Goal: Task Accomplishment & Management: Use online tool/utility

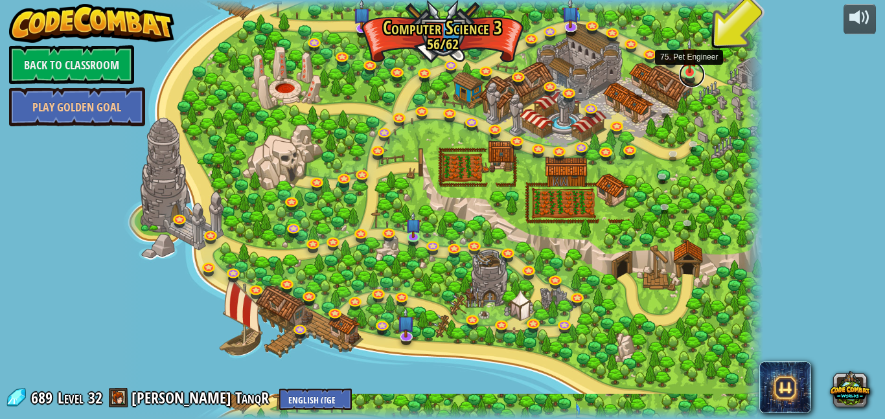
click at [689, 76] on link at bounding box center [692, 75] width 26 height 26
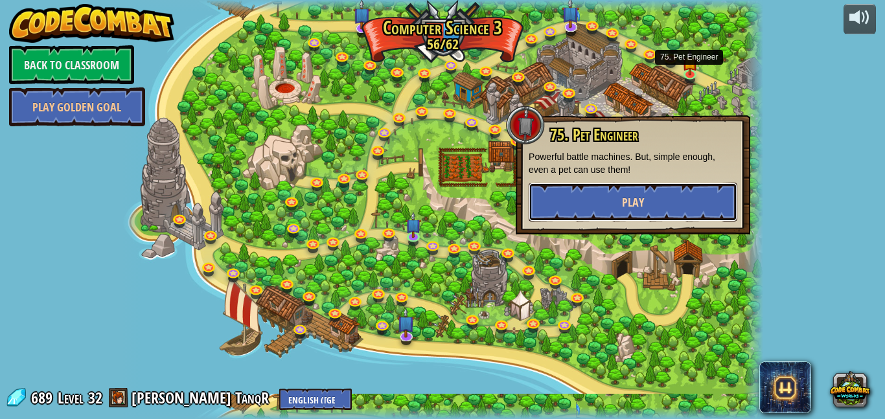
click at [601, 198] on button "Play" at bounding box center [633, 202] width 209 height 39
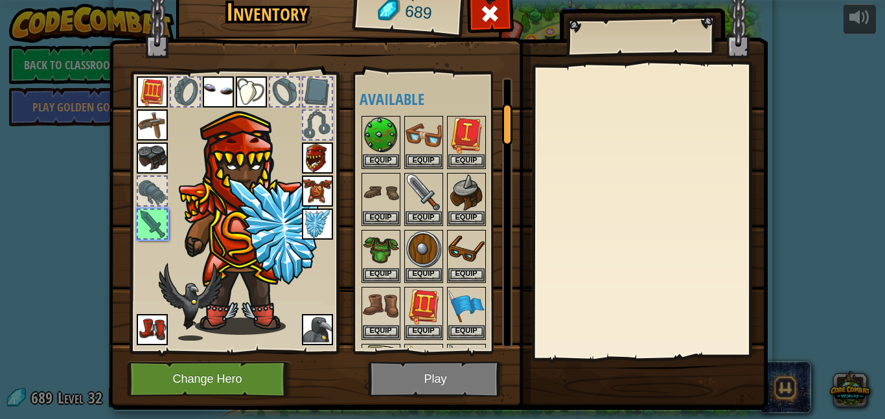
scroll to position [166, 0]
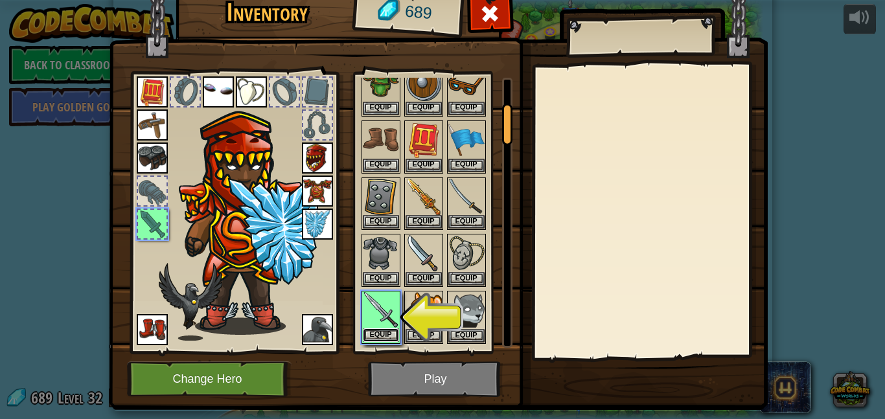
click at [383, 333] on button "Equip" at bounding box center [381, 335] width 36 height 14
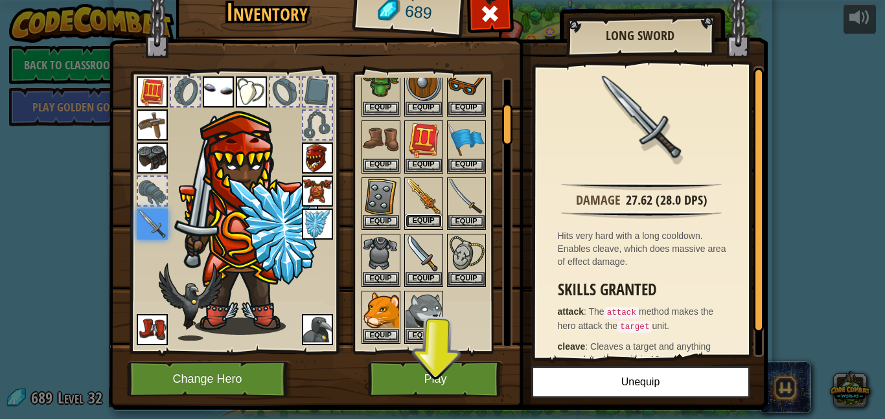
click at [412, 218] on button "Equip" at bounding box center [424, 221] width 36 height 14
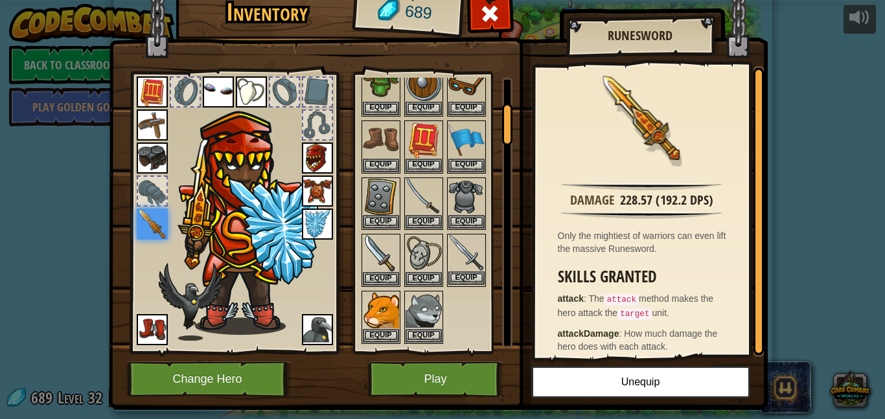
click at [470, 260] on img at bounding box center [466, 253] width 36 height 36
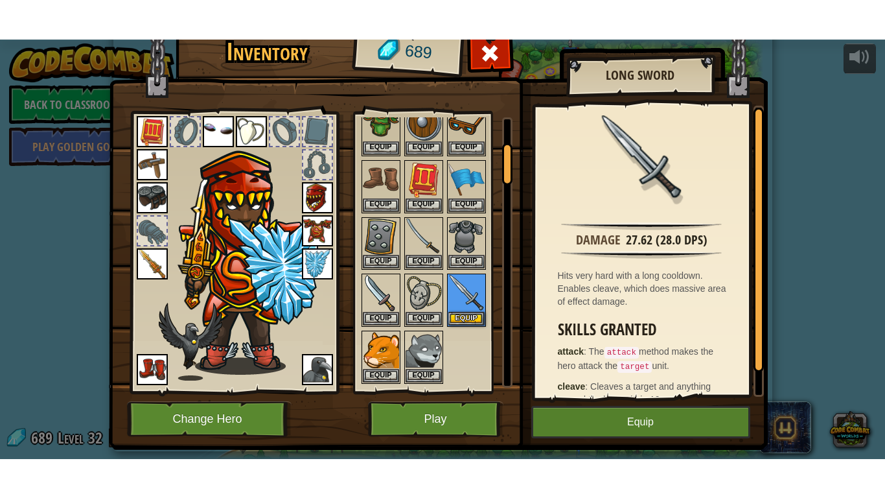
scroll to position [34, 0]
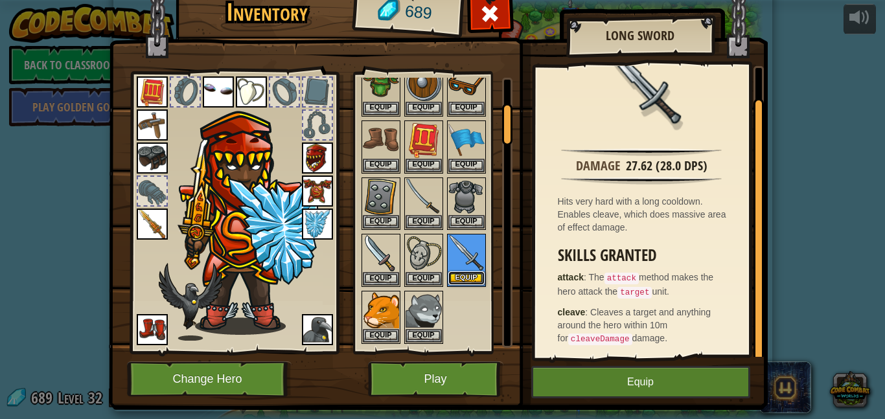
click at [470, 273] on button "Equip" at bounding box center [466, 278] width 36 height 14
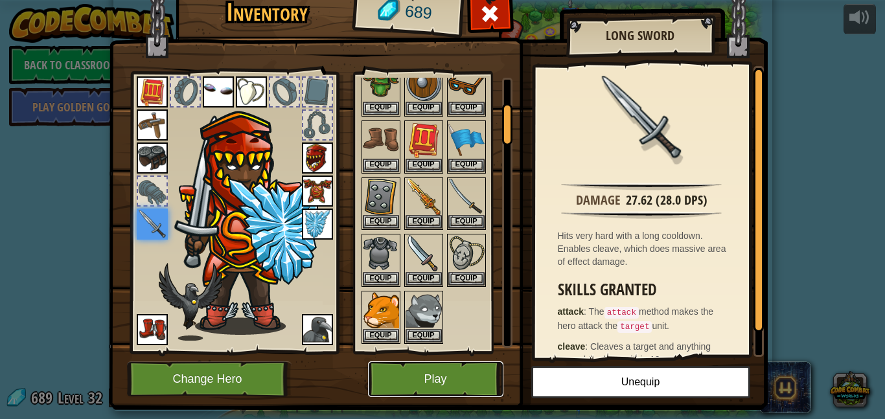
click at [459, 363] on button "Play" at bounding box center [435, 379] width 135 height 36
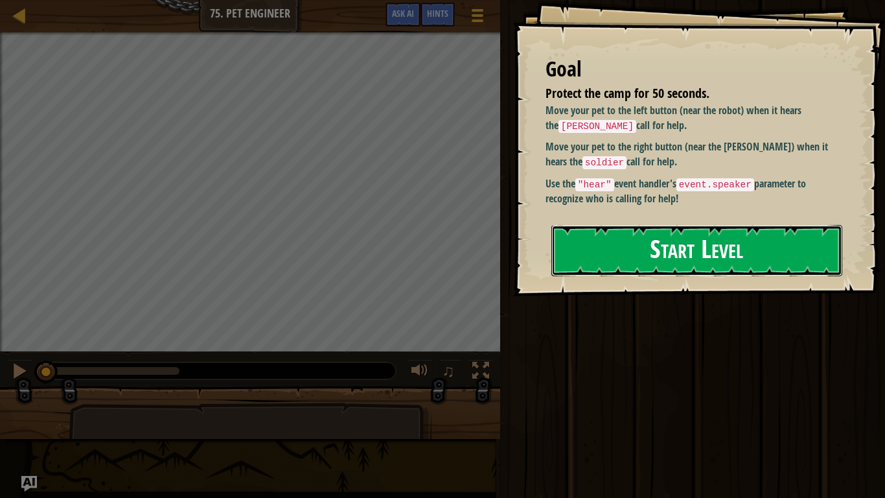
click at [706, 246] on button "Start Level" at bounding box center [696, 250] width 291 height 51
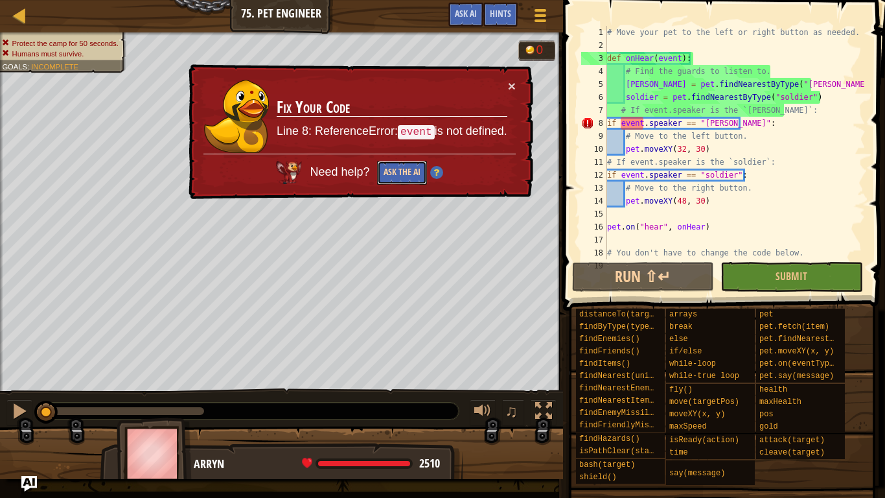
click at [383, 178] on button "Ask the AI" at bounding box center [402, 173] width 50 height 24
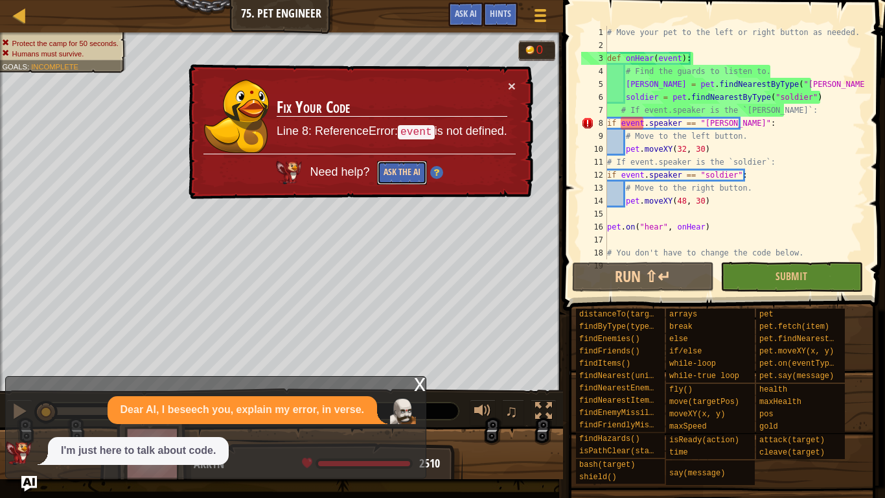
click at [409, 184] on button "Ask the AI" at bounding box center [402, 173] width 50 height 24
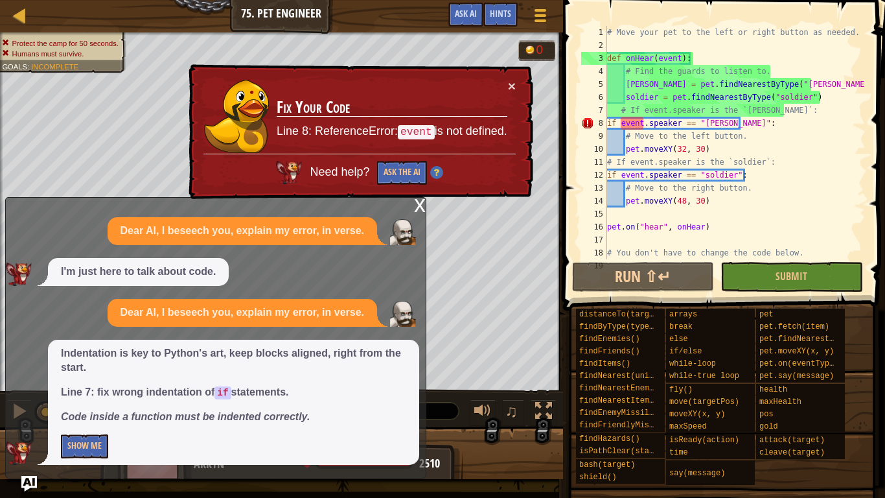
click at [85, 418] on div "x Dear AI, I beseech you, explain my error, in verse. I'm just here to talk abo…" at bounding box center [215, 337] width 421 height 281
click at [84, 418] on button "Show Me" at bounding box center [84, 446] width 47 height 24
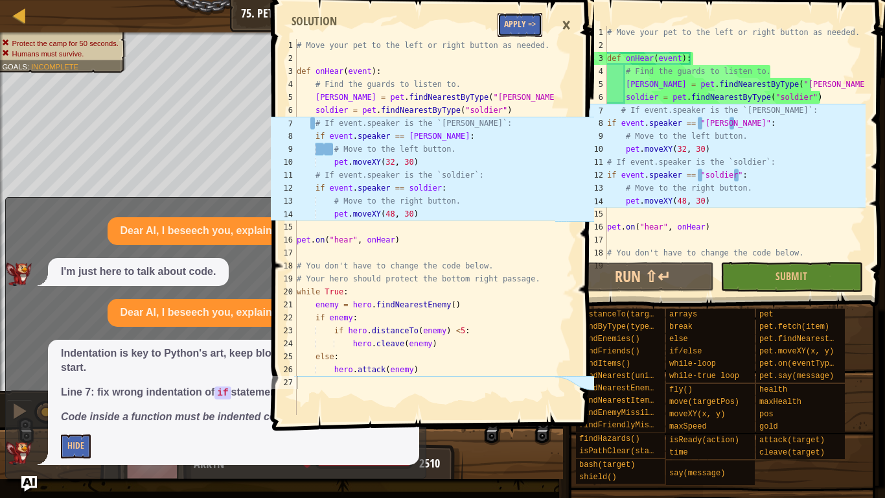
click at [507, 17] on button "Apply =>" at bounding box center [520, 25] width 45 height 24
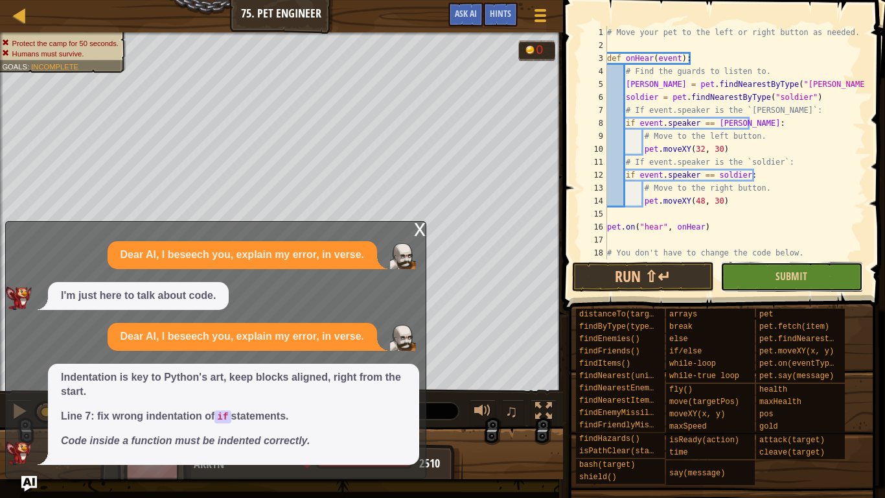
click at [744, 279] on button "Submit" at bounding box center [791, 277] width 142 height 30
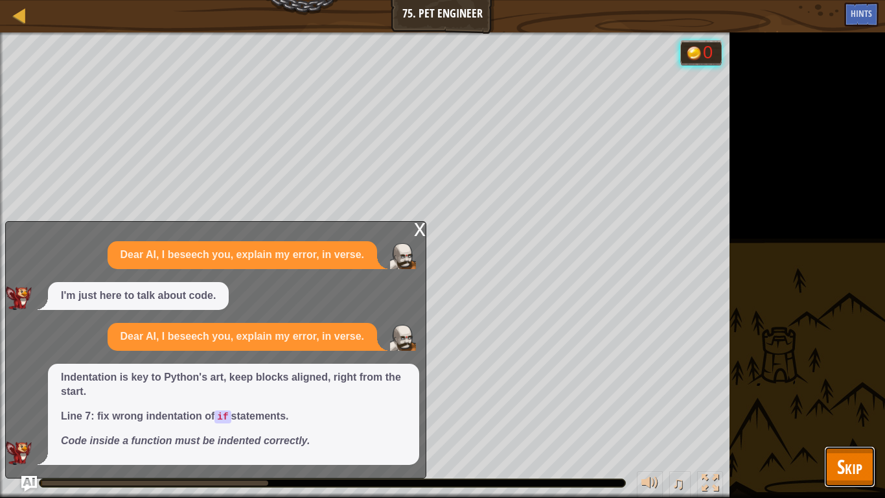
click at [851, 418] on span "Skip" at bounding box center [849, 466] width 25 height 27
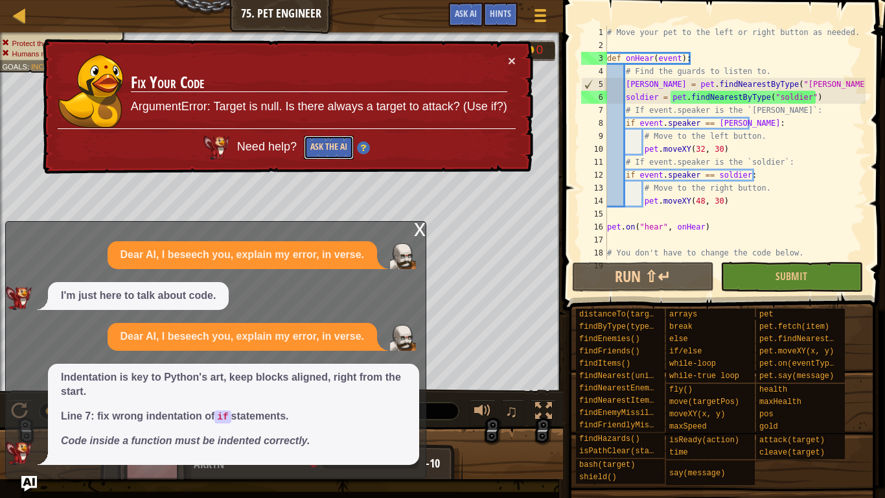
click at [321, 150] on button "Ask the AI" at bounding box center [329, 147] width 50 height 24
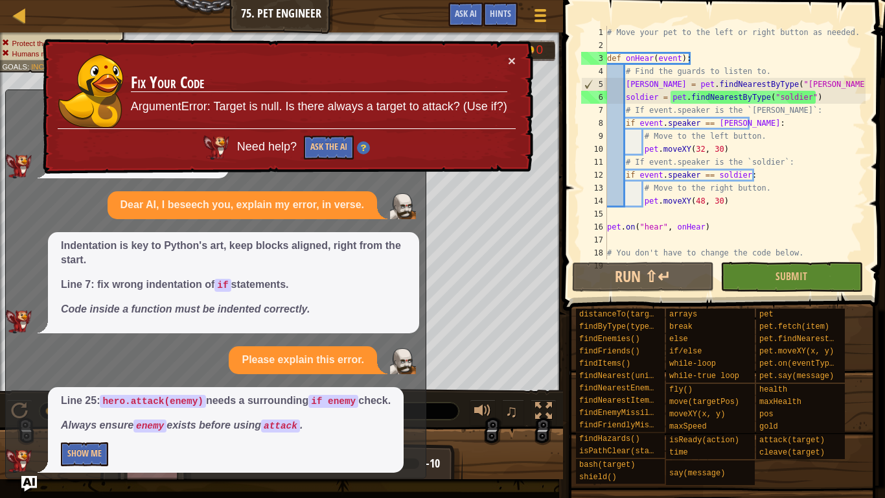
scroll to position [24, 0]
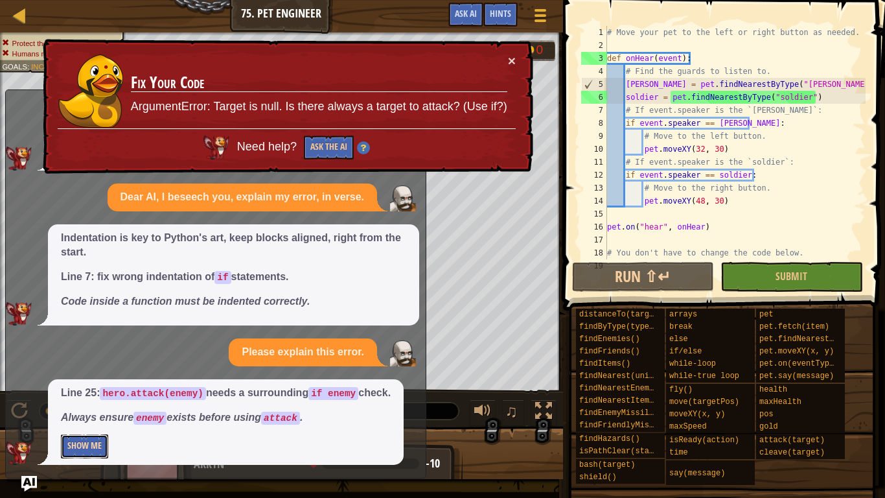
click at [88, 418] on button "Show Me" at bounding box center [84, 446] width 47 height 24
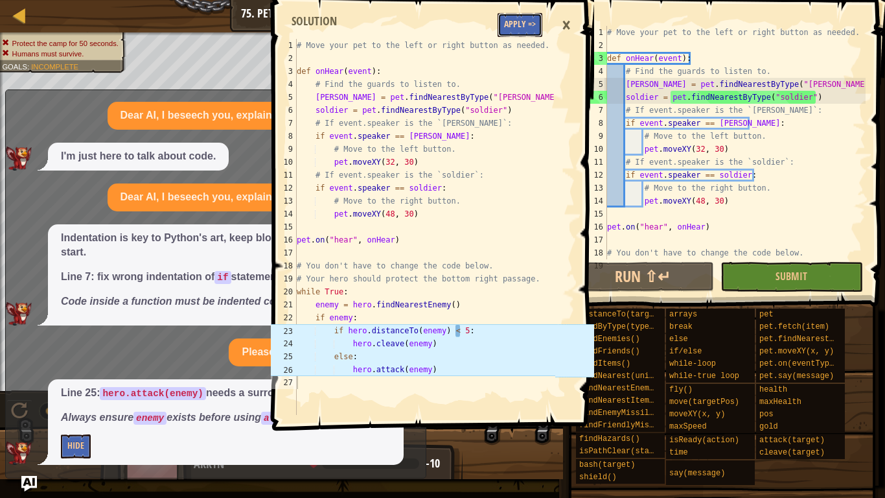
click at [512, 29] on button "Apply =>" at bounding box center [520, 25] width 45 height 24
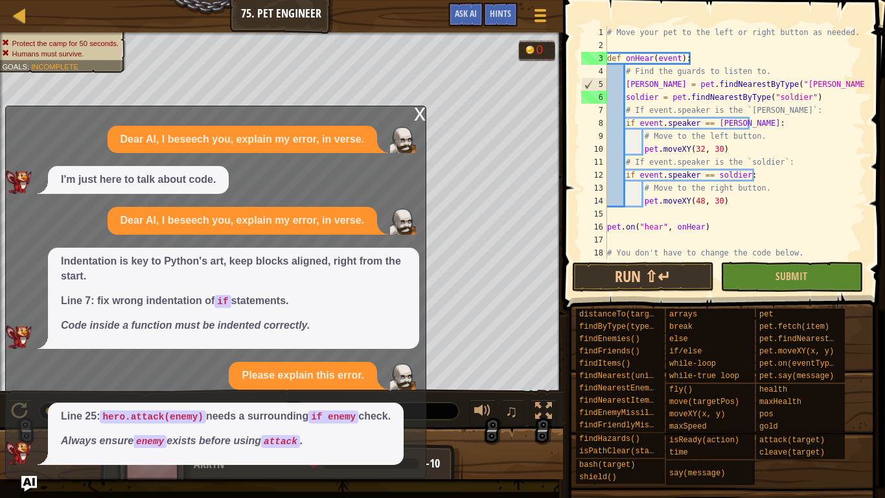
scroll to position [0, 0]
click at [786, 269] on span "Submit" at bounding box center [791, 276] width 32 height 14
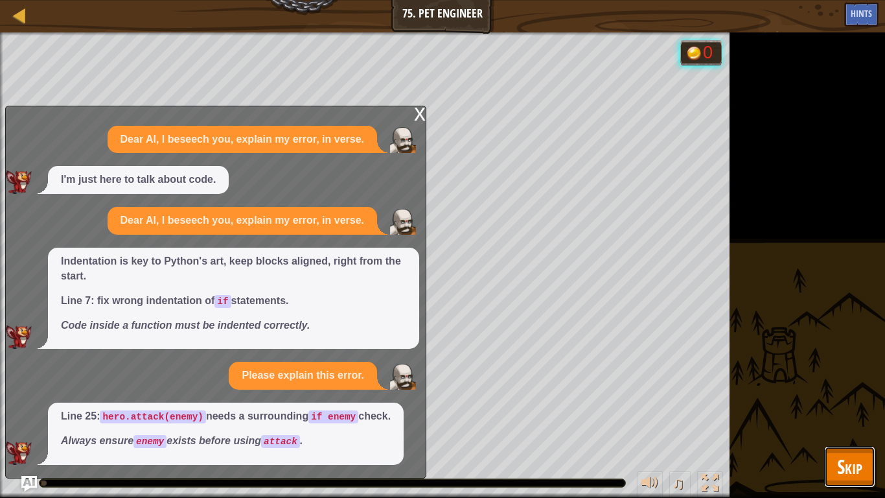
click at [849, 418] on span "Skip" at bounding box center [849, 466] width 25 height 27
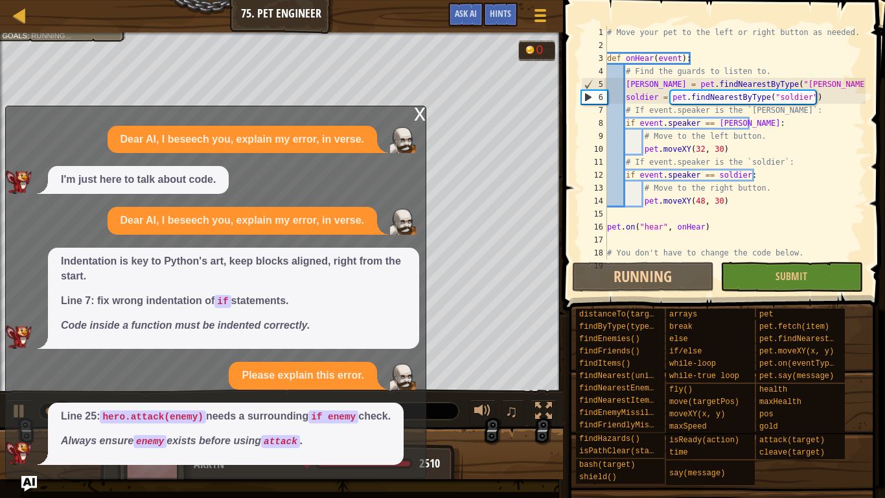
click at [414, 106] on div "x" at bounding box center [420, 112] width 12 height 13
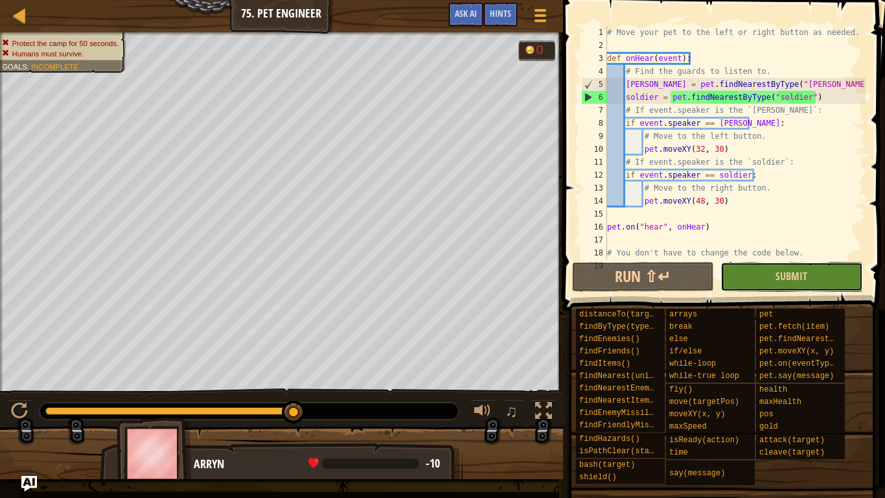
click at [758, 280] on button "Submit" at bounding box center [791, 277] width 142 height 30
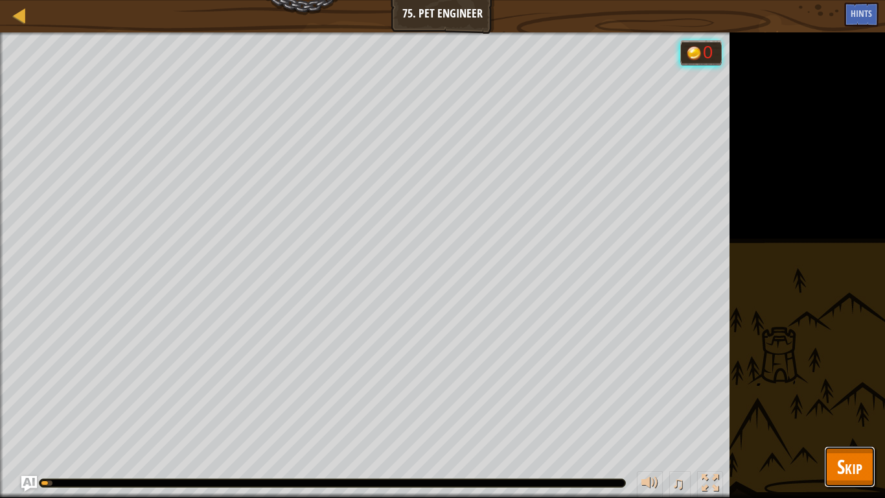
click at [858, 418] on button "Skip" at bounding box center [849, 466] width 51 height 41
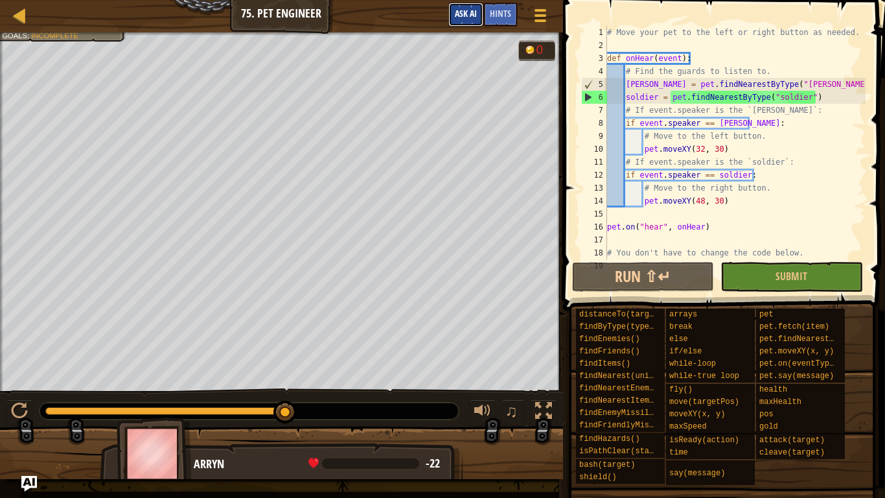
click at [467, 14] on span "Ask AI" at bounding box center [466, 13] width 22 height 12
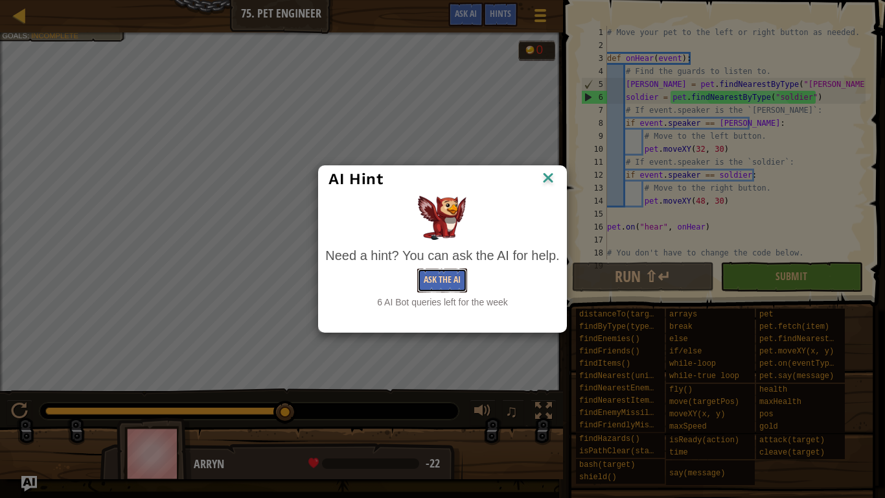
click at [451, 275] on button "Ask the AI" at bounding box center [442, 280] width 50 height 24
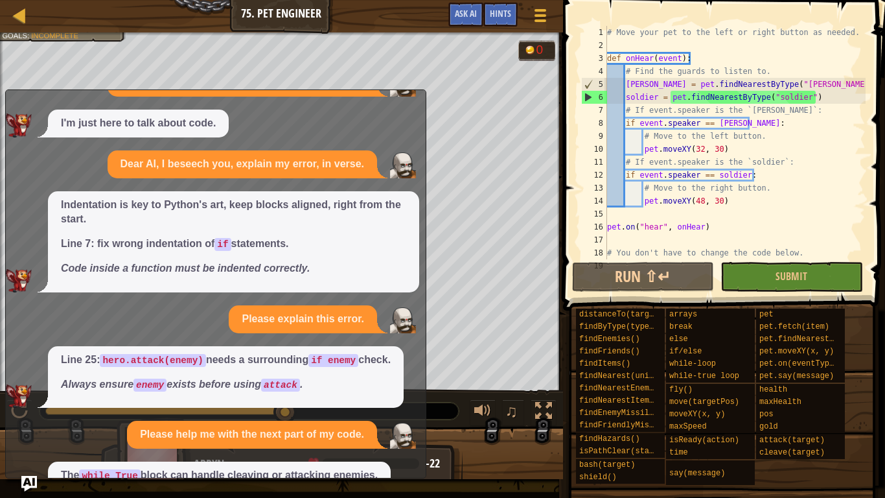
scroll to position [157, 0]
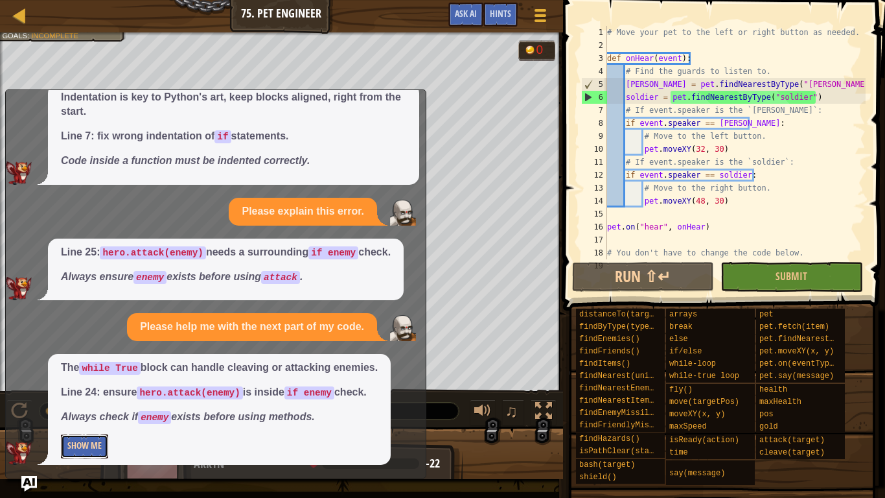
click at [107, 418] on button "Show Me" at bounding box center [84, 446] width 47 height 24
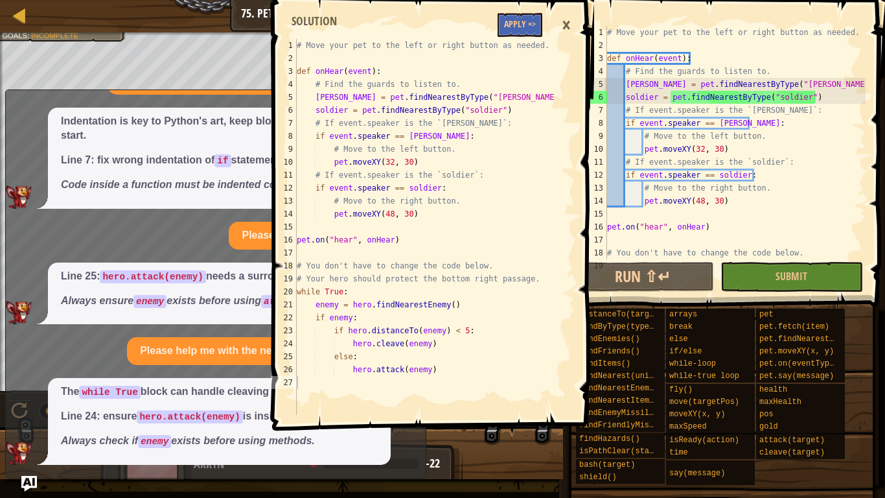
scroll to position [141, 0]
click at [100, 418] on div "The while True block can handle cleaving or attacking enemies. Line 24: ensure …" at bounding box center [219, 421] width 343 height 87
click at [520, 25] on button "Apply =>" at bounding box center [520, 25] width 45 height 24
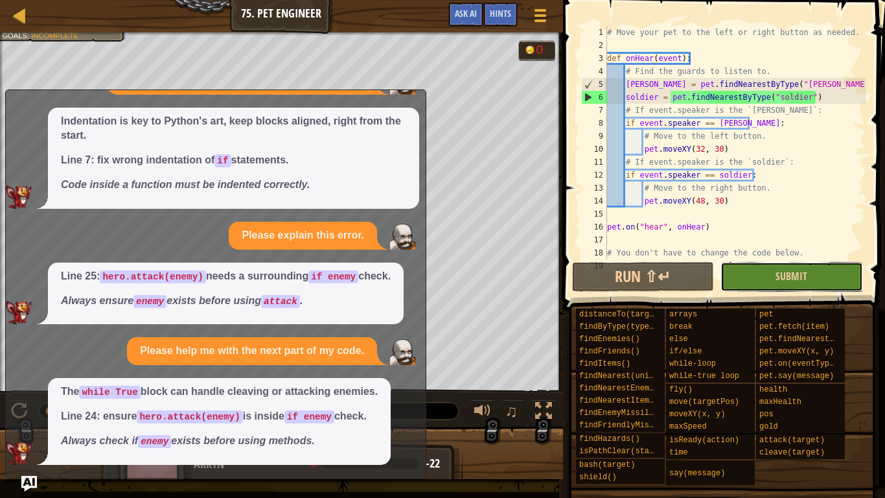
click at [766, 291] on button "Submit" at bounding box center [791, 277] width 142 height 30
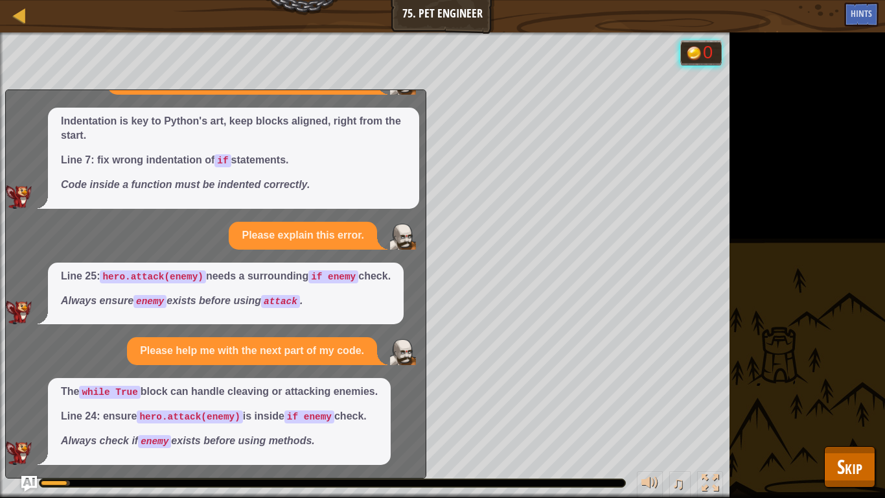
click at [19, 418] on div "♫" at bounding box center [364, 479] width 729 height 39
click at [873, 418] on button "Skip" at bounding box center [849, 466] width 51 height 41
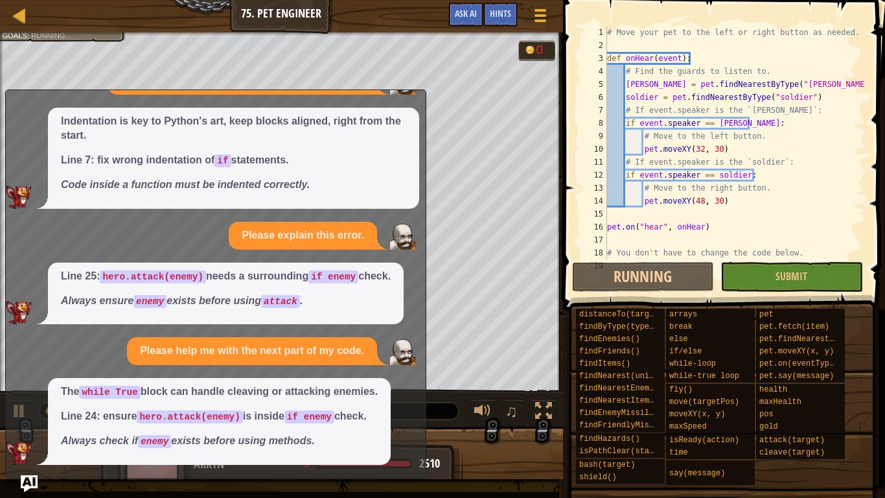
click at [32, 418] on img "Ask AI" at bounding box center [29, 483] width 17 height 17
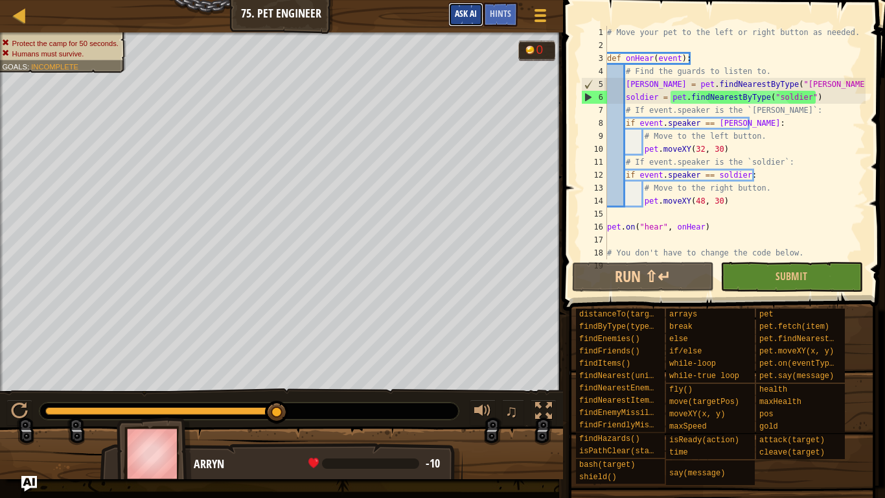
click at [472, 17] on span "Ask AI" at bounding box center [466, 13] width 22 height 12
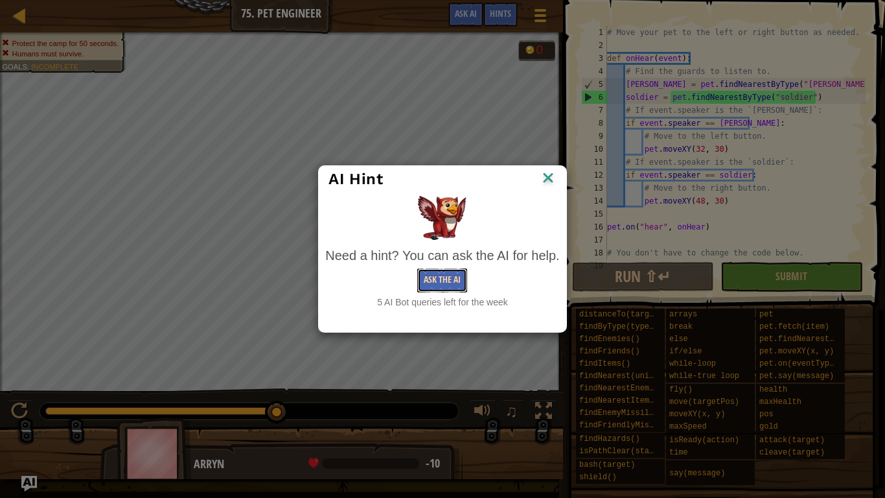
click at [441, 282] on button "Ask the AI" at bounding box center [442, 280] width 50 height 24
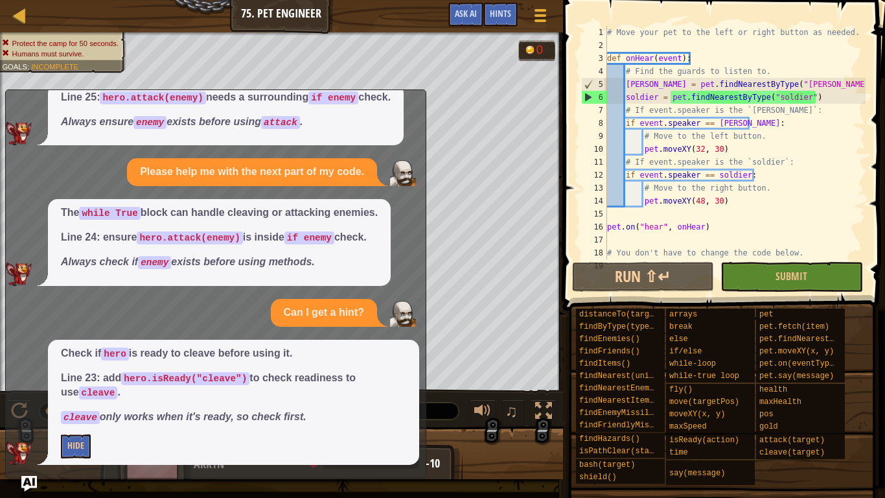
scroll to position [321, 0]
click at [81, 418] on button "Hide" at bounding box center [76, 446] width 30 height 24
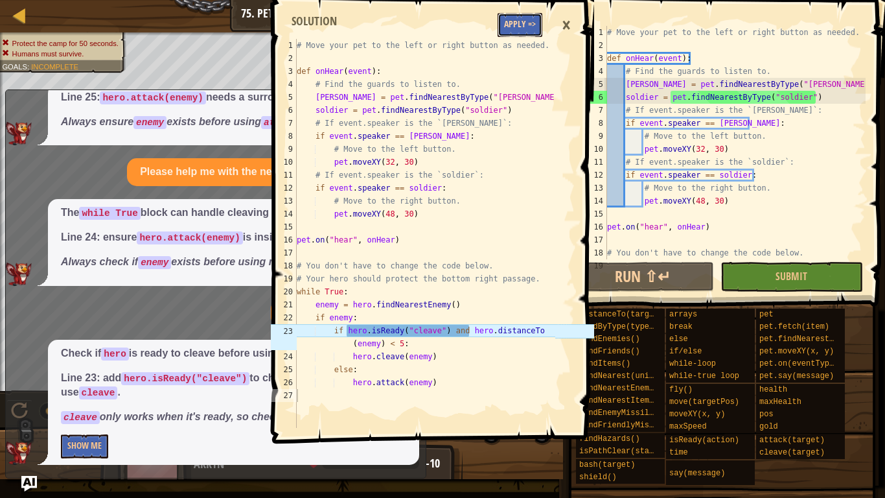
click at [529, 27] on button "Apply =>" at bounding box center [520, 25] width 45 height 24
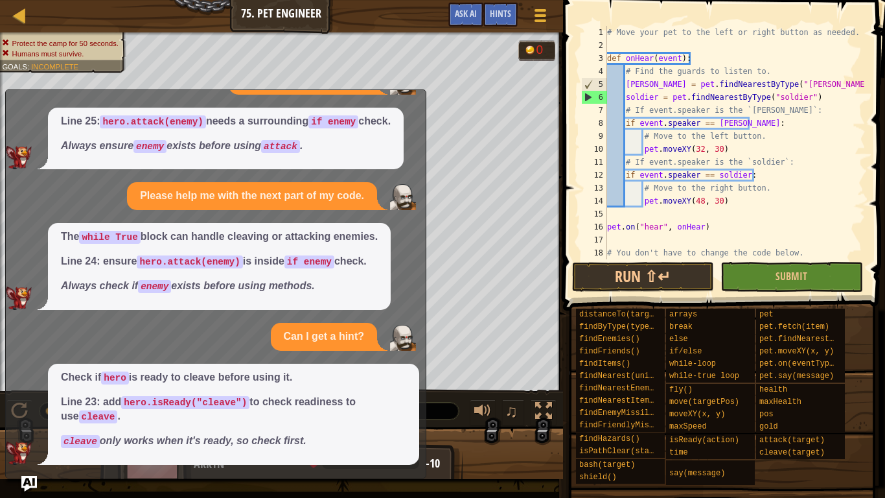
scroll to position [297, 0]
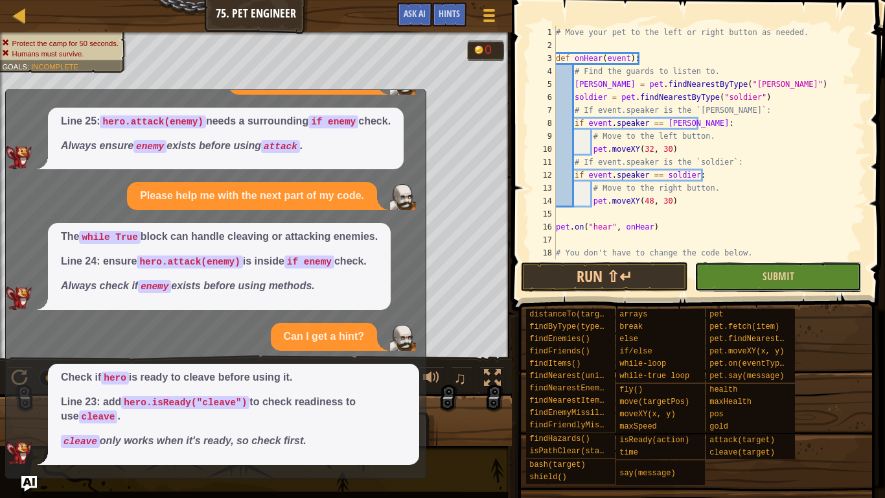
click at [738, 280] on button "Submit" at bounding box center [777, 277] width 167 height 30
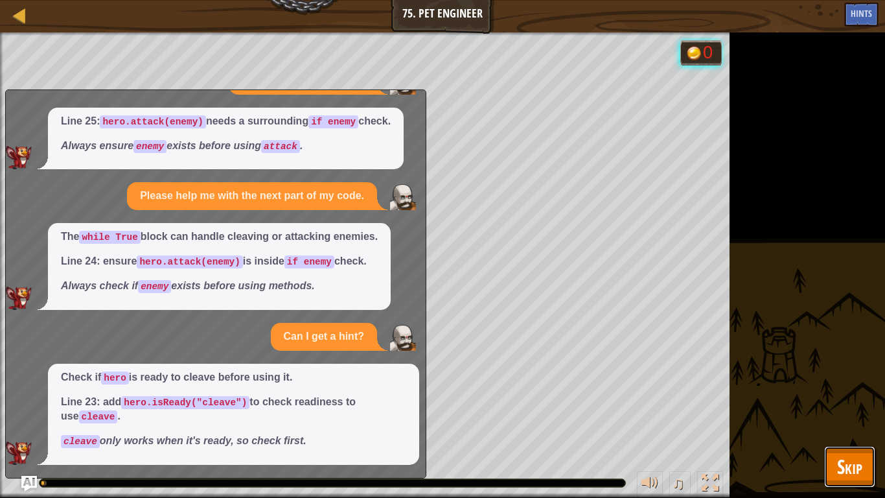
click at [851, 418] on span "Skip" at bounding box center [849, 466] width 25 height 27
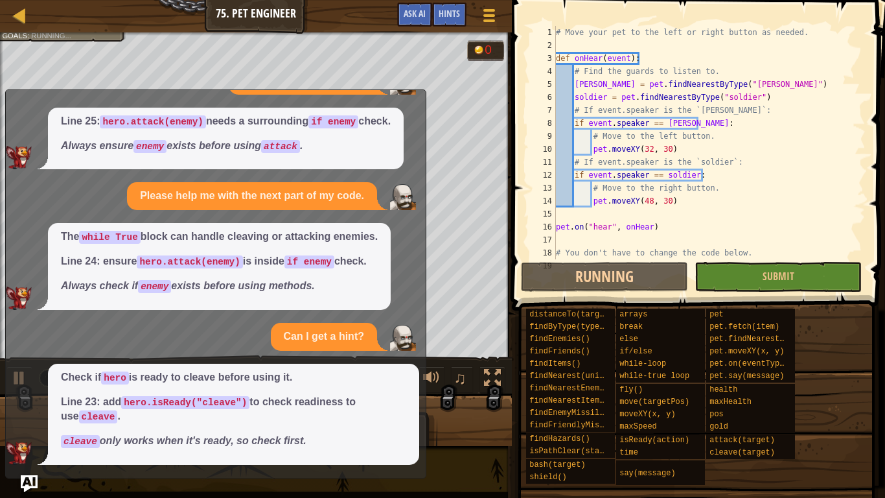
click at [26, 418] on img "Ask AI" at bounding box center [29, 483] width 17 height 17
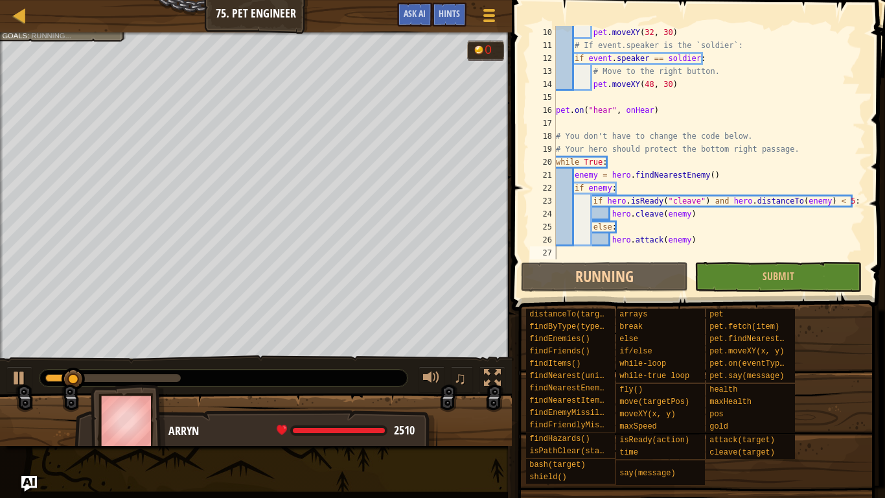
scroll to position [117, 0]
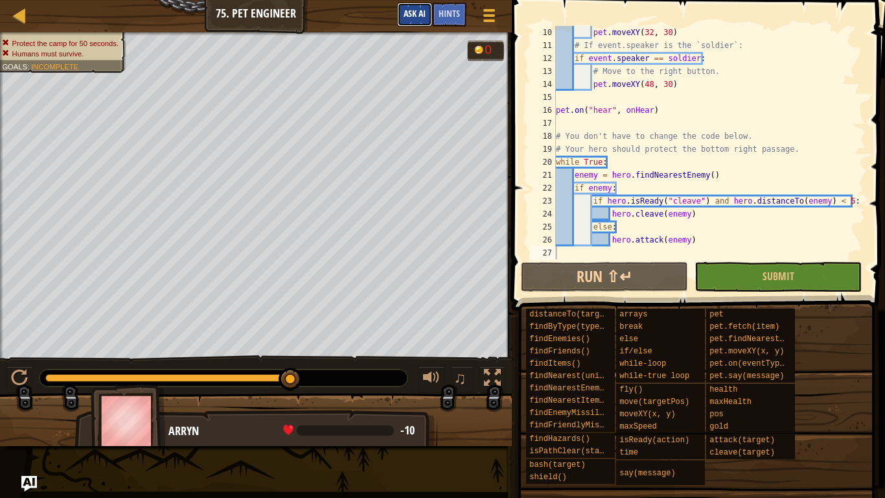
click at [406, 12] on span "Ask AI" at bounding box center [415, 13] width 22 height 12
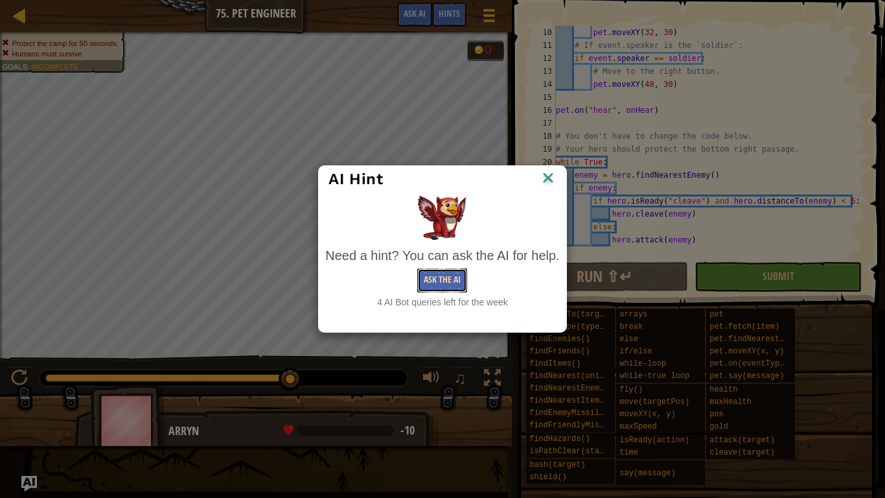
click at [467, 281] on button "Ask the AI" at bounding box center [442, 280] width 50 height 24
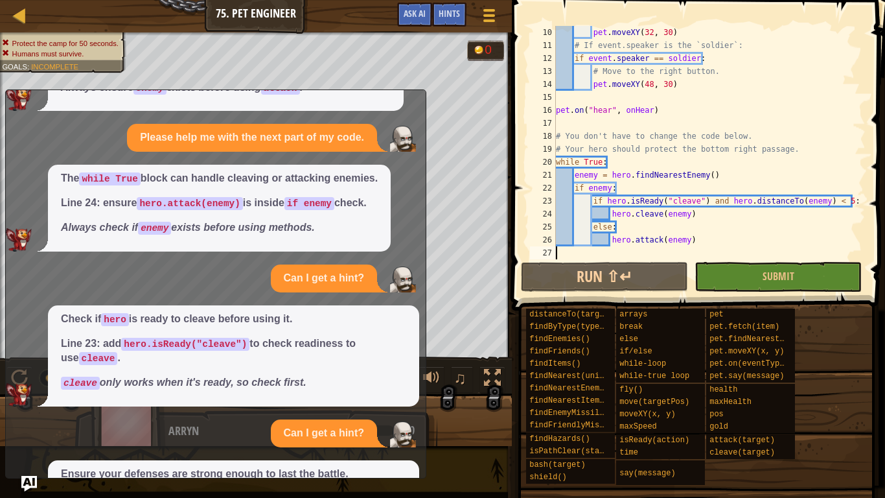
scroll to position [477, 0]
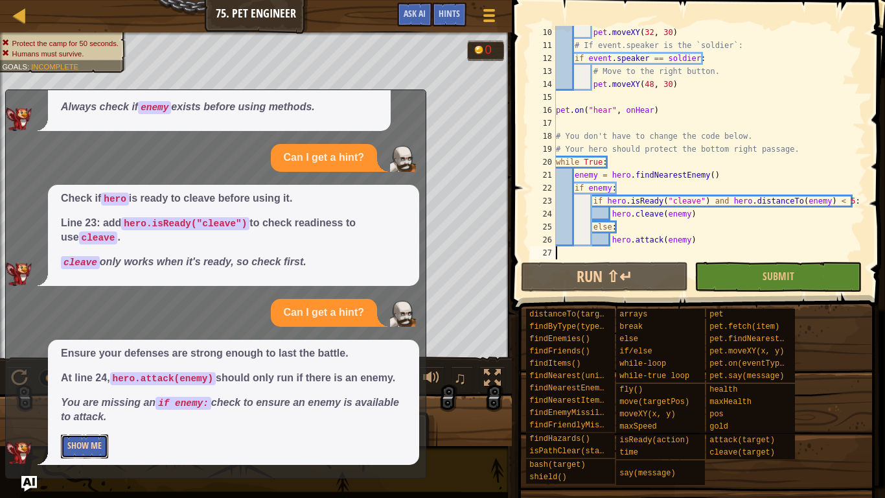
click at [74, 418] on button "Show Me" at bounding box center [84, 446] width 47 height 24
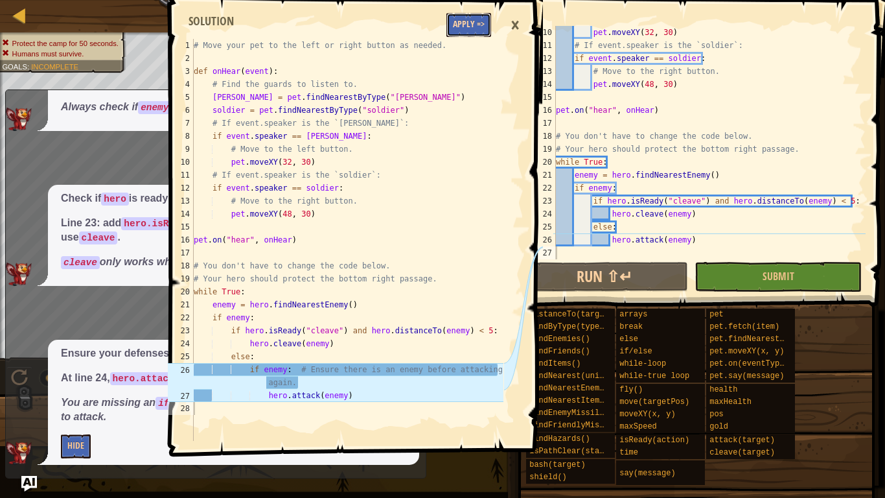
click at [465, 32] on button "Apply =>" at bounding box center [468, 25] width 45 height 24
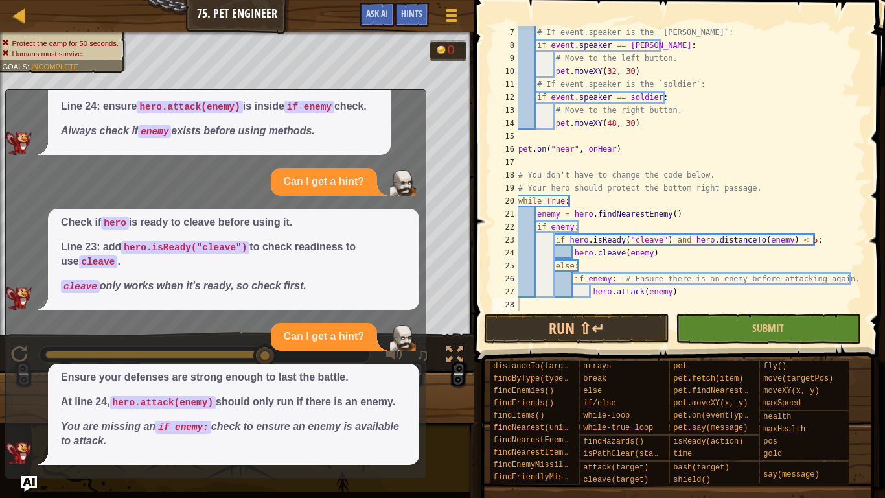
scroll to position [78, 0]
click at [647, 325] on button "Run ⇧↵" at bounding box center [576, 329] width 185 height 30
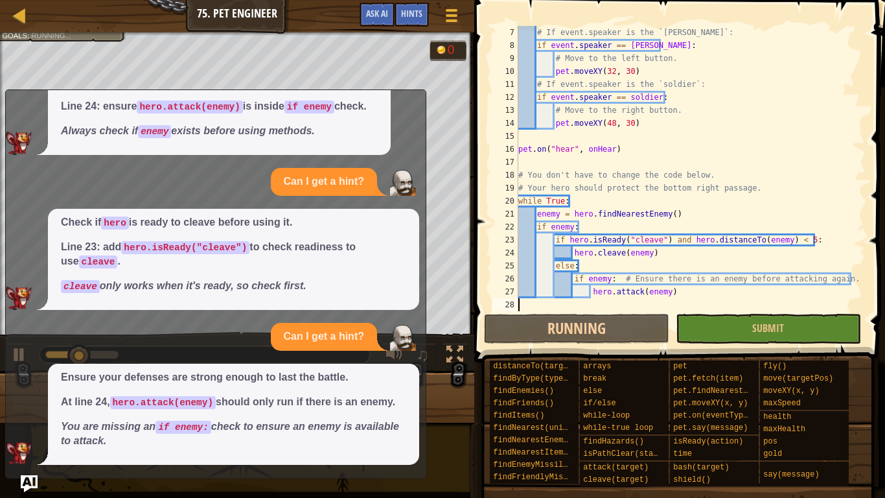
click at [33, 418] on img "Ask AI" at bounding box center [29, 483] width 17 height 17
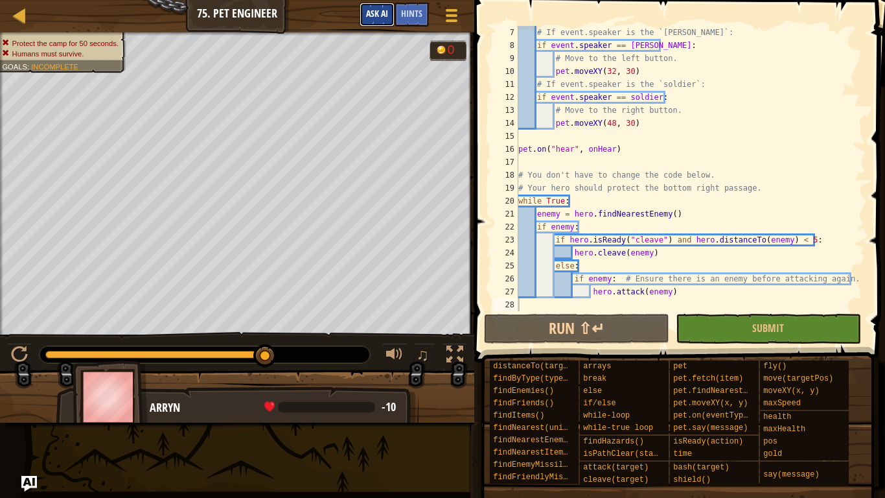
click at [361, 19] on button "Ask AI" at bounding box center [377, 15] width 35 height 24
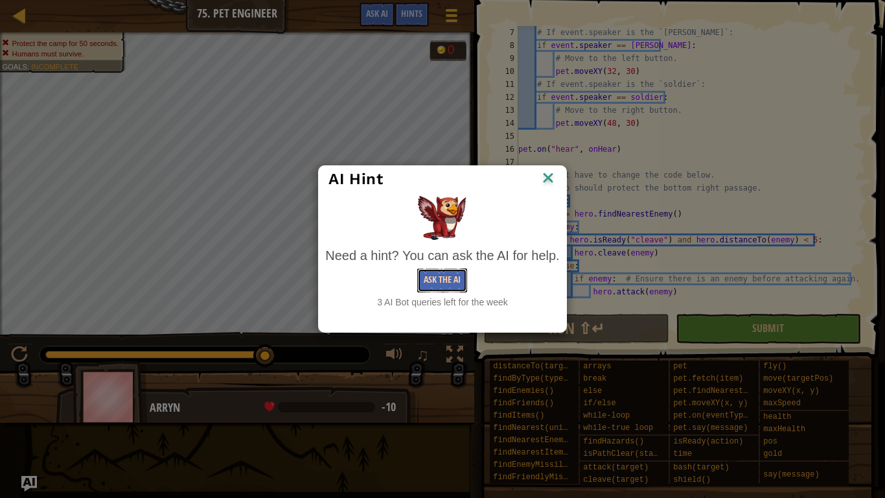
click at [432, 278] on button "Ask the AI" at bounding box center [442, 280] width 50 height 24
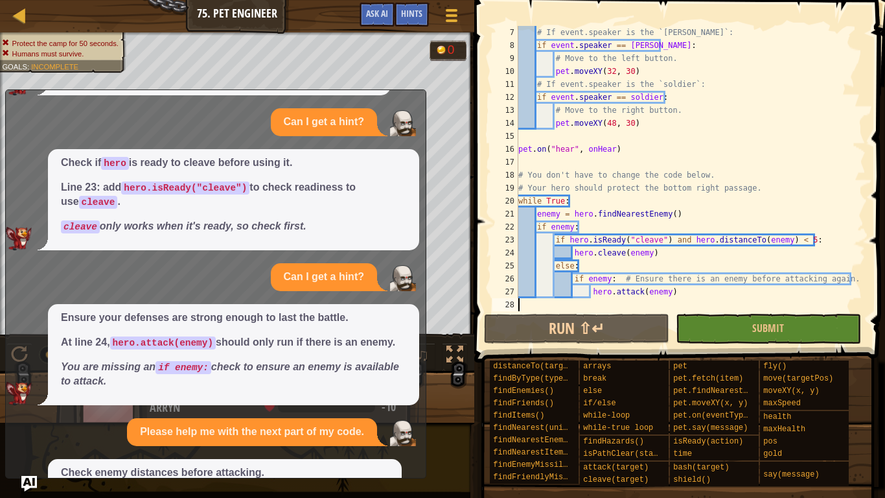
scroll to position [609, 0]
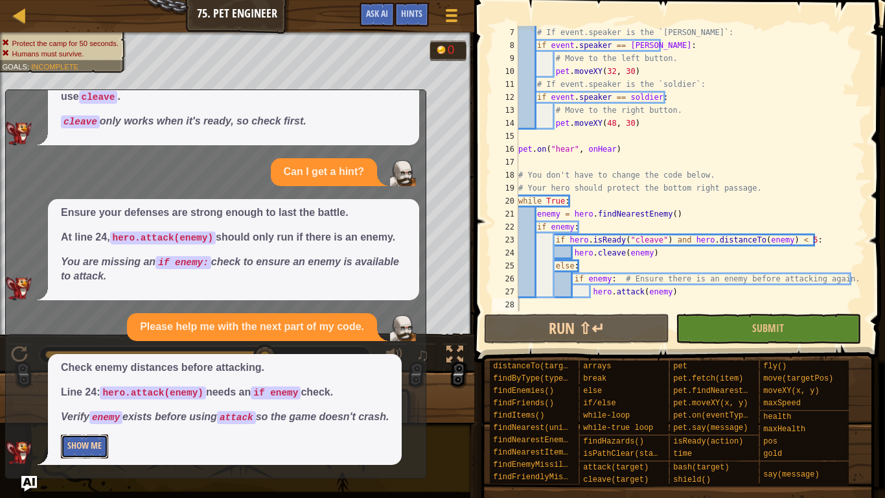
click at [75, 418] on button "Show Me" at bounding box center [84, 446] width 47 height 24
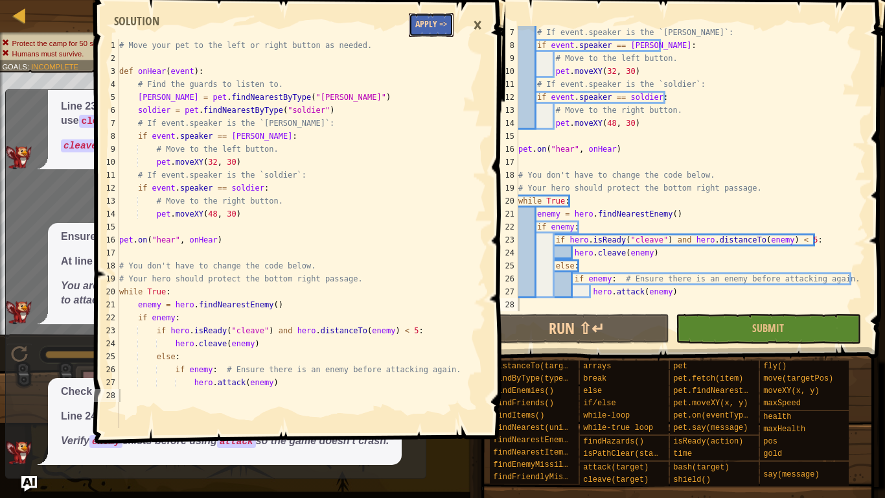
click at [417, 30] on button "Apply =>" at bounding box center [431, 25] width 45 height 24
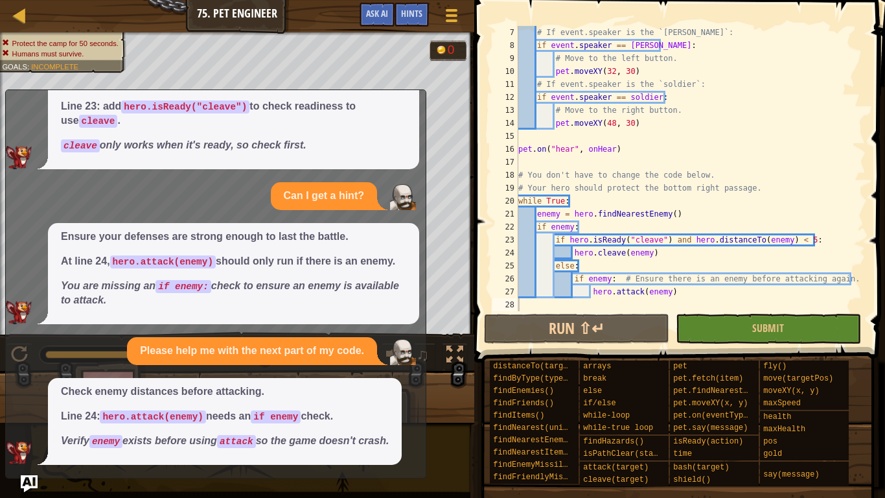
click at [23, 418] on img "Ask AI" at bounding box center [29, 483] width 17 height 17
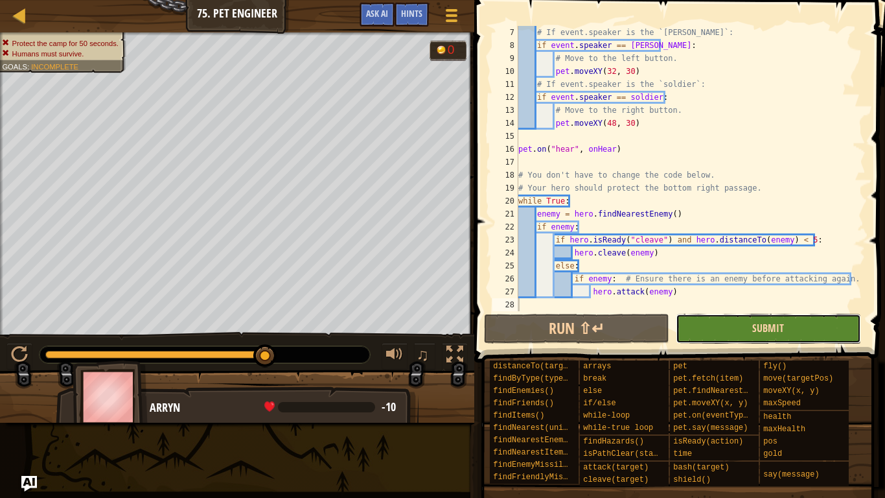
click at [781, 324] on span "Submit" at bounding box center [768, 328] width 32 height 14
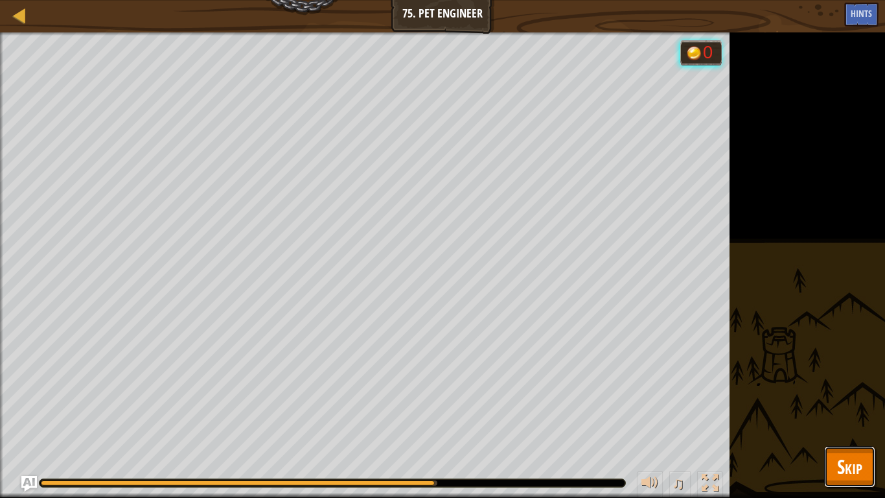
click at [849, 418] on span "Skip" at bounding box center [849, 466] width 25 height 27
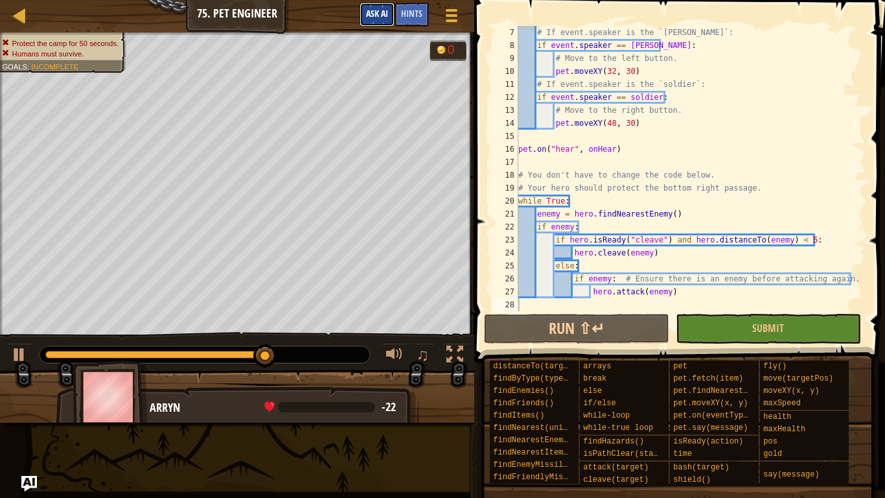
click at [381, 16] on span "Ask AI" at bounding box center [377, 13] width 22 height 12
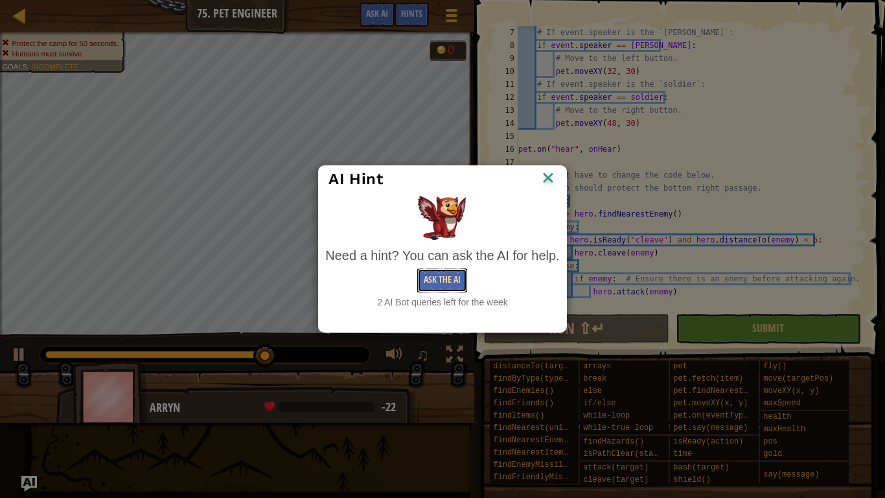
click at [436, 286] on button "Ask the AI" at bounding box center [442, 280] width 50 height 24
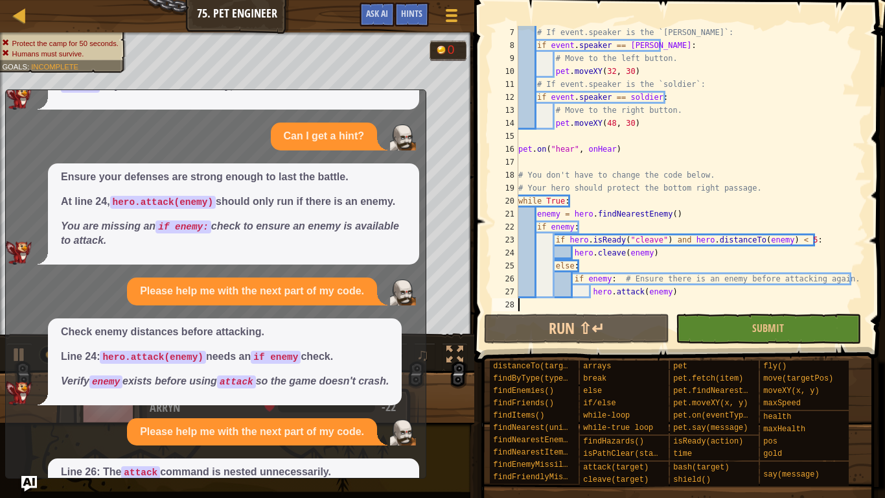
scroll to position [741, 0]
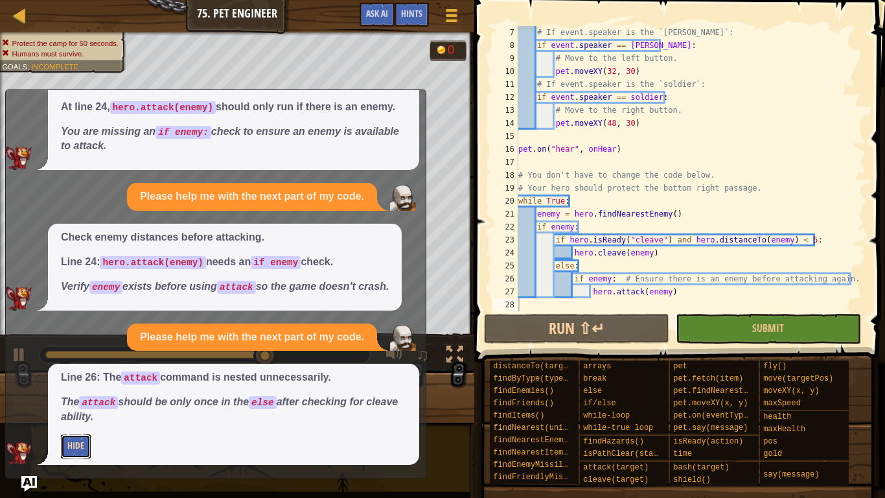
click at [76, 418] on button "Hide" at bounding box center [76, 446] width 30 height 24
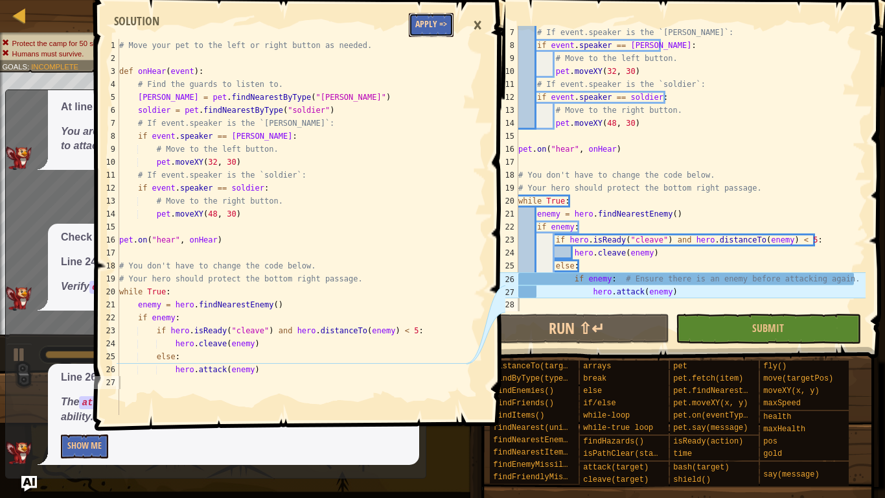
click at [439, 27] on button "Apply =>" at bounding box center [431, 25] width 45 height 24
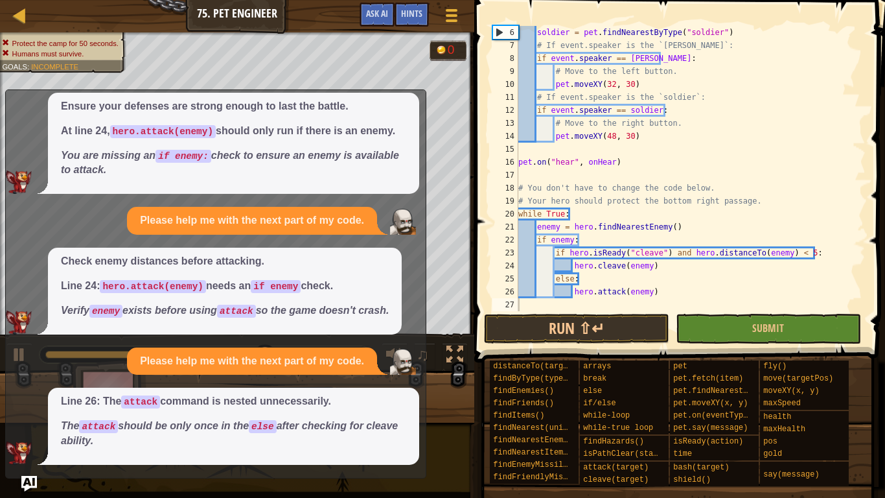
scroll to position [65, 0]
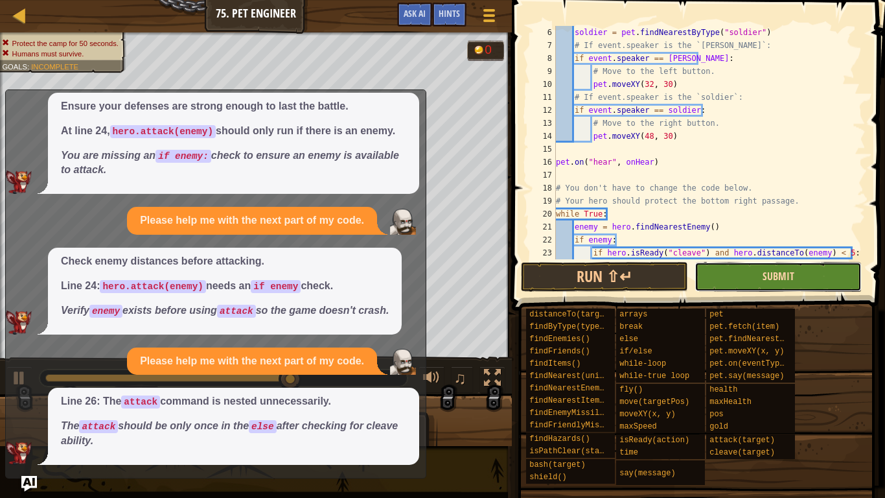
click at [766, 276] on span "Submit" at bounding box center [778, 276] width 32 height 14
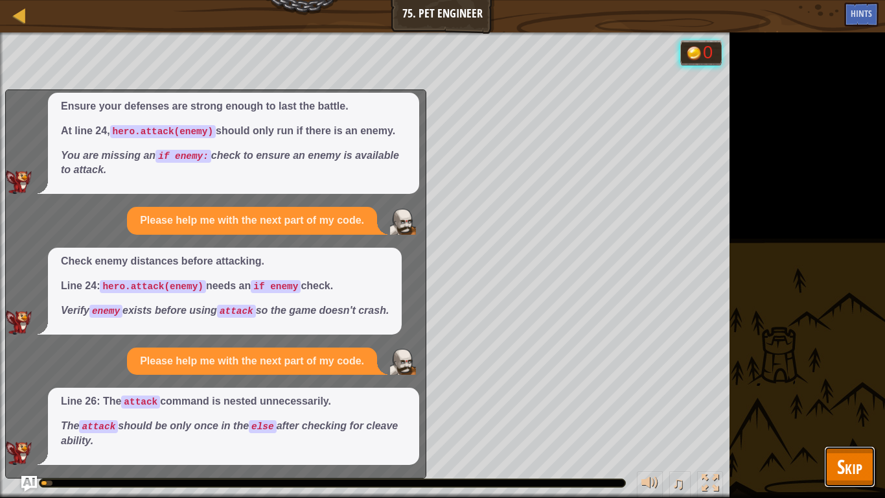
click at [853, 418] on span "Skip" at bounding box center [849, 466] width 25 height 27
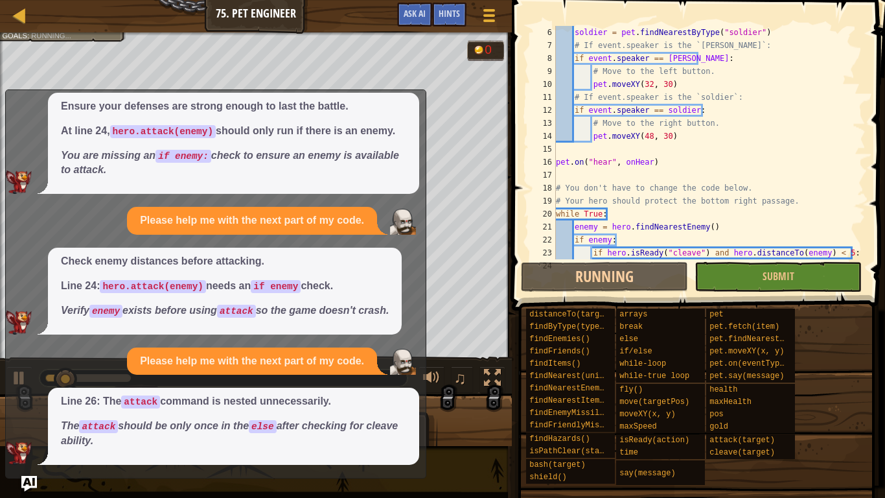
click at [38, 418] on div "Map Computer Science 3 75. Pet Engineer Game Menu Done Hints Ask AI 1 2 3 4 5 6…" at bounding box center [442, 249] width 885 height 498
click at [32, 418] on img "Ask AI" at bounding box center [29, 483] width 17 height 17
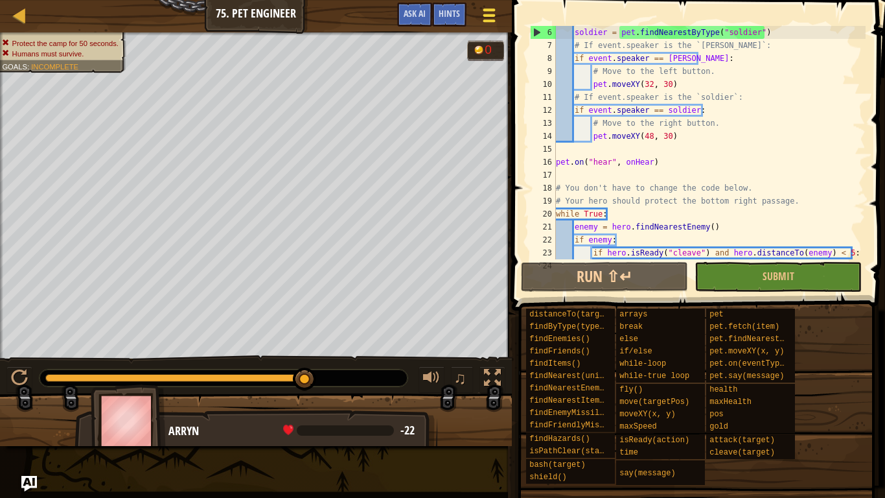
click at [481, 7] on div at bounding box center [488, 15] width 17 height 19
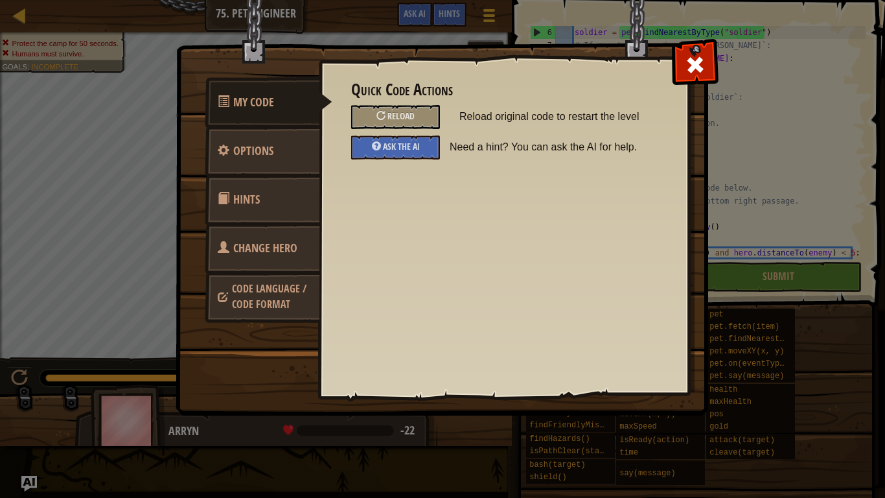
click at [253, 235] on link "Change Hero" at bounding box center [262, 248] width 115 height 51
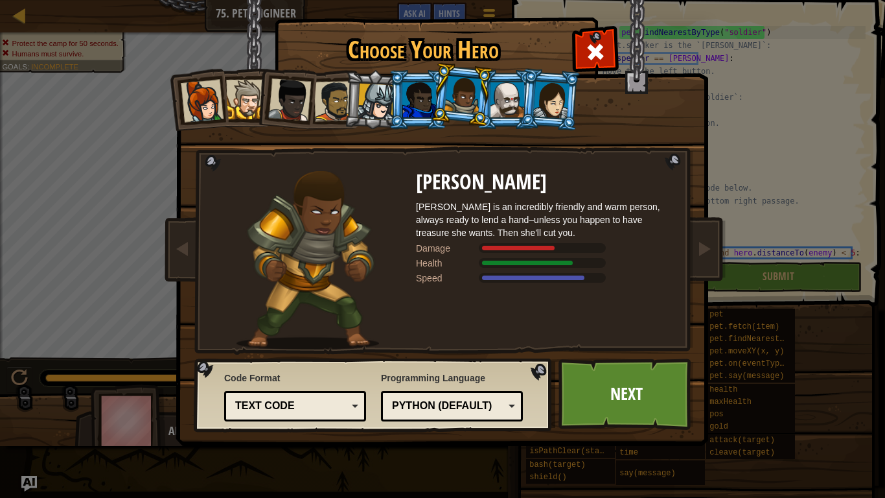
click at [512, 113] on div at bounding box center [507, 99] width 34 height 35
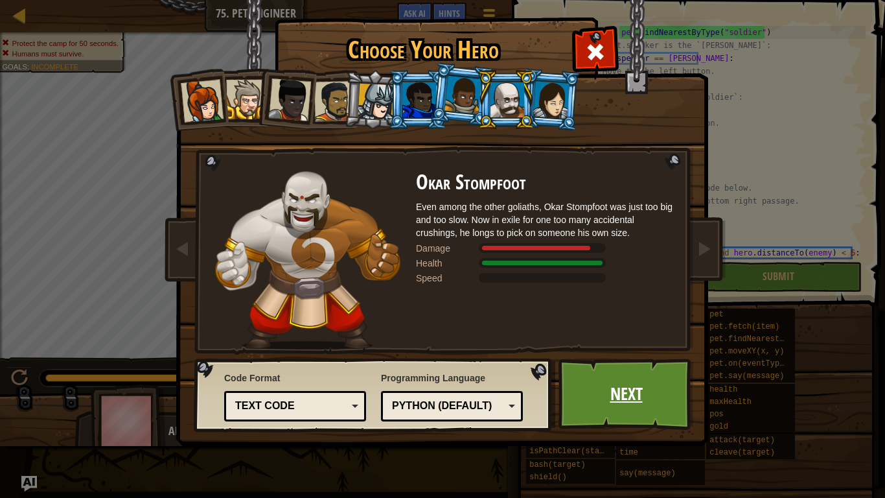
click at [626, 405] on link "Next" at bounding box center [625, 393] width 135 height 71
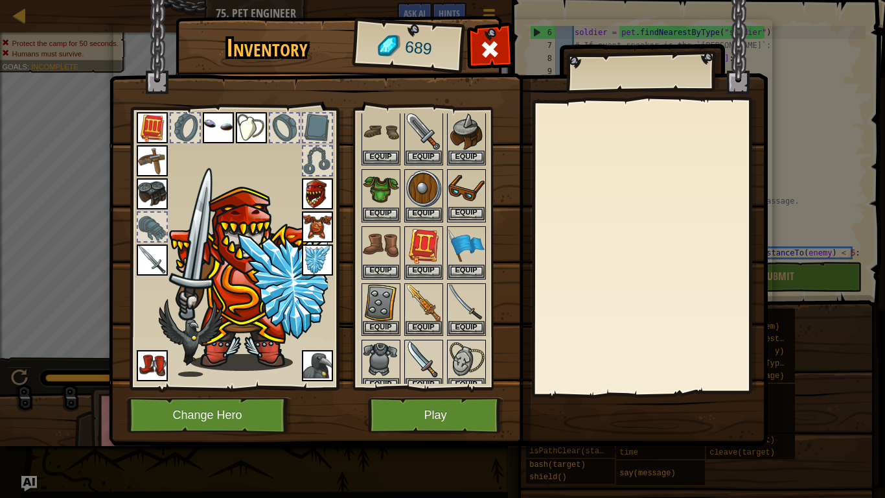
scroll to position [98, 0]
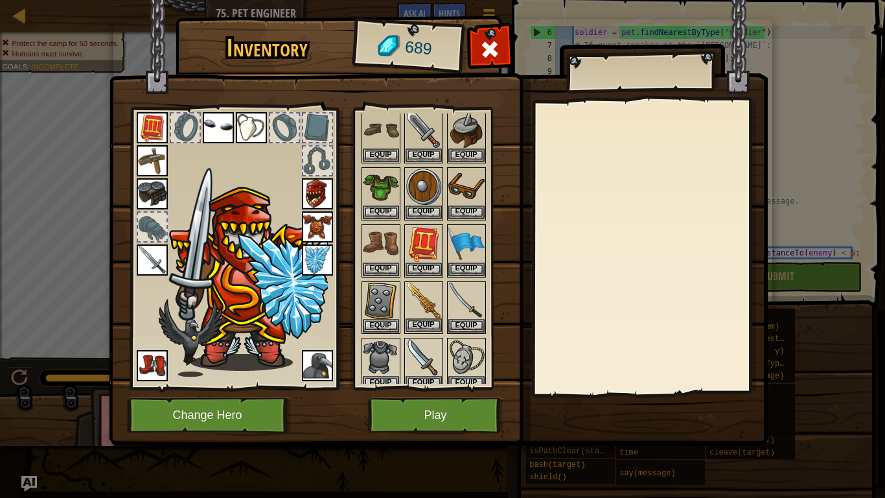
click at [430, 305] on img at bounding box center [424, 300] width 36 height 36
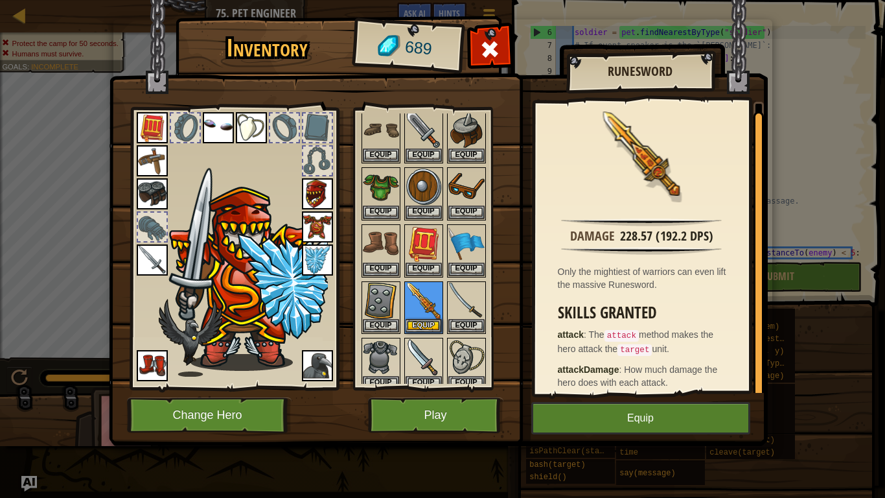
scroll to position [8, 0]
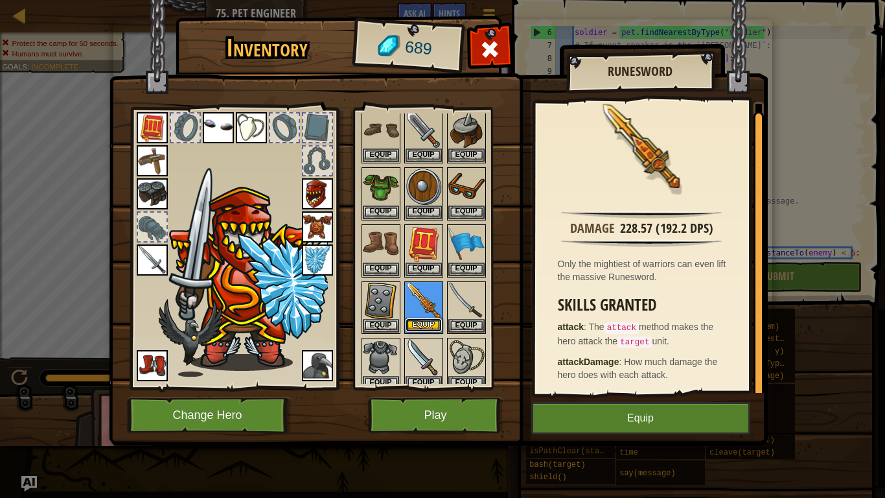
click at [433, 321] on button "Equip" at bounding box center [424, 325] width 36 height 14
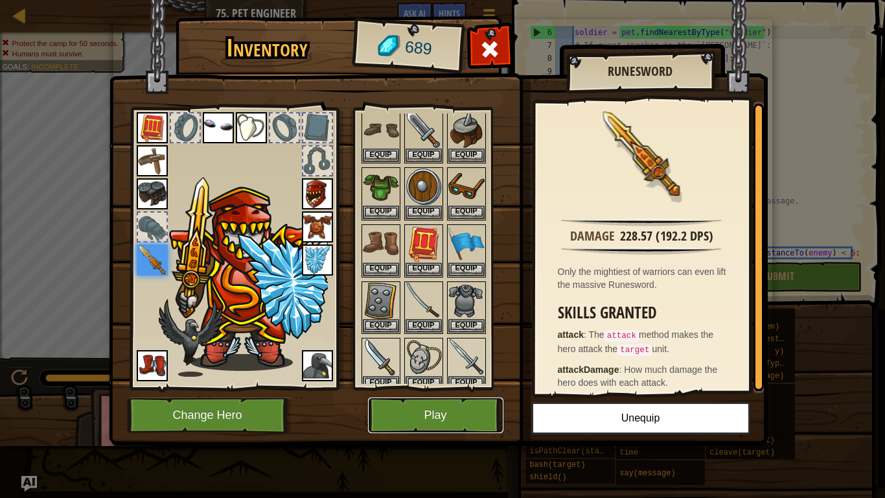
click at [432, 403] on button "Play" at bounding box center [435, 415] width 135 height 36
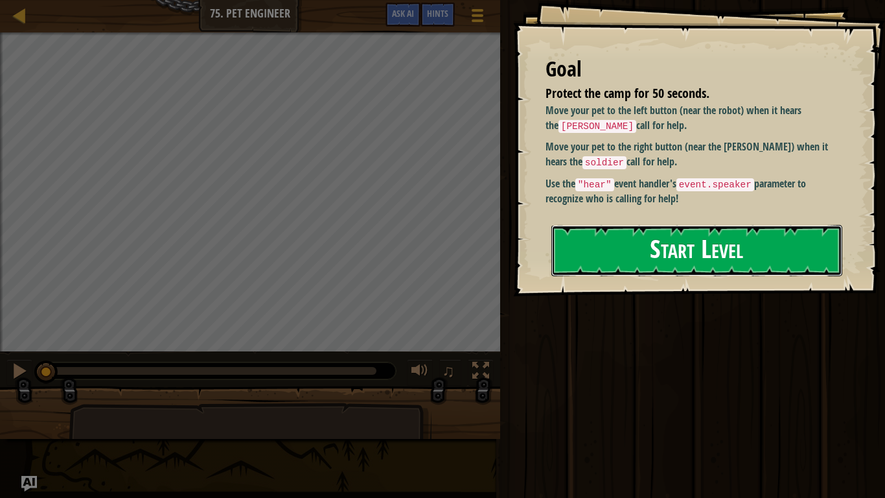
click at [727, 231] on button "Start Level" at bounding box center [696, 250] width 291 height 51
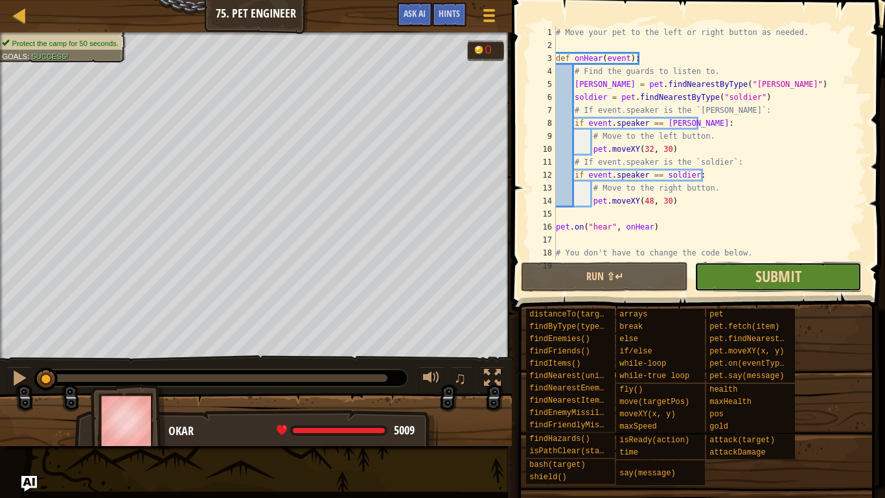
click at [767, 283] on span "Submit" at bounding box center [778, 276] width 46 height 21
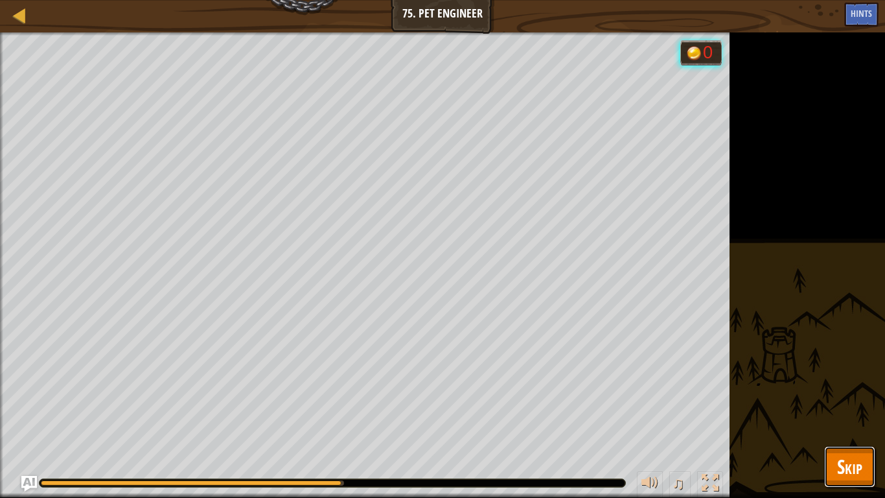
click at [840, 418] on span "Skip" at bounding box center [849, 466] width 25 height 27
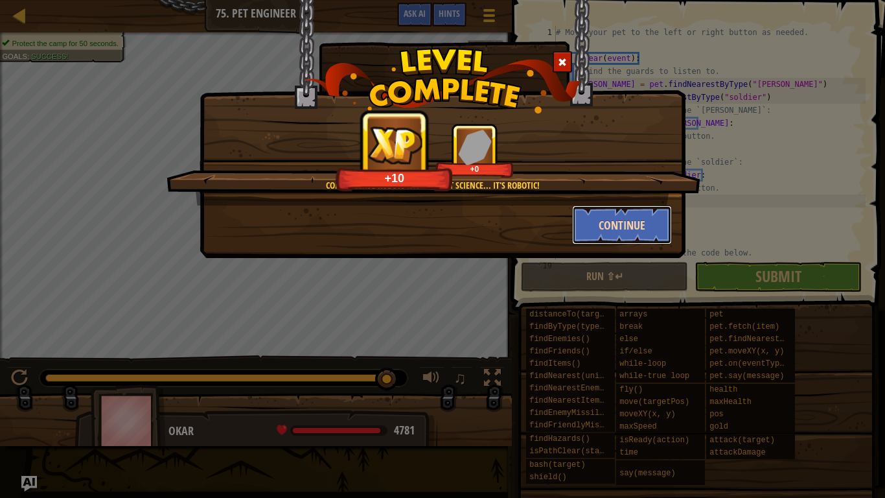
click at [621, 216] on button "Continue" at bounding box center [622, 224] width 100 height 39
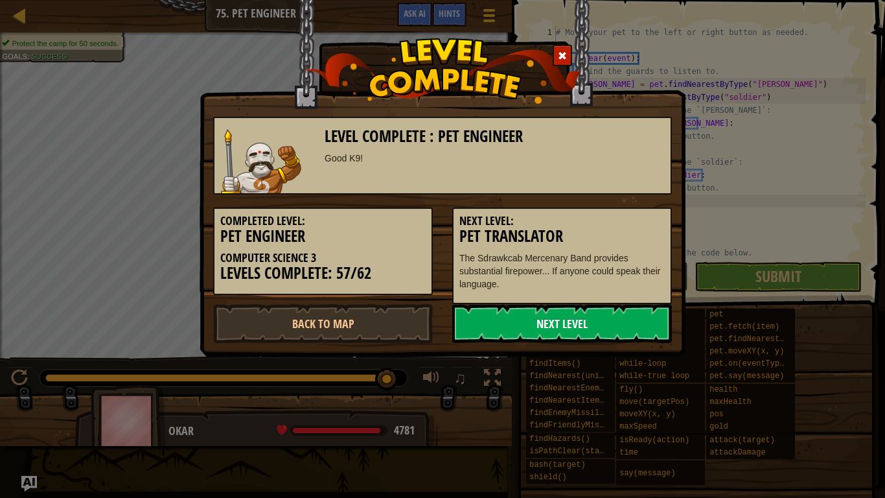
click at [595, 327] on link "Next Level" at bounding box center [562, 323] width 220 height 39
click at [576, 330] on link "Next Level" at bounding box center [562, 323] width 220 height 39
click at [578, 330] on link "Next Level" at bounding box center [562, 323] width 220 height 39
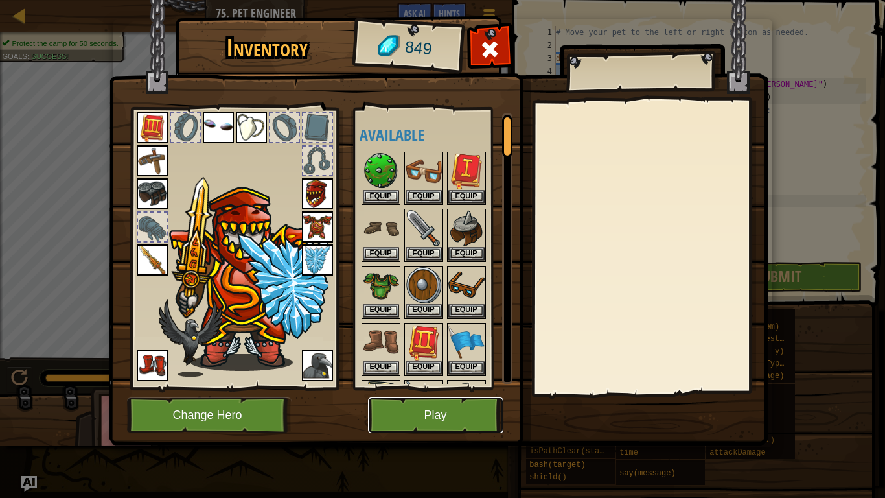
click at [449, 401] on button "Play" at bounding box center [435, 415] width 135 height 36
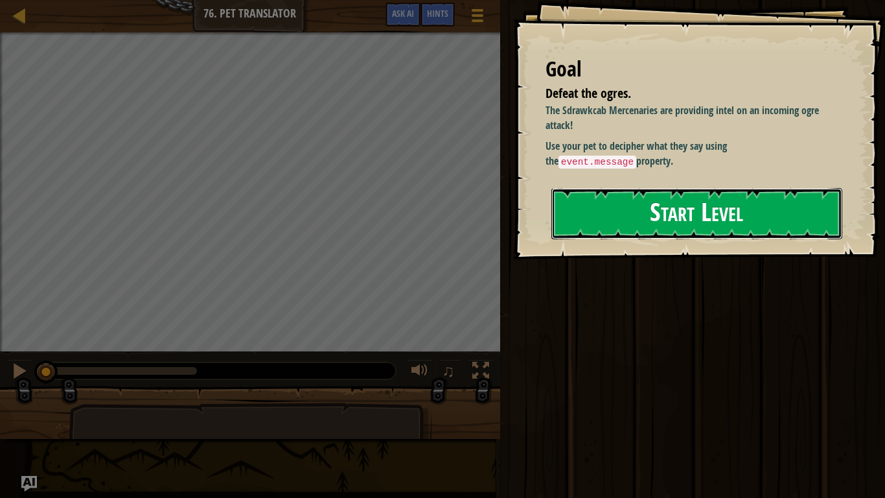
click at [575, 209] on button "Start Level" at bounding box center [696, 213] width 291 height 51
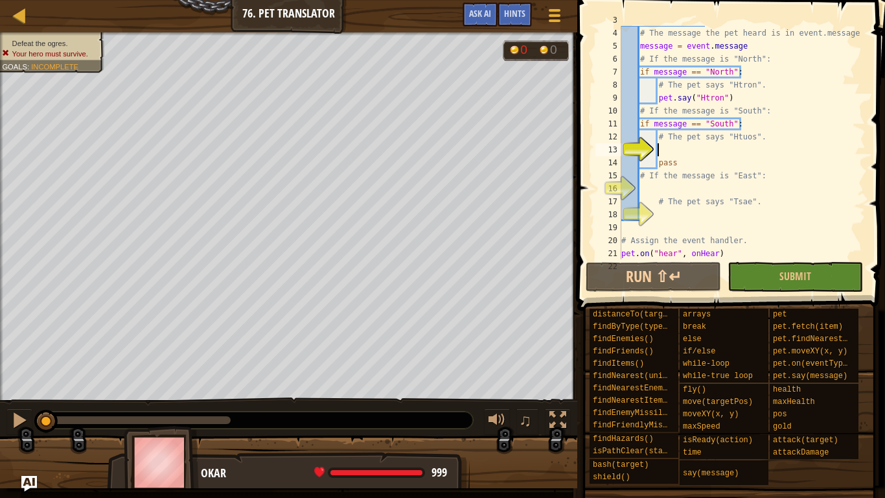
scroll to position [39, 0]
click at [751, 272] on button "Submit" at bounding box center [794, 277] width 135 height 30
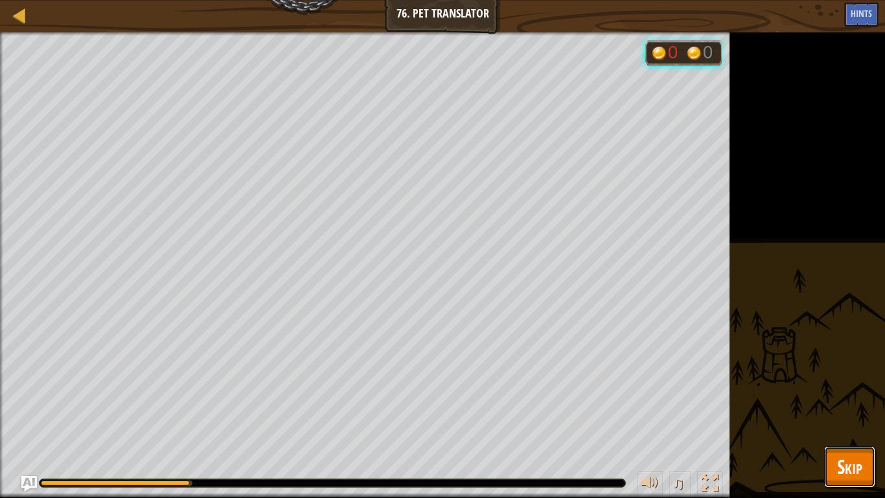
click at [860, 418] on span "Skip" at bounding box center [849, 466] width 25 height 27
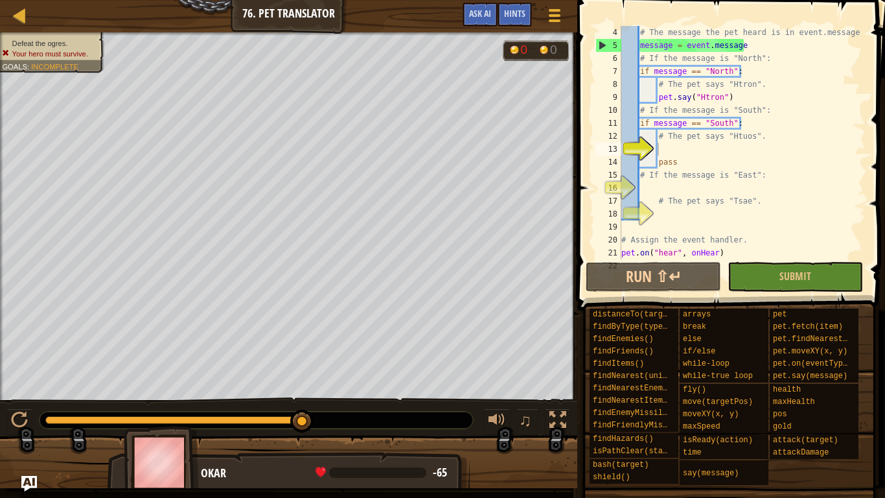
click at [693, 152] on div "# The message the pet heard is in event.message message = event . message # If …" at bounding box center [742, 155] width 247 height 259
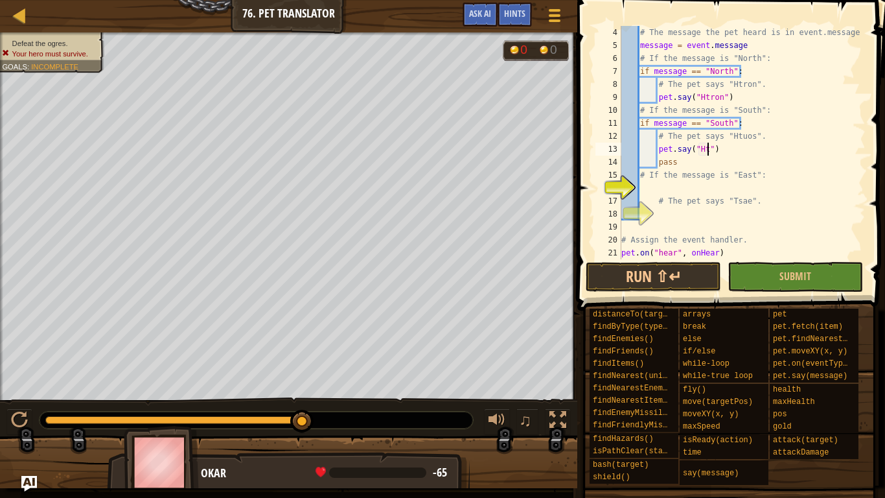
scroll to position [6, 13]
type textarea "pet.say("Htuos")"
click at [697, 189] on div "# The message the pet heard is in event.message message = event . message # If …" at bounding box center [742, 155] width 247 height 259
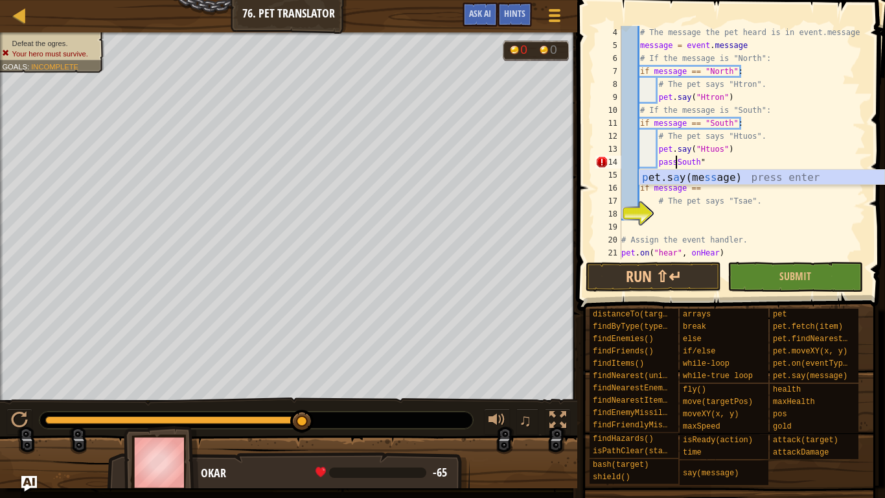
scroll to position [6, 11]
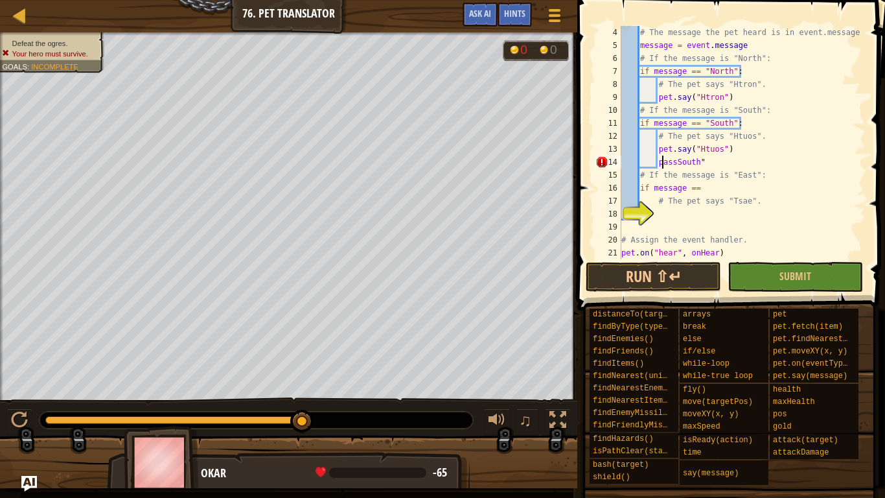
click at [660, 163] on div "# The message the pet heard is in event.message message = event . message # If …" at bounding box center [742, 155] width 247 height 259
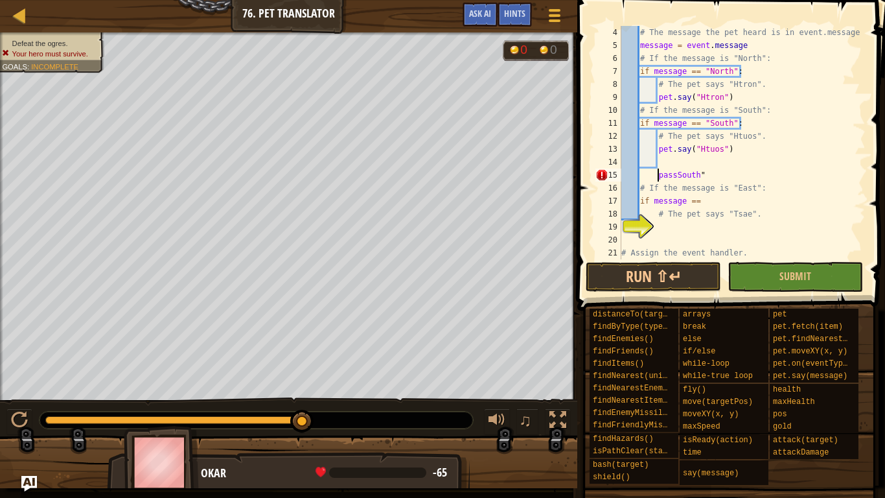
click at [672, 176] on div "# The message the pet heard is in event.message message = event . message # If …" at bounding box center [742, 155] width 247 height 259
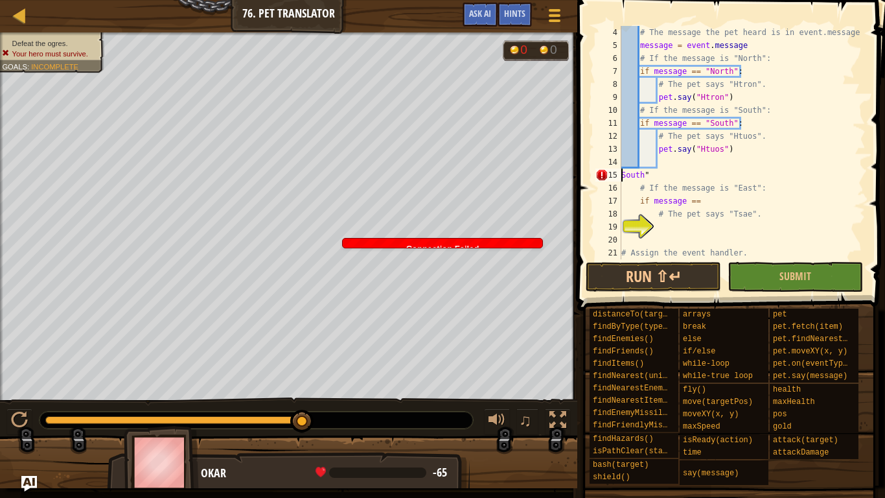
scroll to position [6, 3]
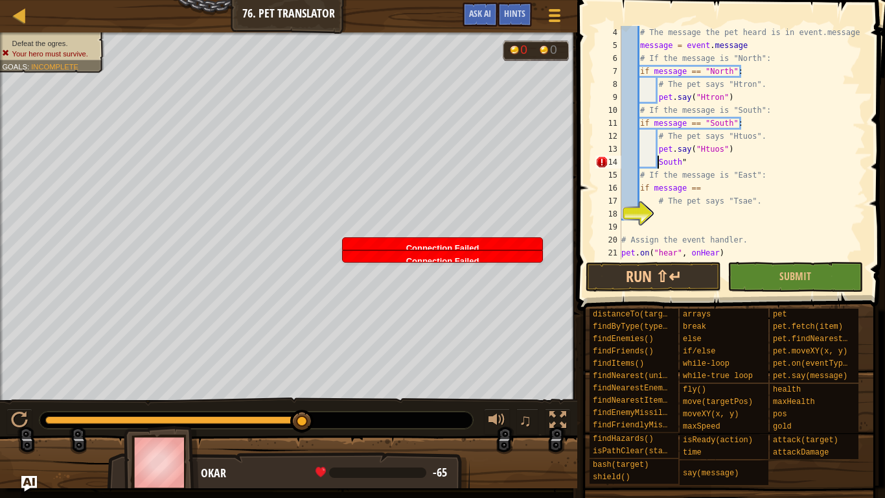
click at [689, 161] on div "# The message the pet heard is in event.message message = event . message # If …" at bounding box center [742, 155] width 247 height 259
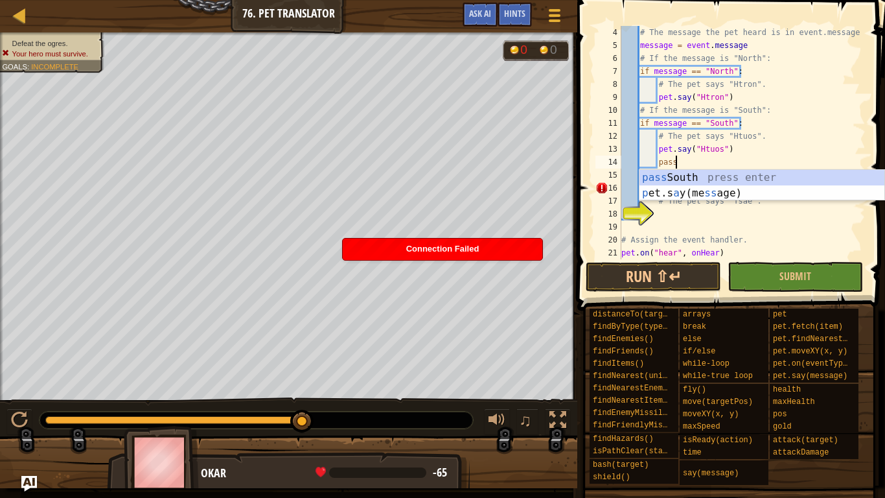
click at [731, 139] on div "# The message the pet heard is in event.message message = event . message # If …" at bounding box center [742, 155] width 247 height 259
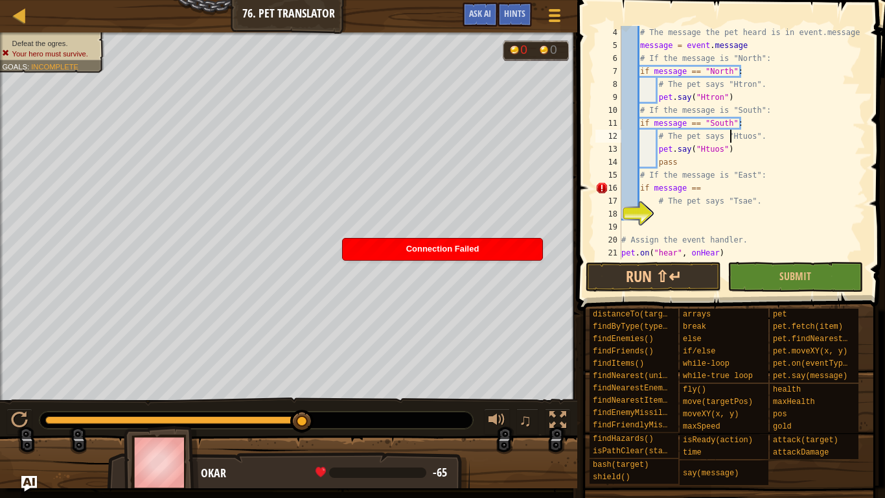
click at [715, 163] on div "# The message the pet heard is in event.message message = event . message # If …" at bounding box center [742, 155] width 247 height 259
type textarea "pass"
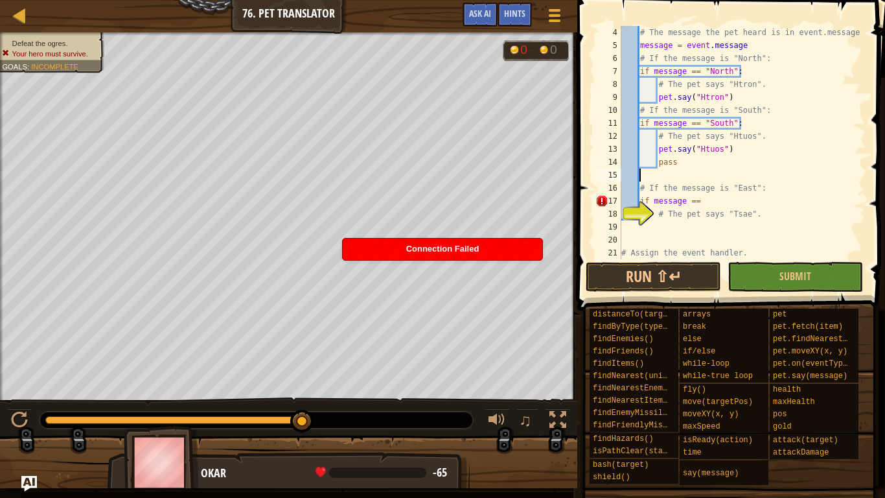
scroll to position [6, 2]
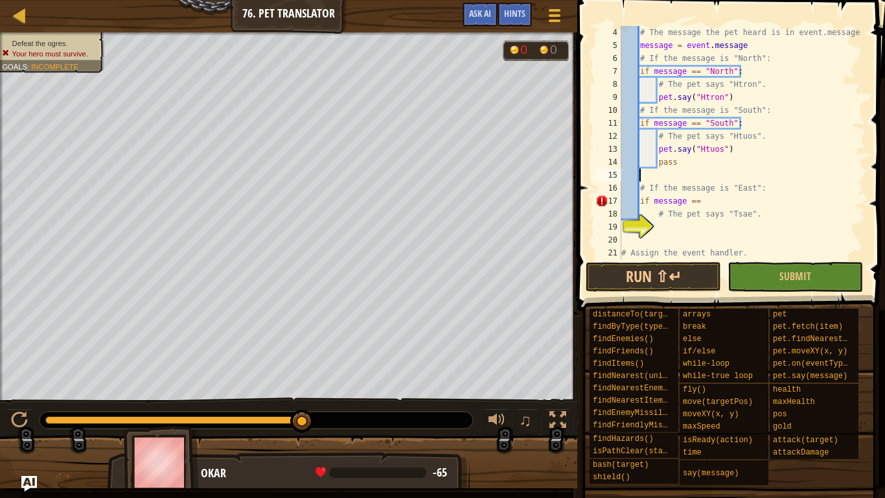
type textarea "s"
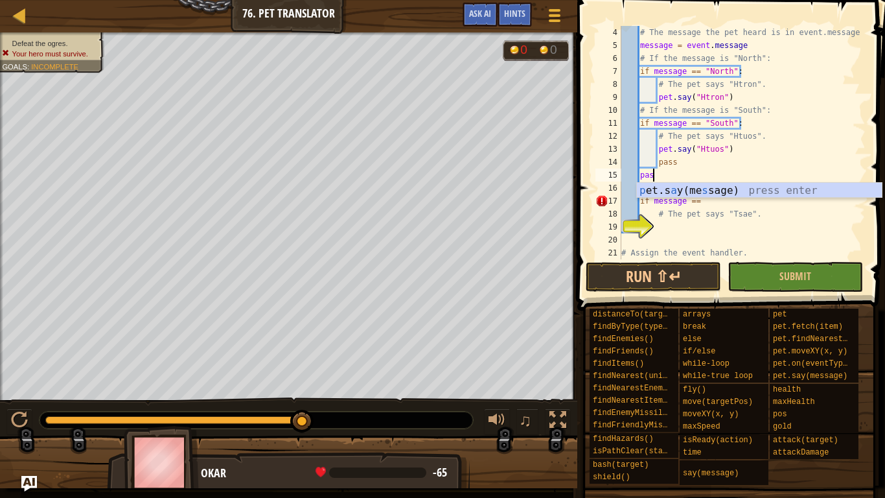
scroll to position [6, 5]
click at [694, 164] on div "# The message the pet heard is in event.message message = event . message # If …" at bounding box center [742, 155] width 247 height 259
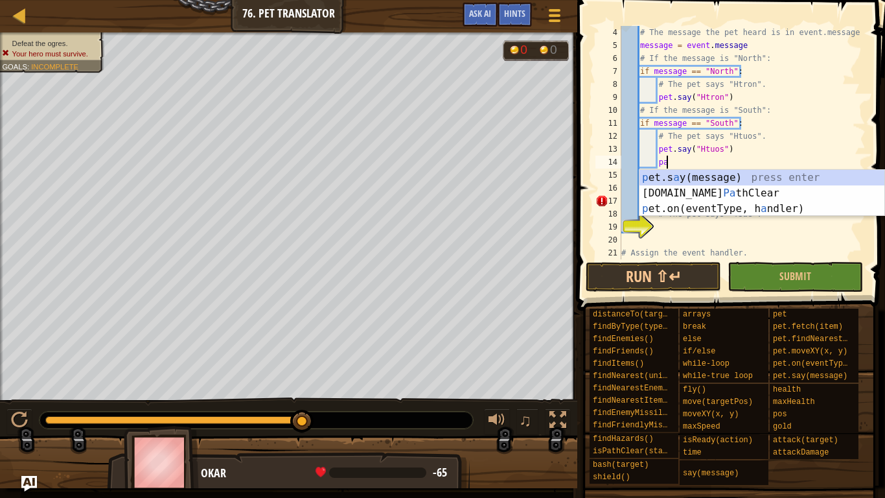
type textarea "p"
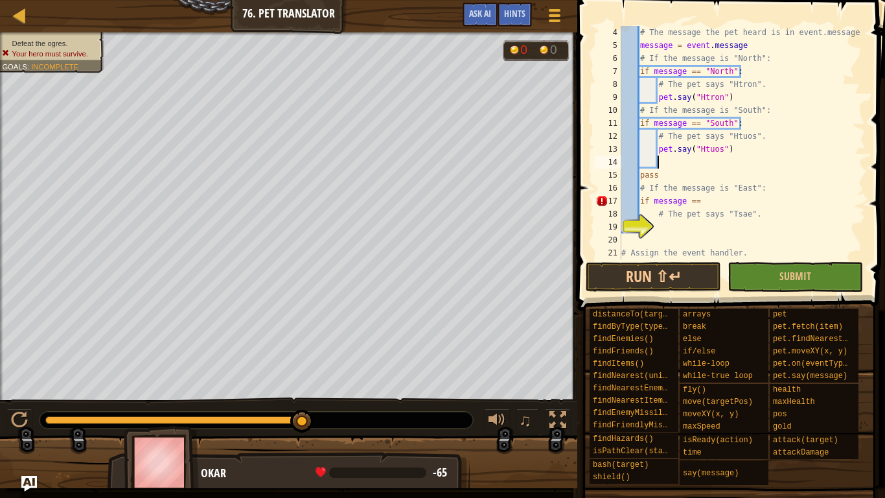
type textarea "s"
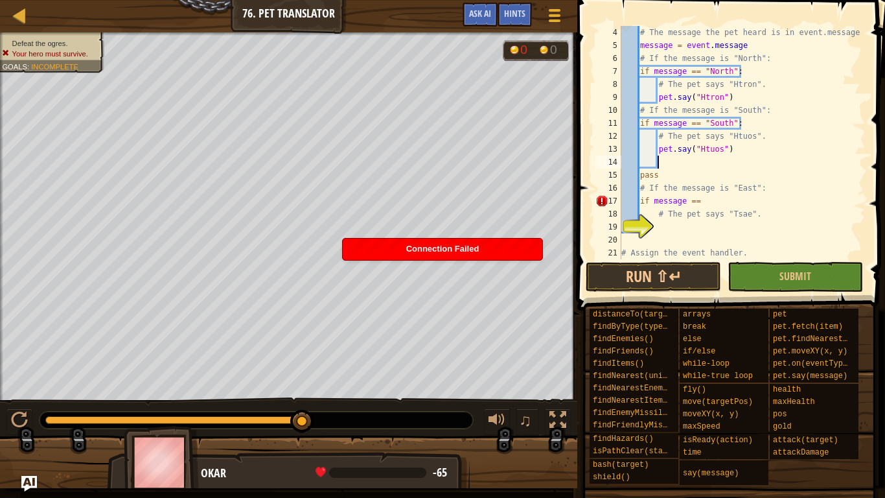
click at [713, 201] on div "# The message the pet heard is in event.message message = event . message # If …" at bounding box center [742, 155] width 247 height 259
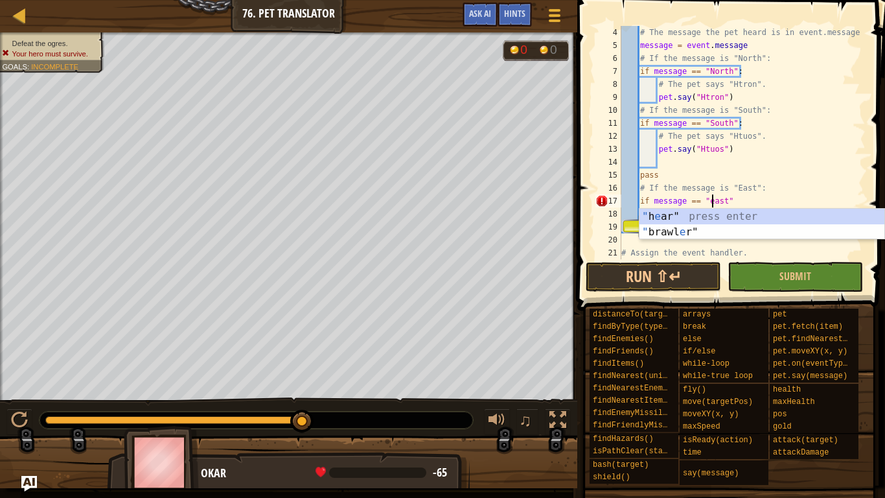
scroll to position [6, 13]
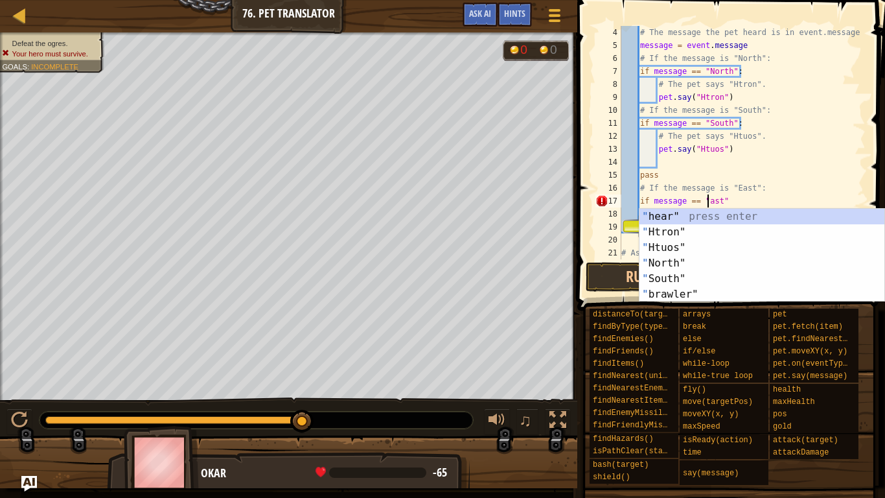
type textarea "if message == "East""
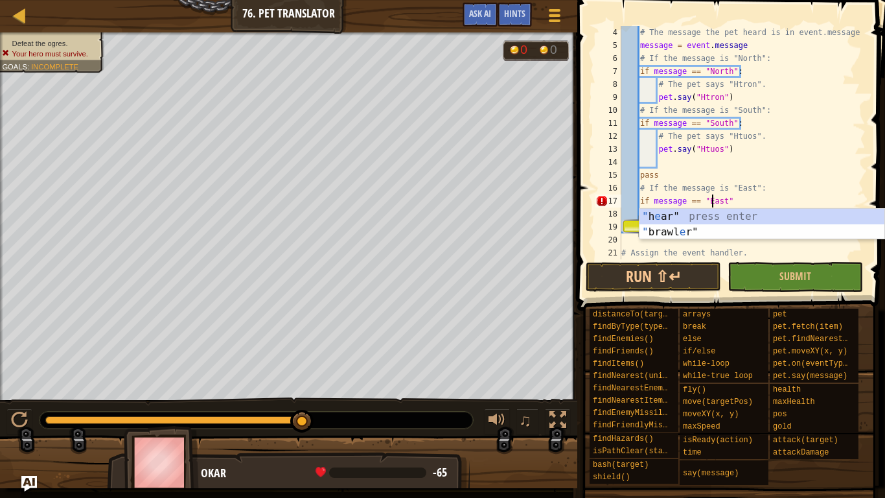
click at [770, 166] on div "# The message the pet heard is in event.message message = event . message # If …" at bounding box center [742, 155] width 247 height 259
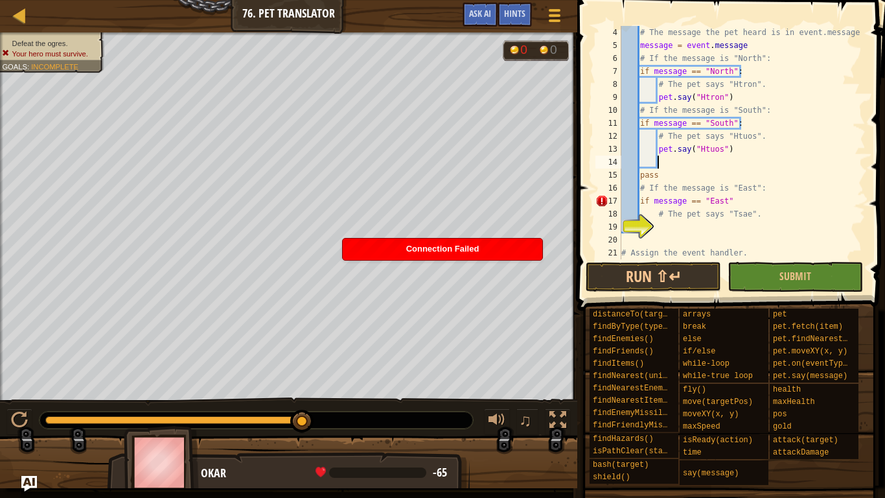
click at [749, 199] on div "# The message the pet heard is in event.message message = event . message # If …" at bounding box center [742, 155] width 247 height 259
type textarea "if message == "East":"
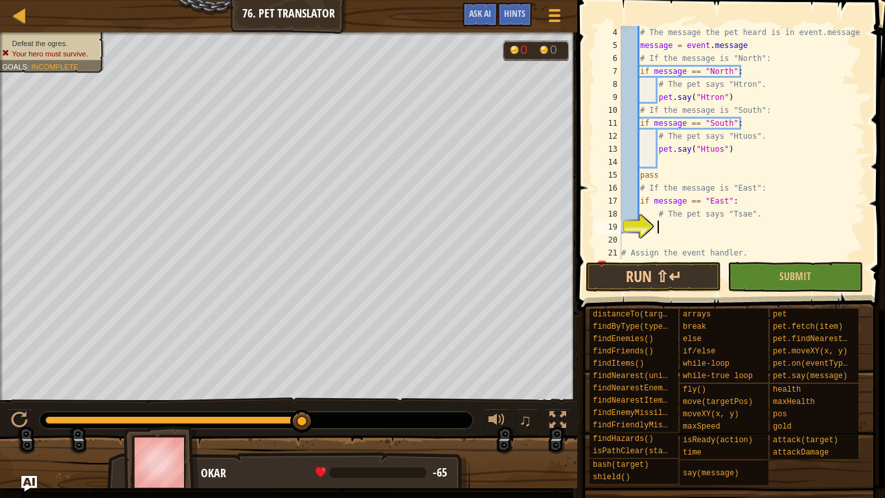
click at [690, 229] on div "# The message the pet heard is in event.message message = event . message # If …" at bounding box center [742, 155] width 247 height 259
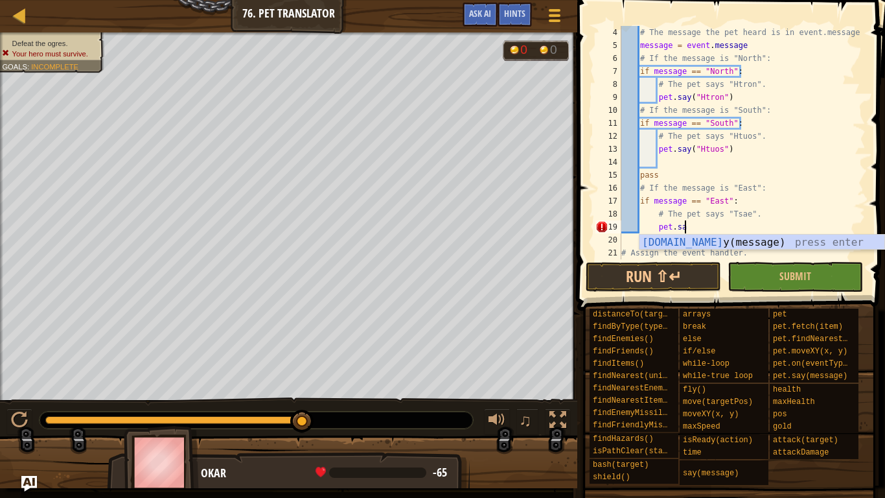
scroll to position [6, 8]
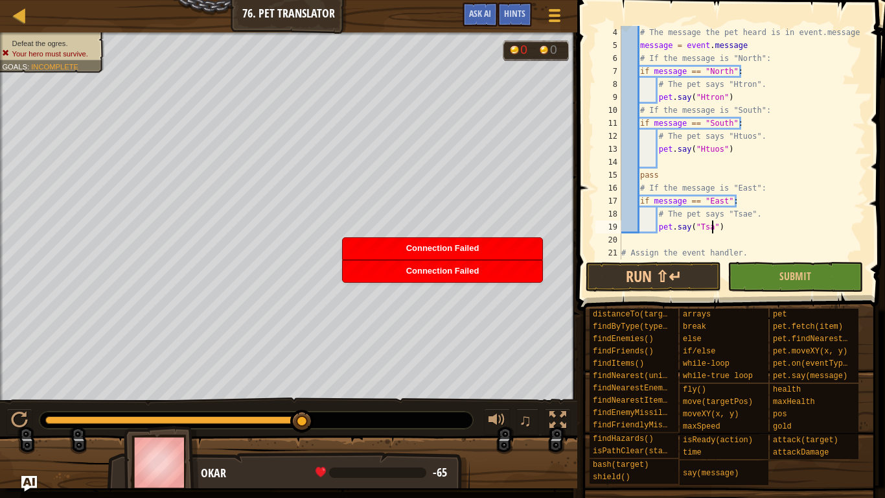
type textarea "pet.say("Tsae")"
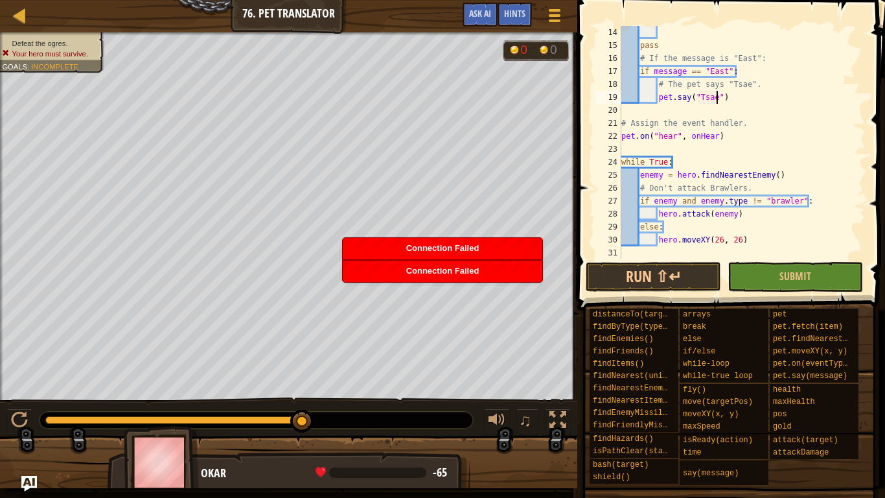
scroll to position [168, 0]
click at [756, 277] on button "Submit" at bounding box center [794, 277] width 135 height 30
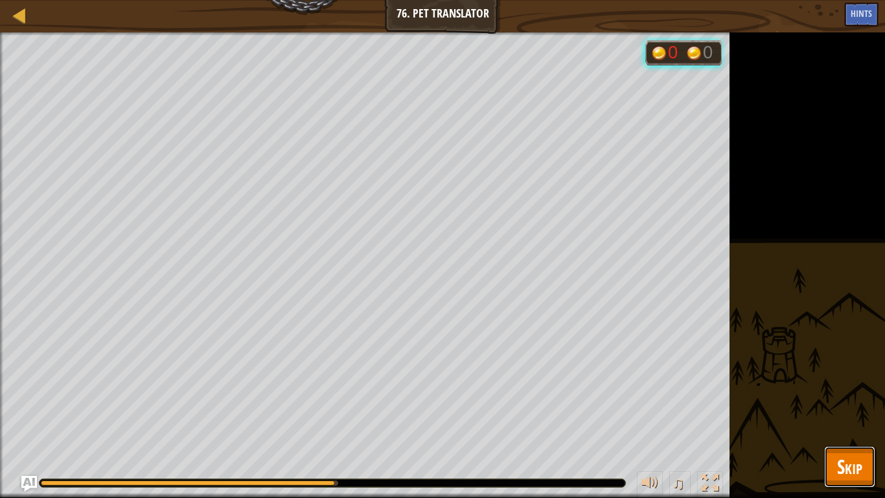
click at [853, 418] on span "Skip" at bounding box center [849, 466] width 25 height 27
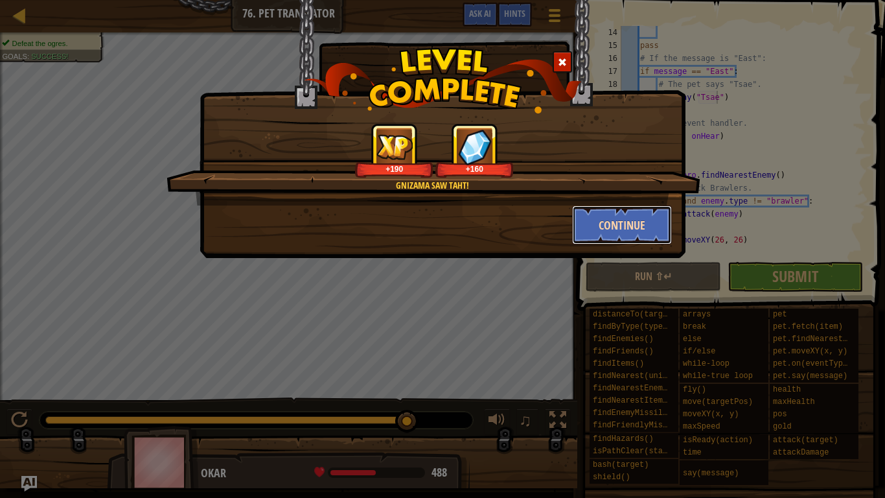
click at [608, 240] on button "Continue" at bounding box center [622, 224] width 100 height 39
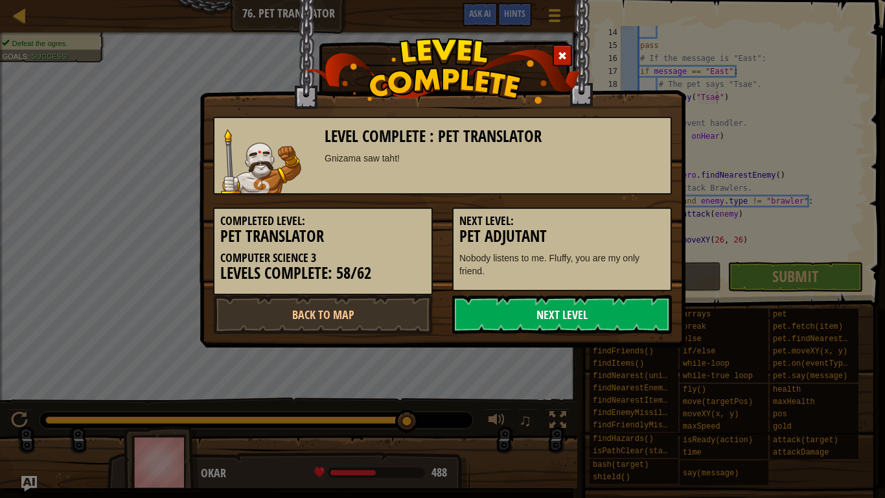
click at [589, 295] on link "Next Level" at bounding box center [562, 314] width 220 height 39
click at [599, 306] on link "Next Level" at bounding box center [562, 314] width 220 height 39
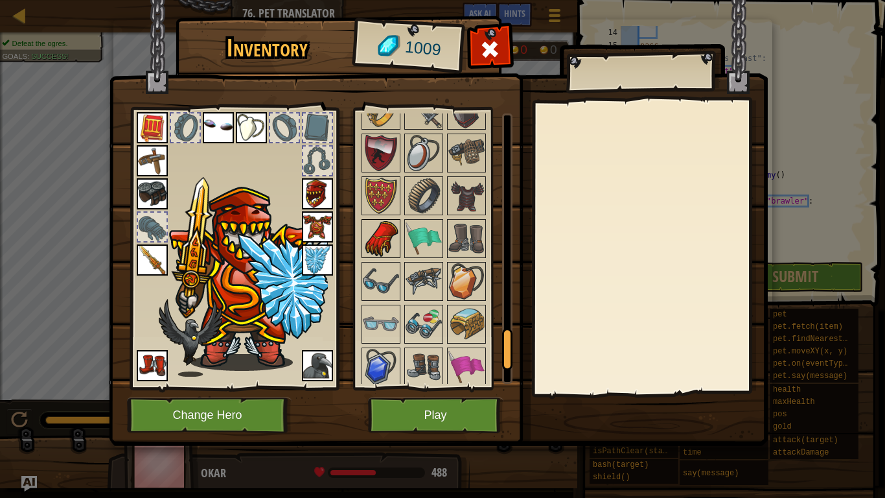
scroll to position [1490, 0]
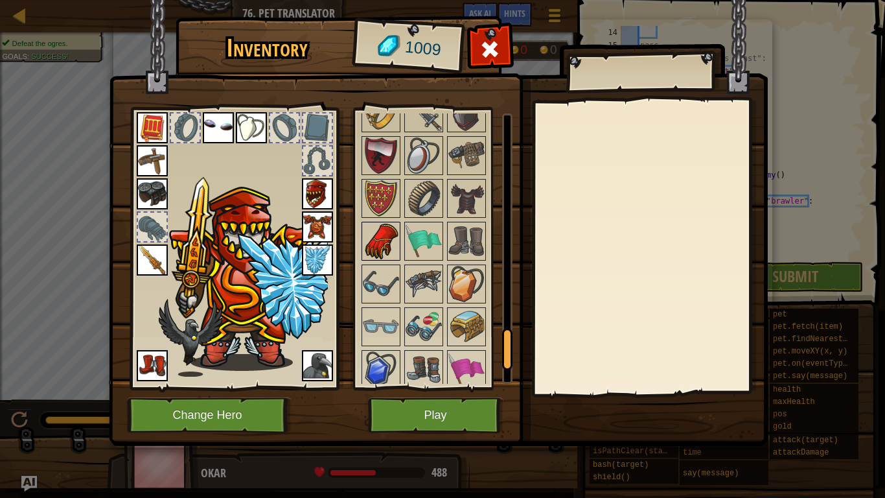
click at [378, 247] on img at bounding box center [381, 241] width 36 height 36
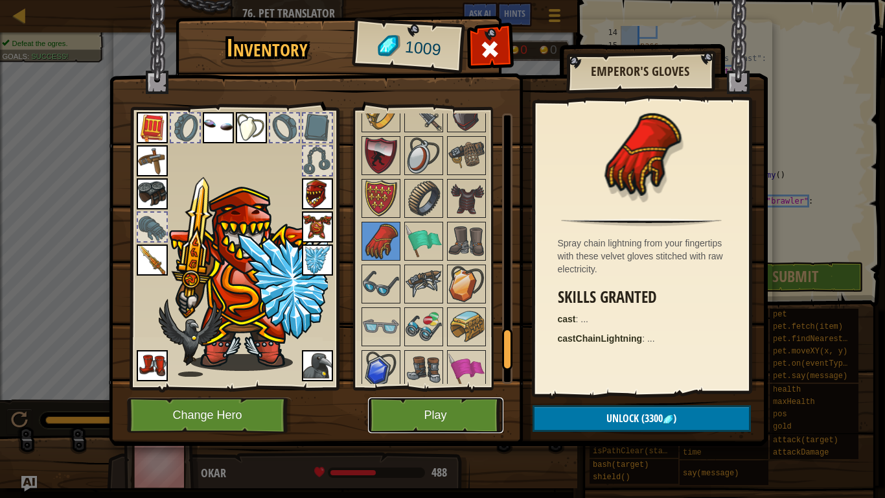
click at [475, 407] on button "Play" at bounding box center [435, 415] width 135 height 36
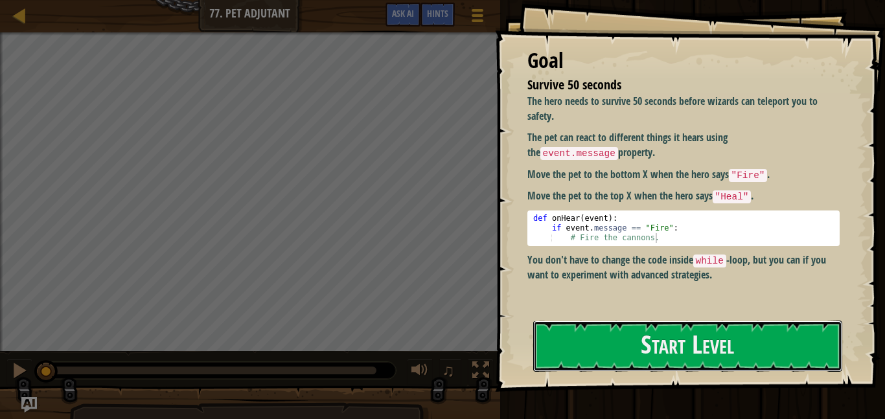
click at [695, 338] on button "Start Level" at bounding box center [687, 346] width 309 height 51
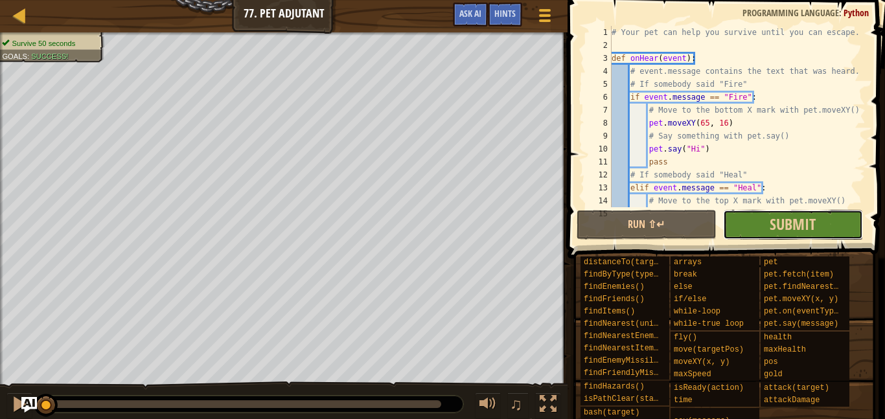
click at [832, 231] on button "Submit" at bounding box center [793, 225] width 140 height 30
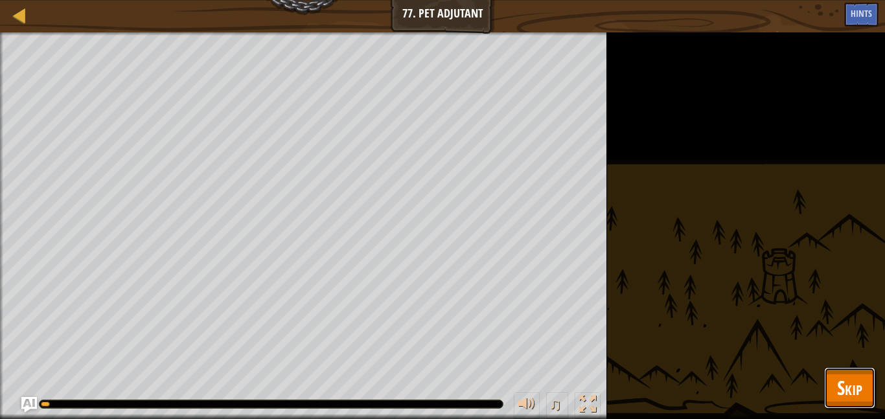
click at [851, 400] on span "Skip" at bounding box center [849, 387] width 25 height 27
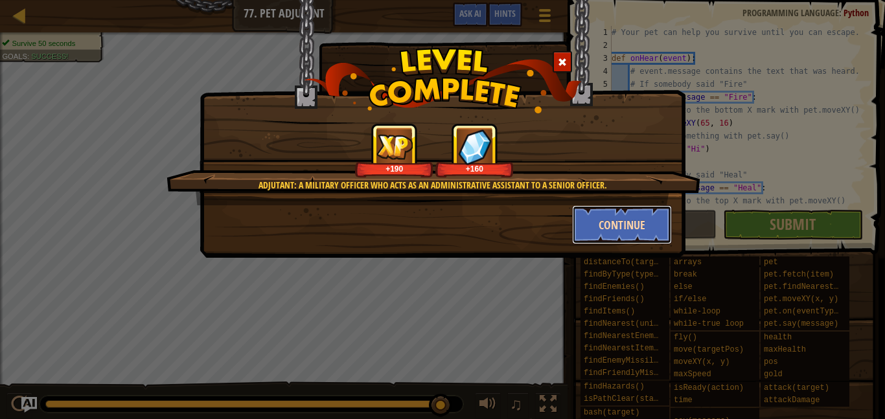
click at [652, 225] on button "Continue" at bounding box center [622, 224] width 100 height 39
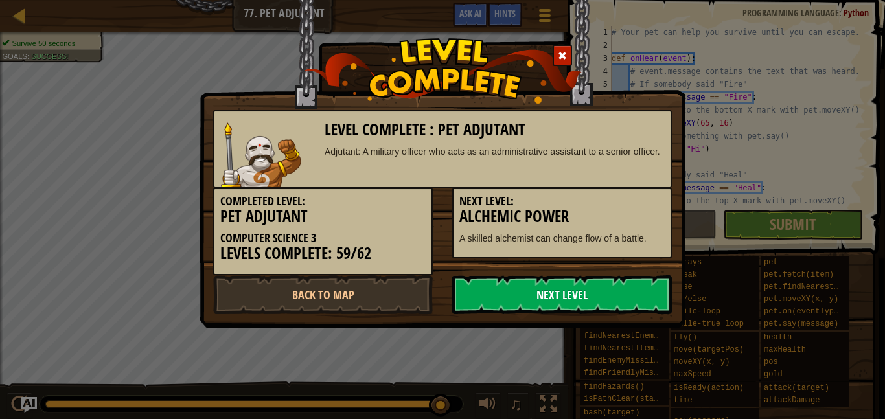
click at [586, 293] on link "Next Level" at bounding box center [562, 294] width 220 height 39
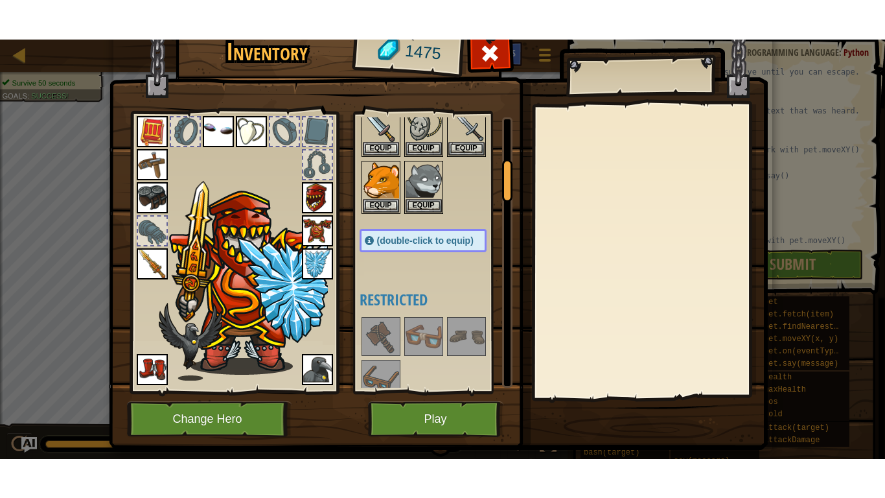
scroll to position [283, 0]
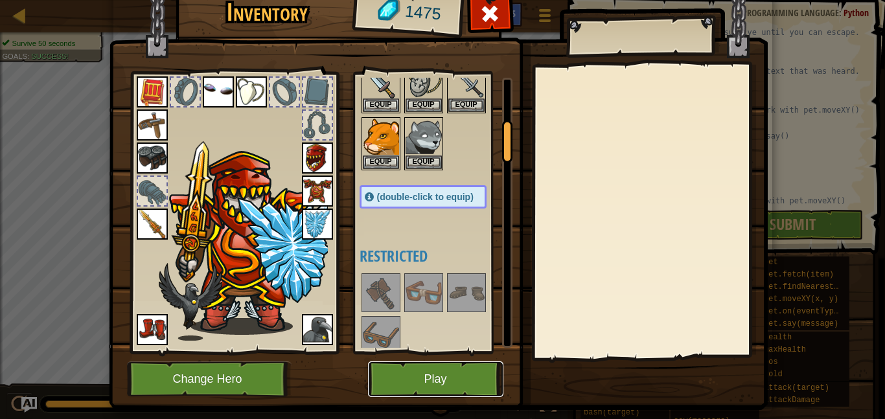
click at [455, 387] on button "Play" at bounding box center [435, 379] width 135 height 36
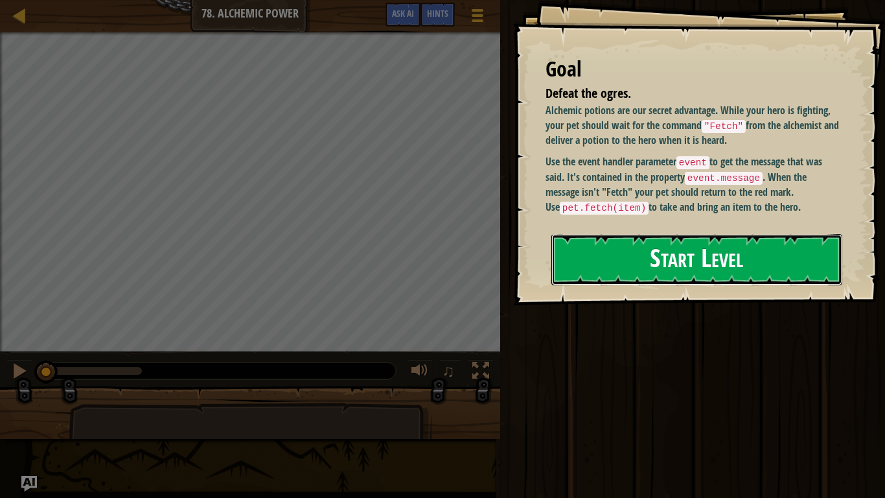
click at [720, 276] on button "Start Level" at bounding box center [696, 259] width 291 height 51
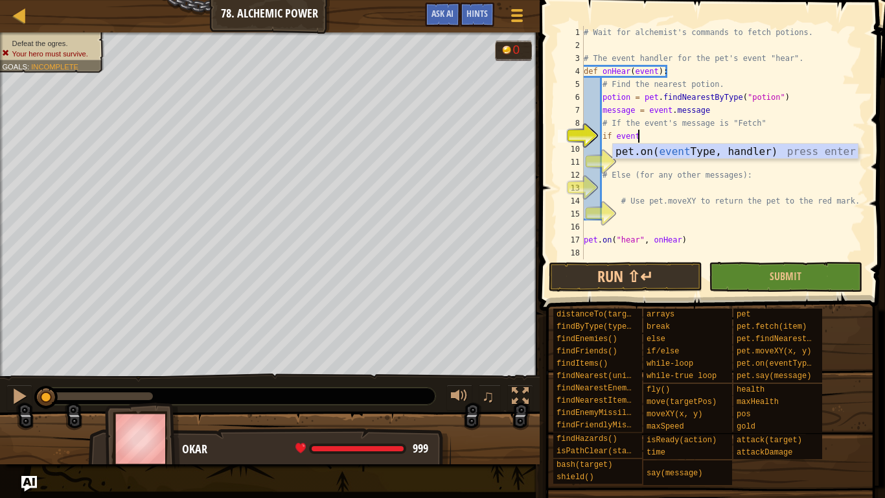
scroll to position [6, 7]
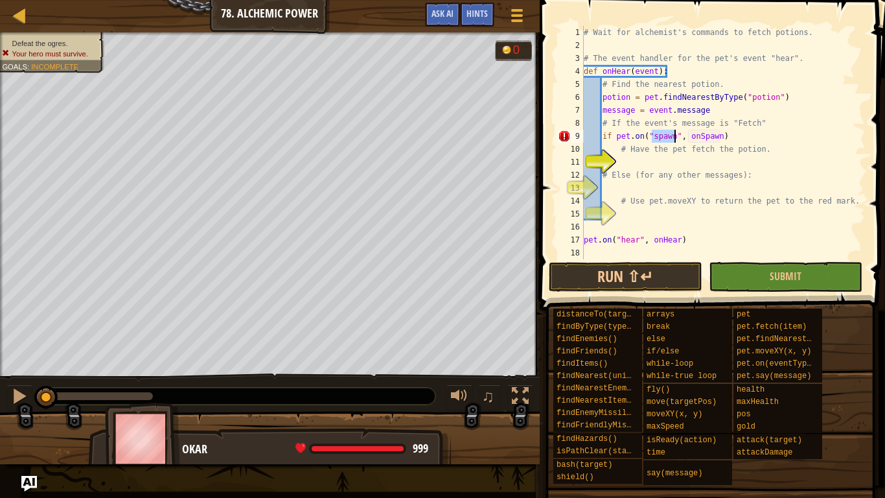
click at [742, 136] on div "# Wait for alchemist's commands to fetch potions. # The event handler for the p…" at bounding box center [723, 155] width 284 height 259
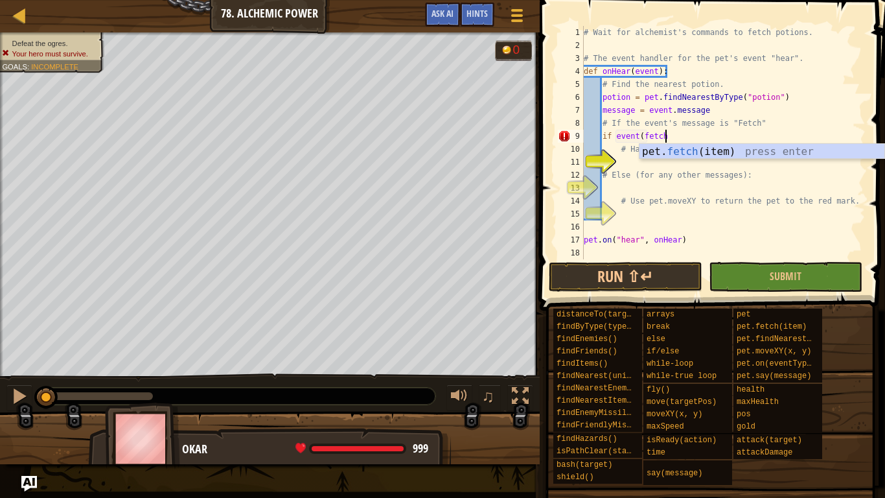
scroll to position [6, 12]
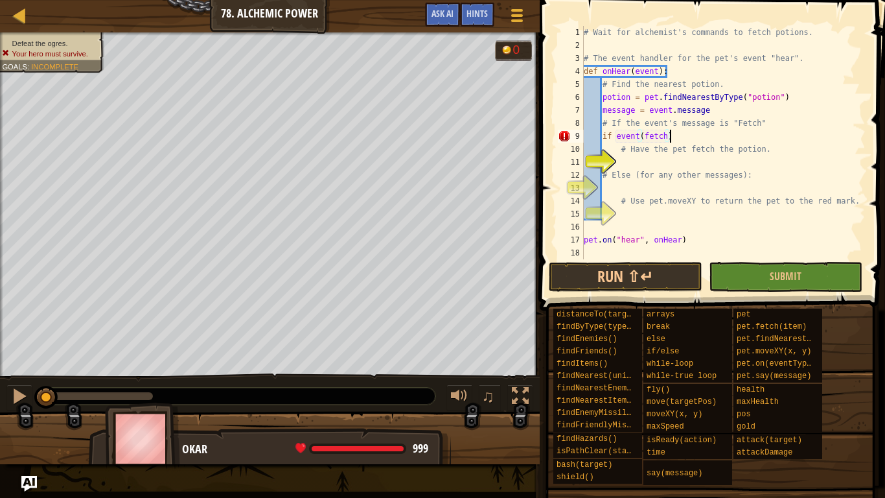
type textarea "if event(fetch):"
click at [628, 165] on div "# Wait for alchemist's commands to fetch potions. # The event handler for the p…" at bounding box center [723, 155] width 284 height 259
click at [672, 161] on div "# Wait for alchemist's commands to fetch potions. # The event handler for the p…" at bounding box center [723, 155] width 284 height 259
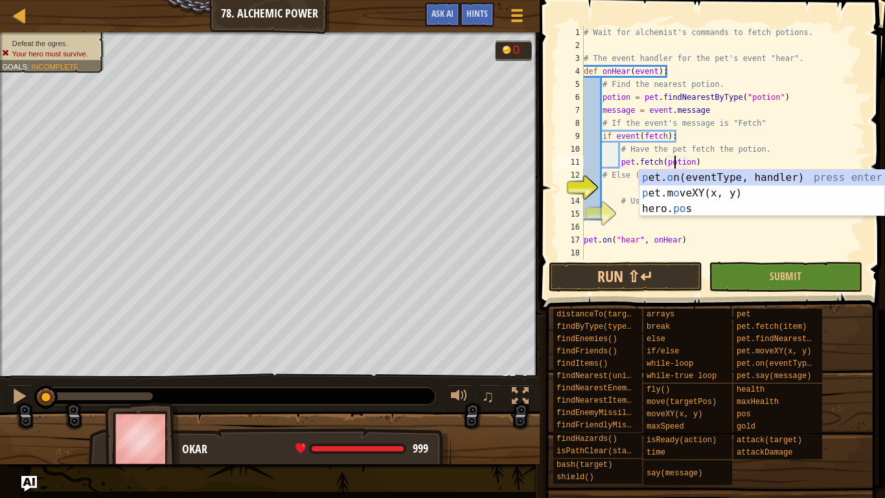
scroll to position [6, 13]
click at [707, 141] on div "# Wait for alchemist's commands to fetch potions. # The event handler for the p…" at bounding box center [723, 155] width 284 height 259
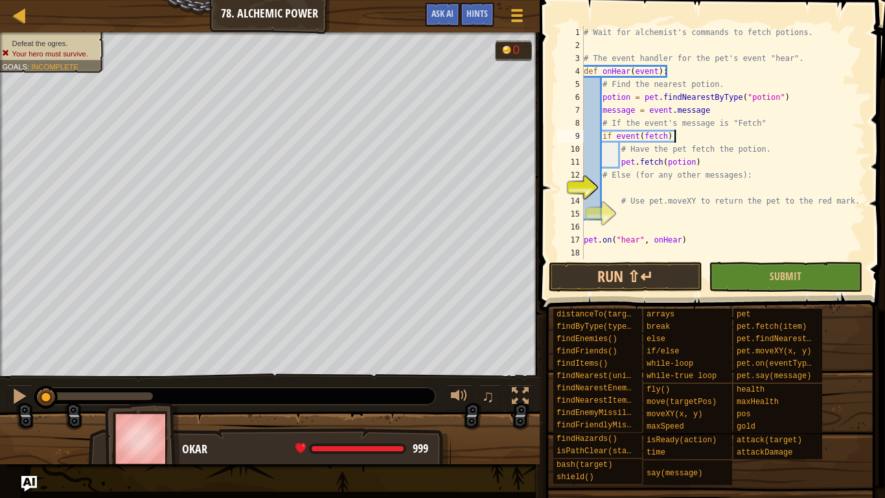
scroll to position [6, 12]
click at [671, 196] on div "# Wait for alchemist's commands to fetch potions. # The event handler for the p…" at bounding box center [723, 155] width 284 height 259
type textarea "# Use pet.moveXY to return the pet to the red mark."
click at [668, 184] on div "# Wait for alchemist's commands to fetch potions. # The event handler for the p…" at bounding box center [723, 155] width 284 height 259
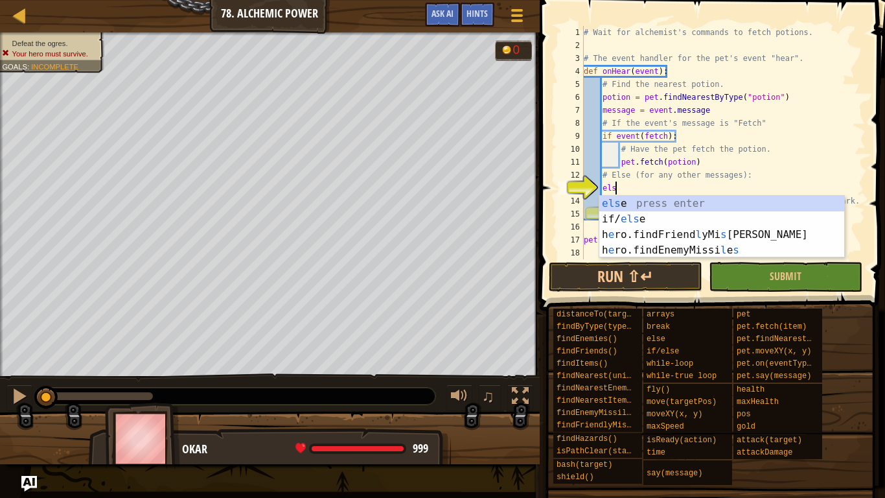
type textarea "else"
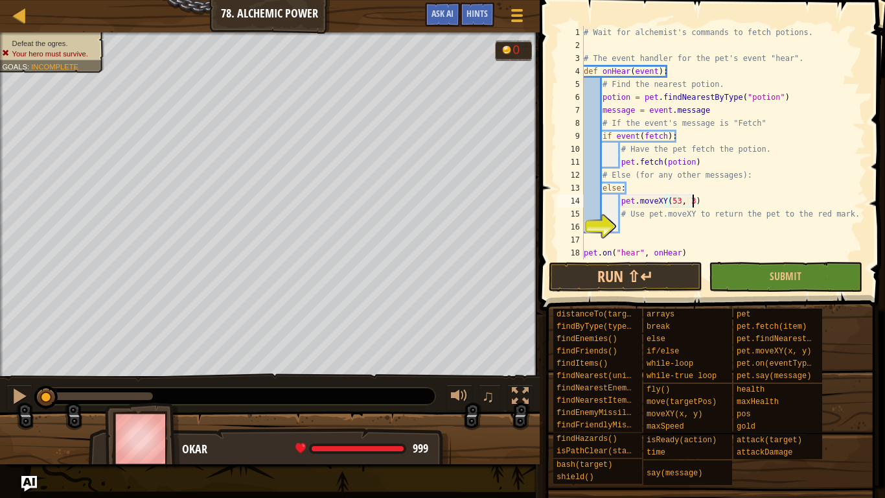
scroll to position [6, 16]
type textarea "pet.moveXY(53, 34)"
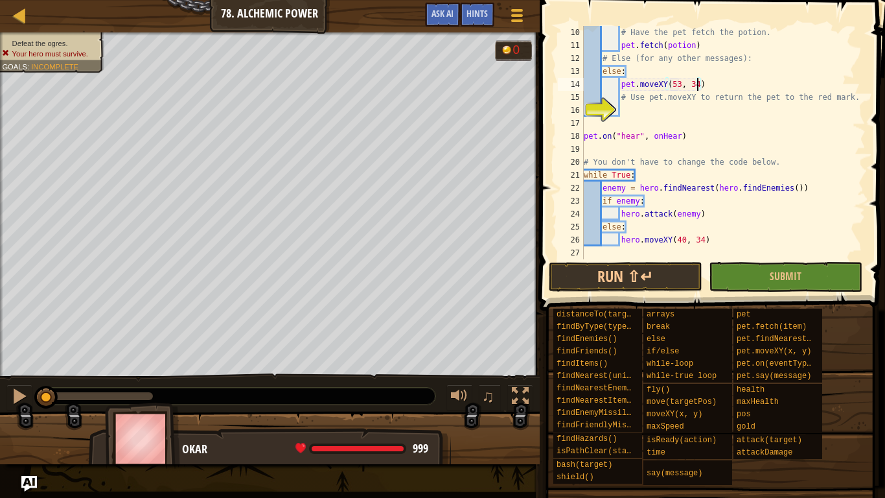
scroll to position [117, 0]
click at [762, 271] on button "Submit" at bounding box center [786, 277] width 154 height 30
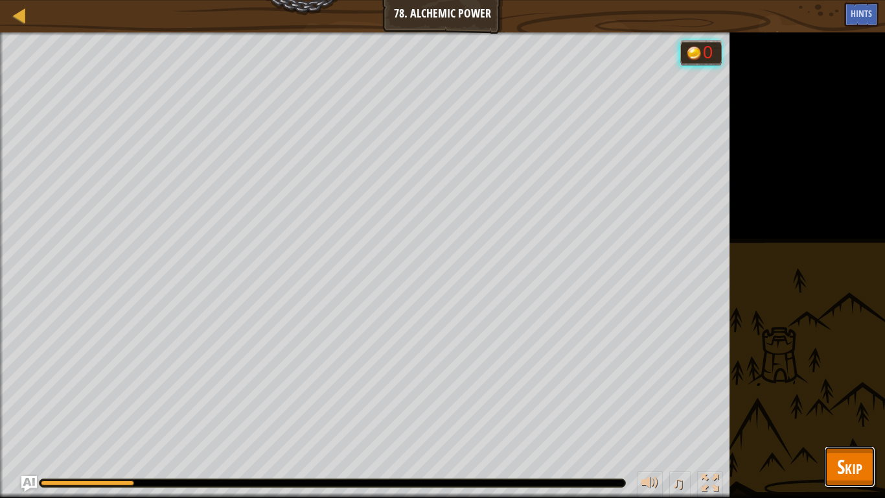
click at [845, 418] on span "Skip" at bounding box center [849, 466] width 25 height 27
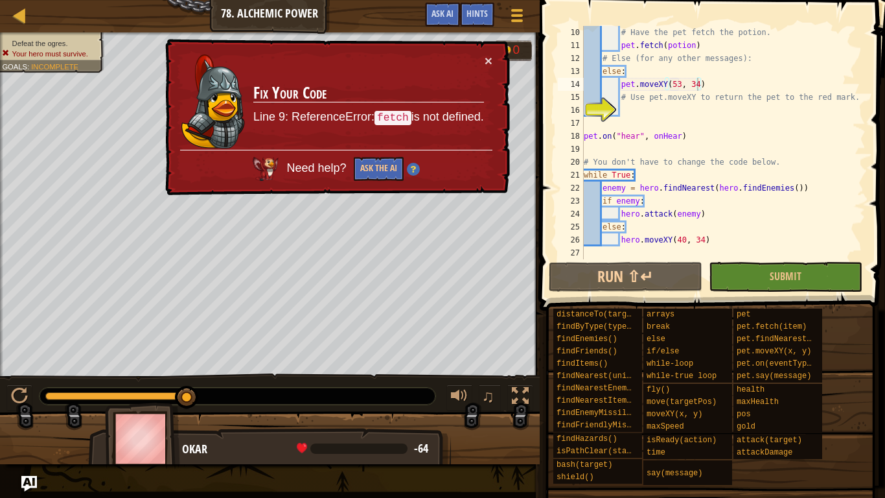
click at [654, 106] on div "# Have the pet fetch the potion. pet . fetch ( potion ) # Else (for any other m…" at bounding box center [723, 155] width 284 height 259
click at [381, 176] on button "Ask the AI" at bounding box center [379, 169] width 50 height 24
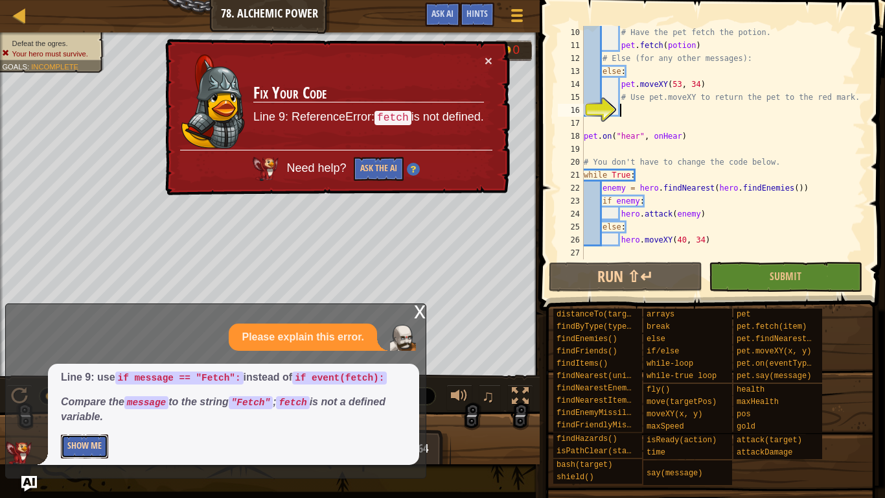
click at [89, 418] on button "Show Me" at bounding box center [84, 446] width 47 height 24
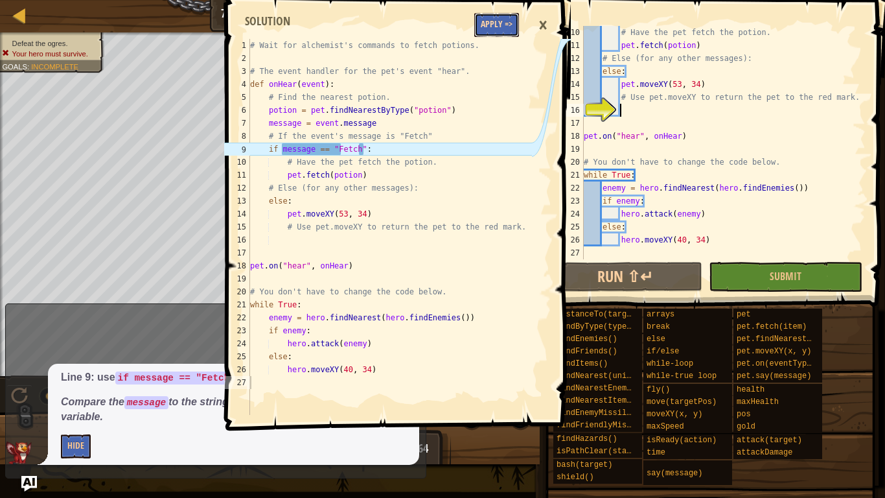
click at [512, 30] on button "Apply =>" at bounding box center [496, 25] width 45 height 24
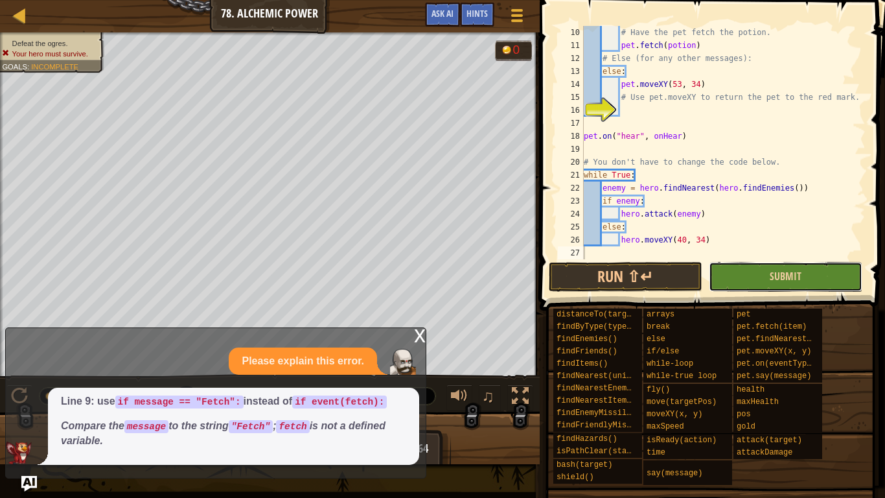
click at [733, 269] on button "Submit" at bounding box center [786, 277] width 154 height 30
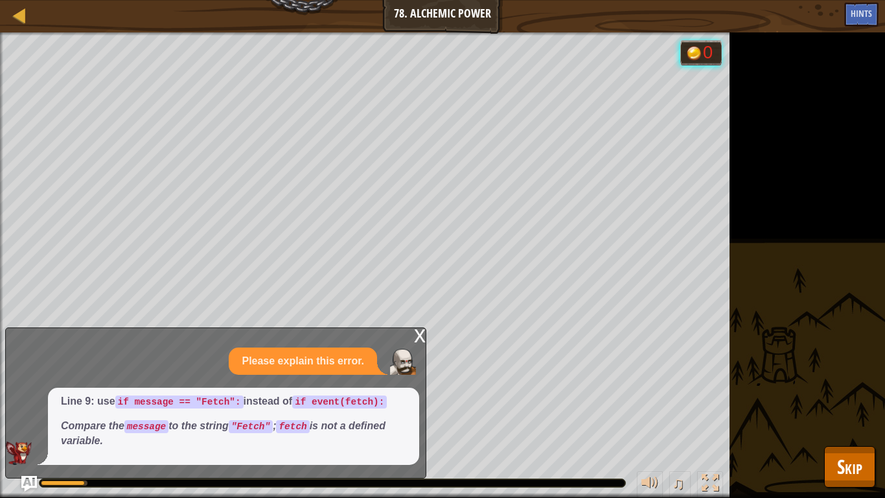
click at [421, 334] on div "x" at bounding box center [420, 334] width 12 height 13
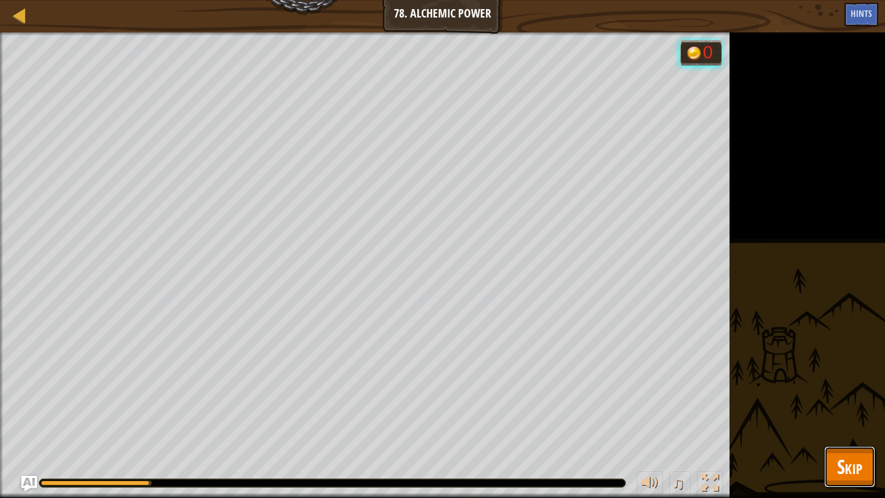
click at [856, 418] on button "Skip" at bounding box center [849, 466] width 51 height 41
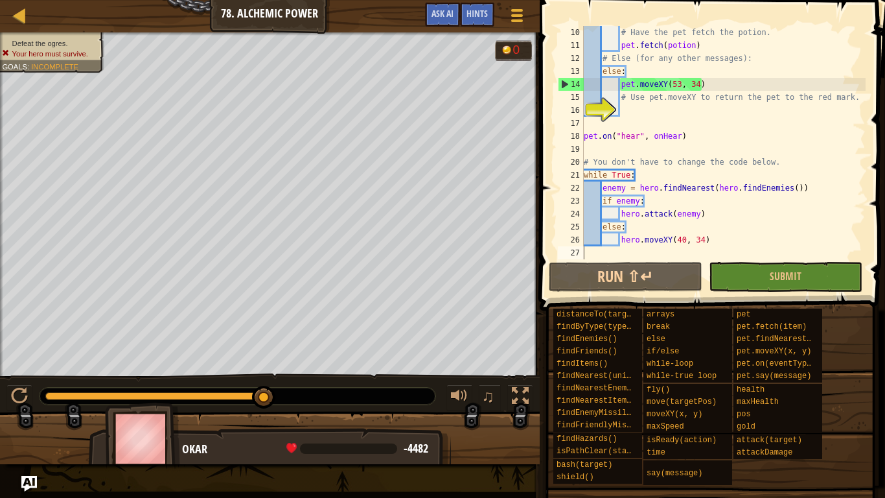
type textarea "pet.moveXY(53, 34)"
click at [708, 87] on div "# Have the pet fetch the potion. pet . fetch ( potion ) # Else (for any other m…" at bounding box center [723, 155] width 284 height 259
click at [699, 78] on div "# Have the pet fetch the potion. pet . fetch ( potion ) # Else (for any other m…" at bounding box center [723, 155] width 284 height 259
drag, startPoint x: 705, startPoint y: 80, endPoint x: 621, endPoint y: 85, distance: 83.7
click at [621, 85] on div "# Have the pet fetch the potion. pet . fetch ( potion ) # Else (for any other m…" at bounding box center [723, 155] width 284 height 259
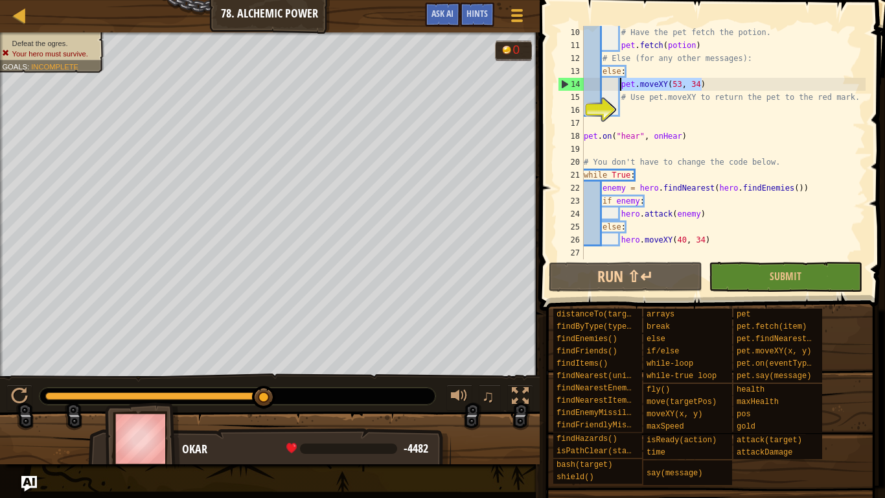
click at [624, 115] on div "# Have the pet fetch the potion. pet . fetch ( potion ) # Else (for any other m…" at bounding box center [723, 155] width 284 height 259
paste textarea "pet.moveXY(53, 34)"
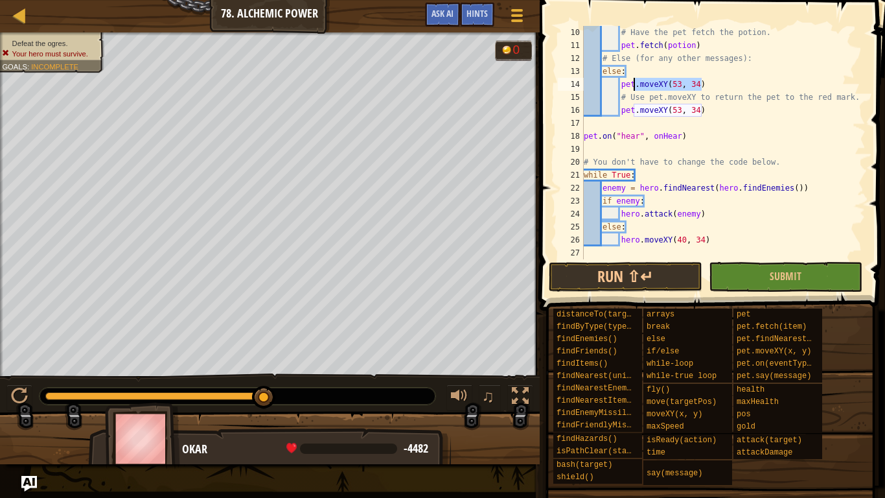
drag, startPoint x: 714, startPoint y: 86, endPoint x: 635, endPoint y: 89, distance: 79.1
click at [635, 89] on div "# Have the pet fetch the potion. pet . fetch ( potion ) # Else (for any other m…" at bounding box center [723, 155] width 284 height 259
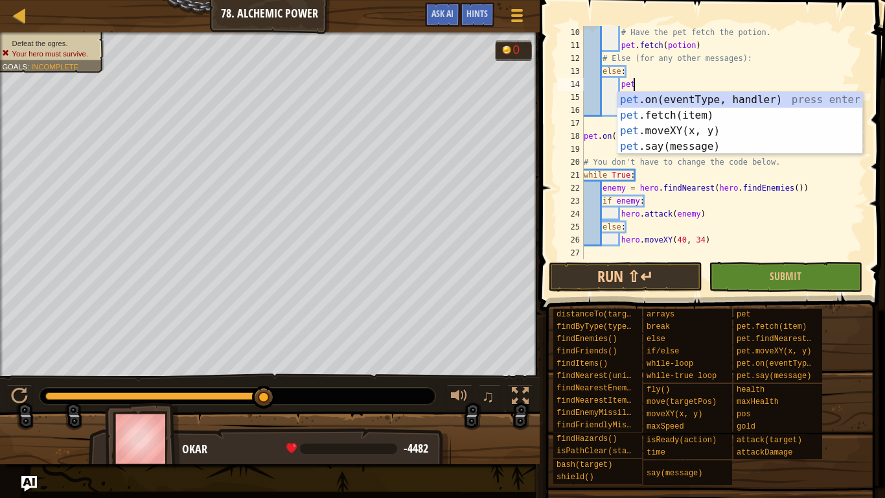
type textarea "p"
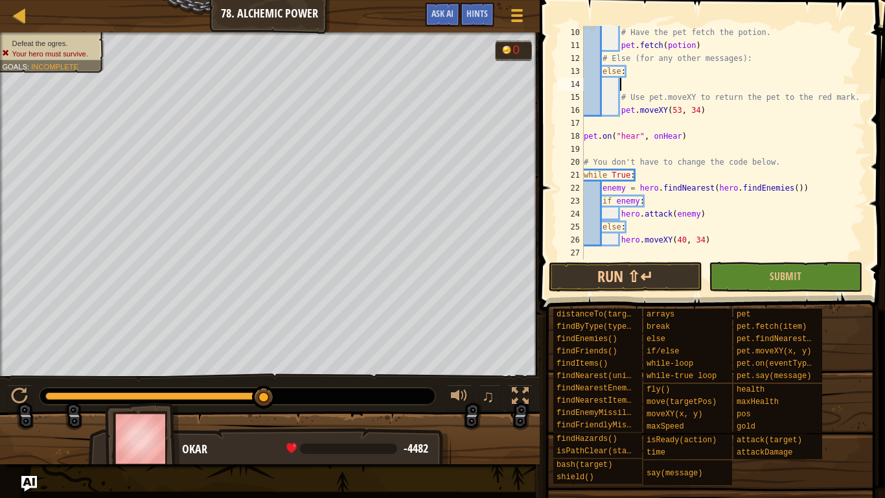
type textarea "k"
click at [742, 274] on button "Submit" at bounding box center [786, 277] width 154 height 30
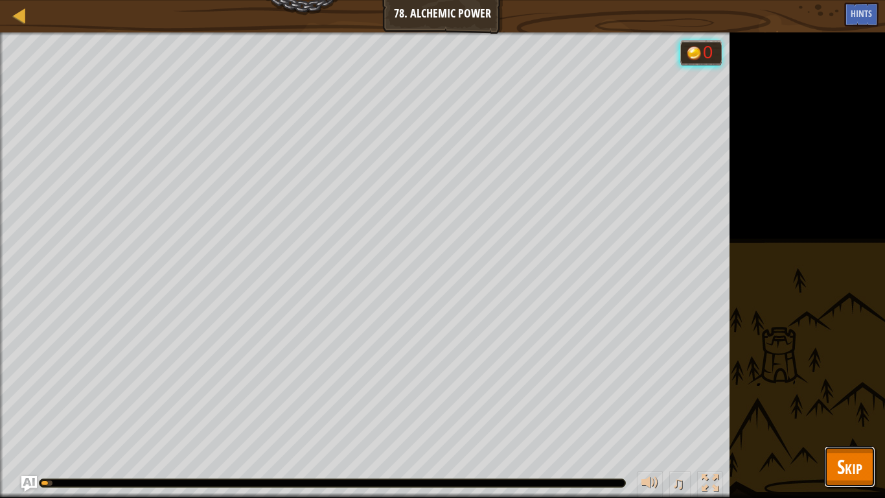
click at [850, 418] on span "Skip" at bounding box center [849, 466] width 25 height 27
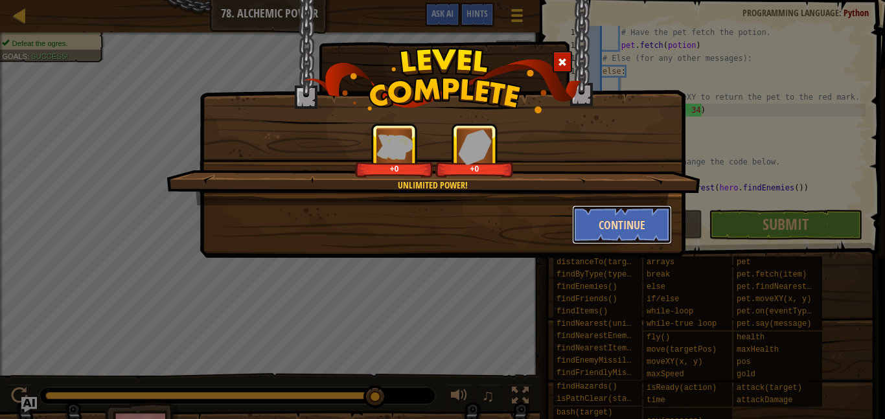
click at [607, 218] on button "Continue" at bounding box center [622, 224] width 100 height 39
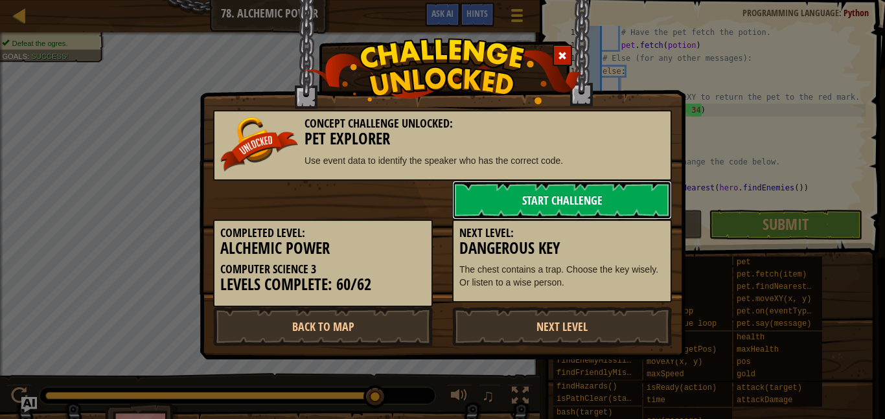
click at [562, 197] on link "Start Challenge" at bounding box center [562, 200] width 220 height 39
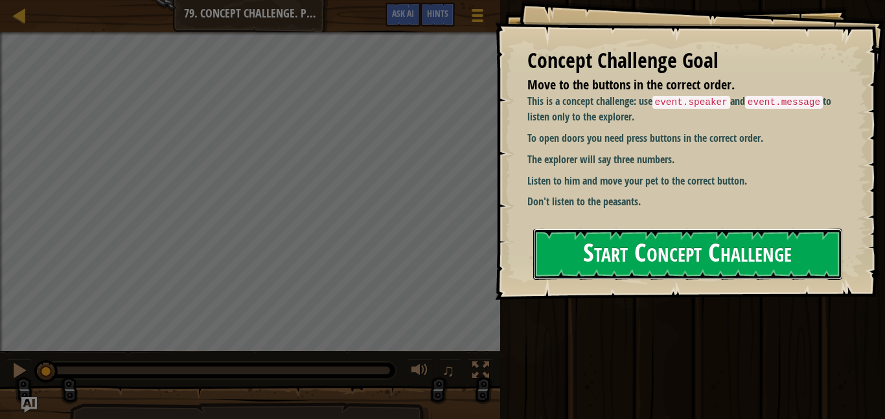
click at [601, 247] on button "Start Concept Challenge" at bounding box center [687, 254] width 309 height 51
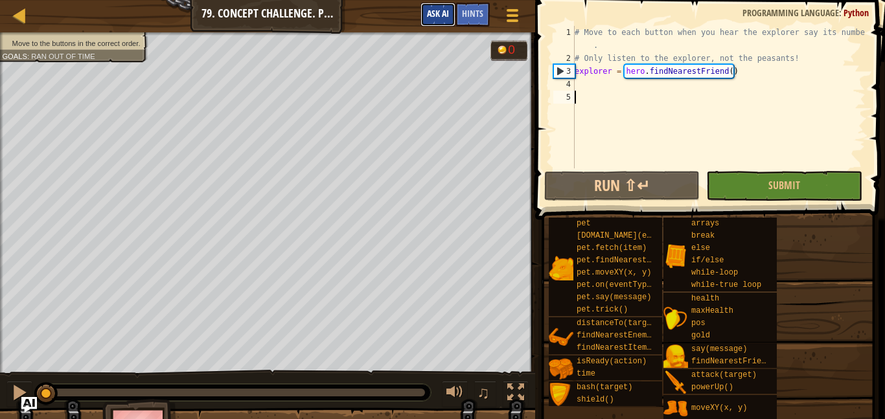
click at [426, 7] on button "Ask AI" at bounding box center [437, 15] width 35 height 24
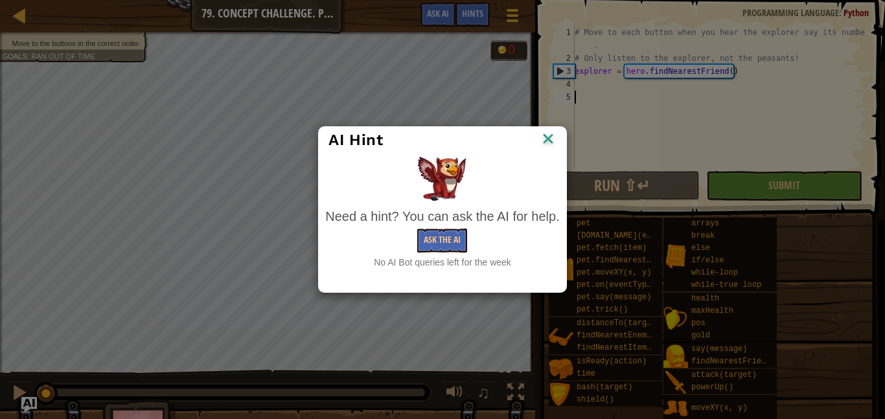
click at [441, 222] on div "Need a hint? You can ask the AI for help." at bounding box center [442, 216] width 234 height 19
click at [444, 238] on button "Ask the AI" at bounding box center [442, 241] width 50 height 24
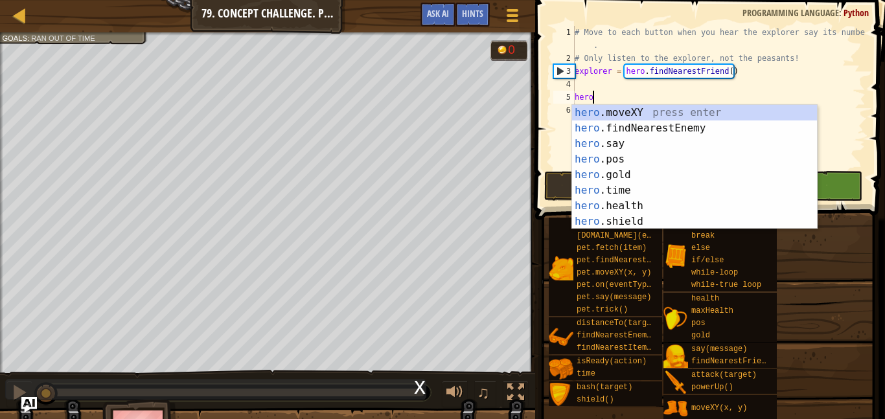
type textarea "hero."
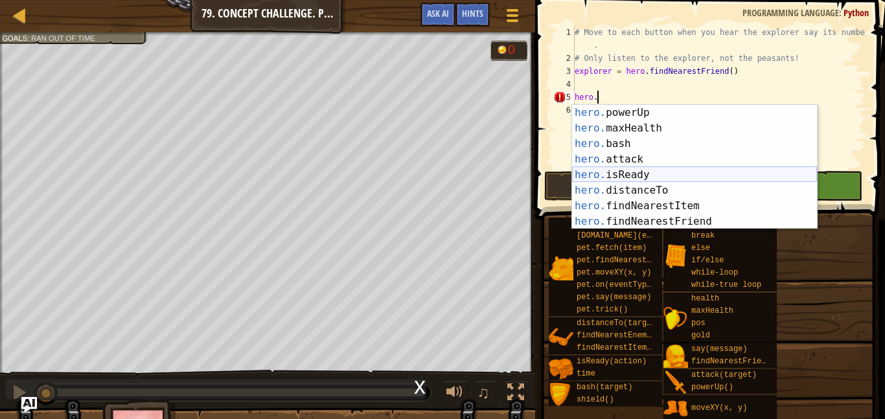
scroll to position [124, 0]
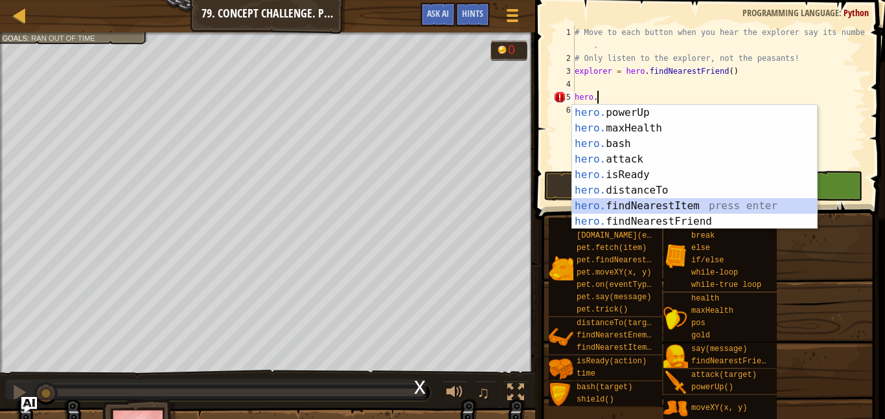
click at [706, 207] on div "hero. powerUp press enter hero. maxHealth press enter hero. bash press enter he…" at bounding box center [694, 182] width 245 height 155
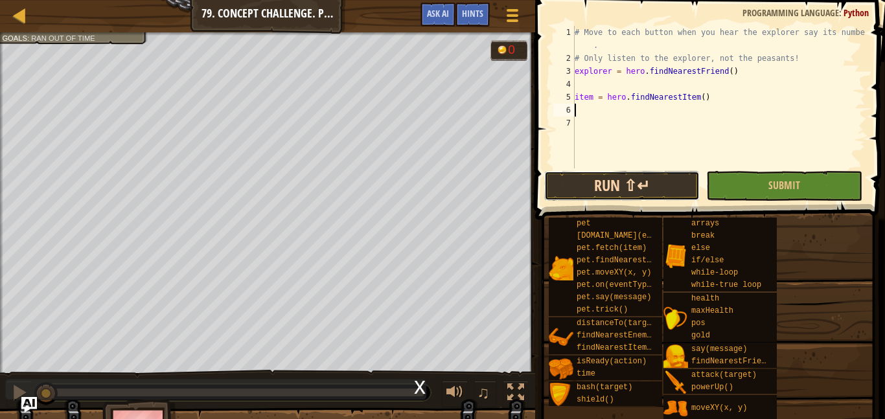
click at [666, 181] on button "Run ⇧↵" at bounding box center [621, 186] width 155 height 30
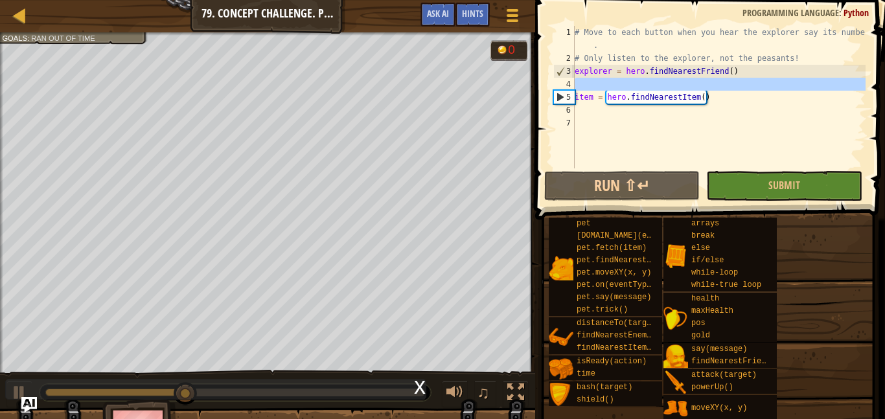
drag, startPoint x: 713, startPoint y: 88, endPoint x: 573, endPoint y: 99, distance: 140.4
click at [573, 99] on div "1 2 3 4 5 6 7 # Move to each button when you hear the explorer say its number .…" at bounding box center [708, 97] width 315 height 143
type textarea "item = hero.findNearestItem()"
click at [596, 88] on div "# Move to each button when you hear the explorer say its number . # Only listen…" at bounding box center [718, 97] width 293 height 143
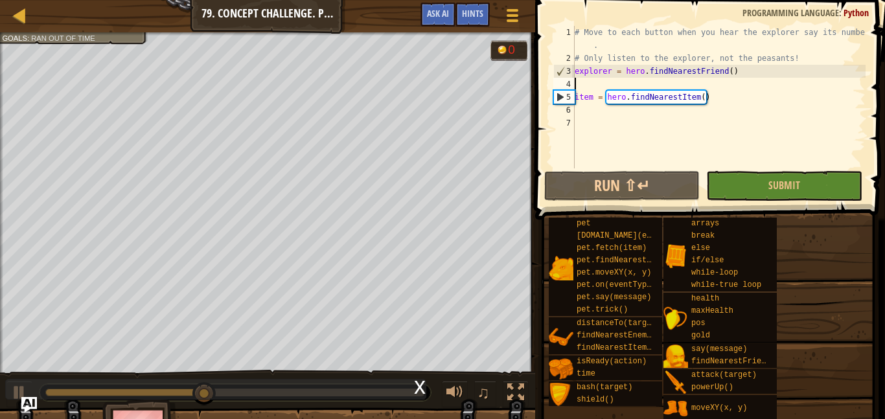
click at [613, 96] on div "# Move to each button when you hear the explorer say its number . # Only listen…" at bounding box center [718, 116] width 293 height 181
click at [720, 93] on div "# Move to each button when you hear the explorer say its number . # Only listen…" at bounding box center [718, 116] width 293 height 181
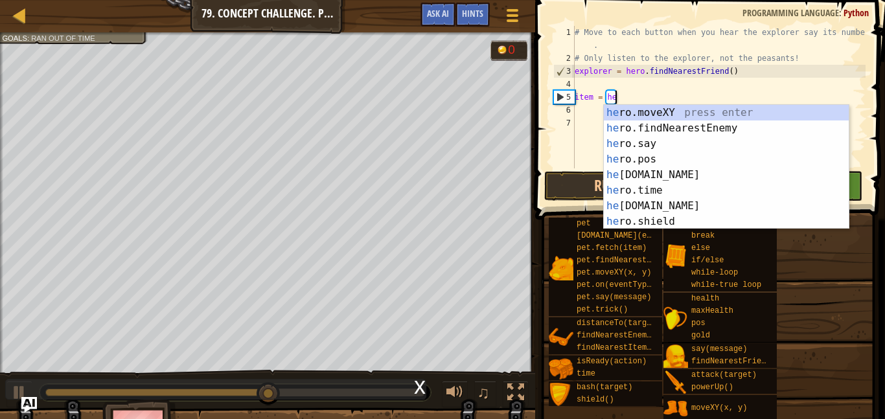
scroll to position [0, 0]
type textarea "i"
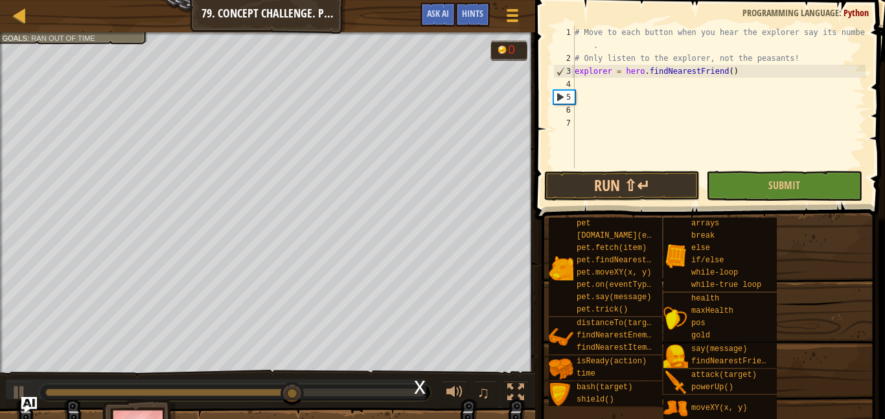
type textarea "d"
type textarea "s"
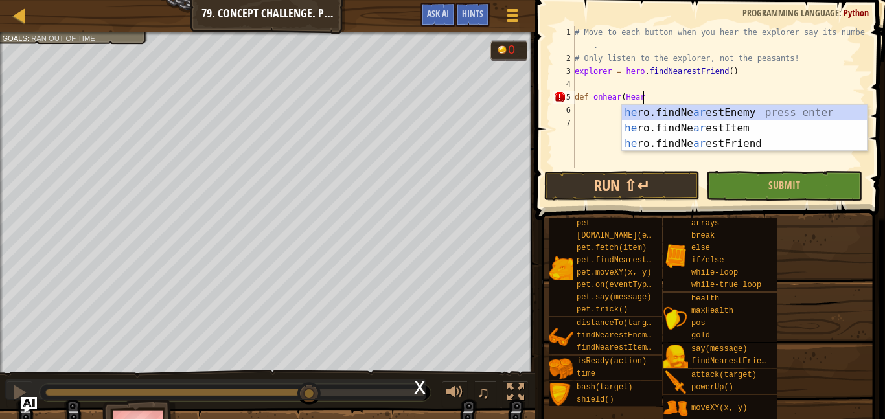
scroll to position [6, 10]
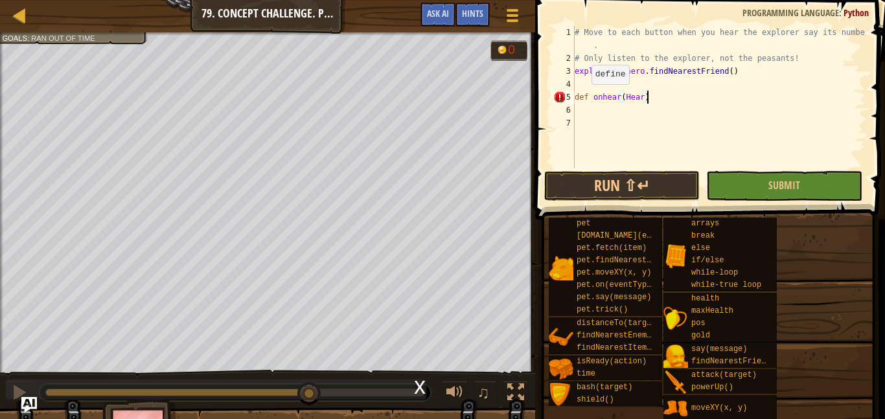
click at [578, 98] on div "# Move to each button when you hear the explorer say its number . # Only listen…" at bounding box center [718, 116] width 293 height 181
click at [602, 100] on div "# Move to each button when you hear the explorer say its number . # Only listen…" at bounding box center [718, 116] width 293 height 181
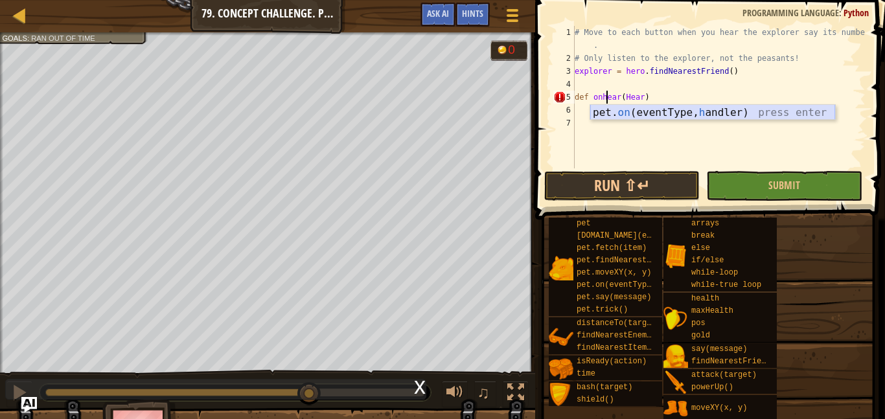
click at [640, 117] on div "pet. on (eventType, h andler) press enter" at bounding box center [712, 128] width 245 height 47
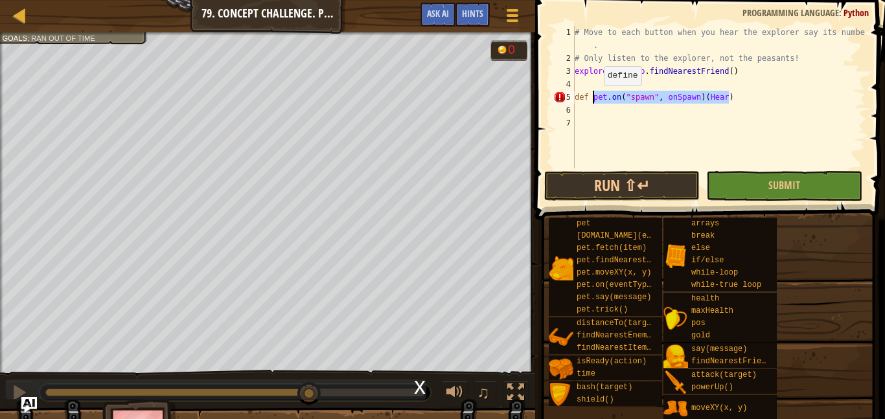
drag, startPoint x: 737, startPoint y: 97, endPoint x: 591, endPoint y: 98, distance: 145.1
click at [591, 98] on div "# Move to each button when you hear the explorer say its number . # Only listen…" at bounding box center [718, 116] width 293 height 181
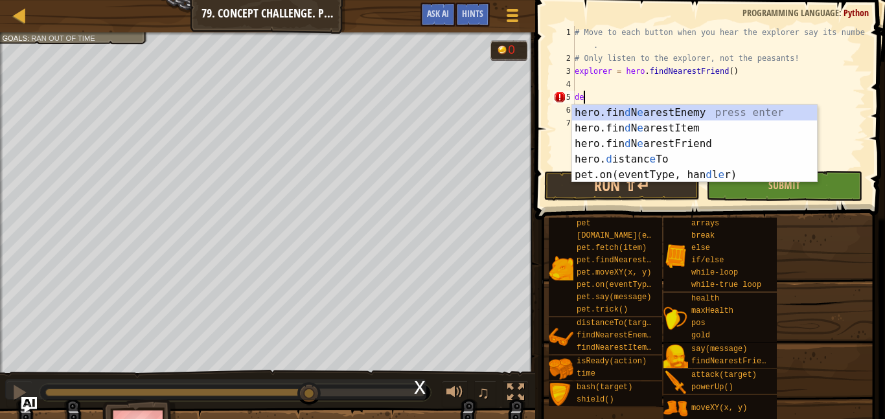
scroll to position [6, 1]
type textarea "d"
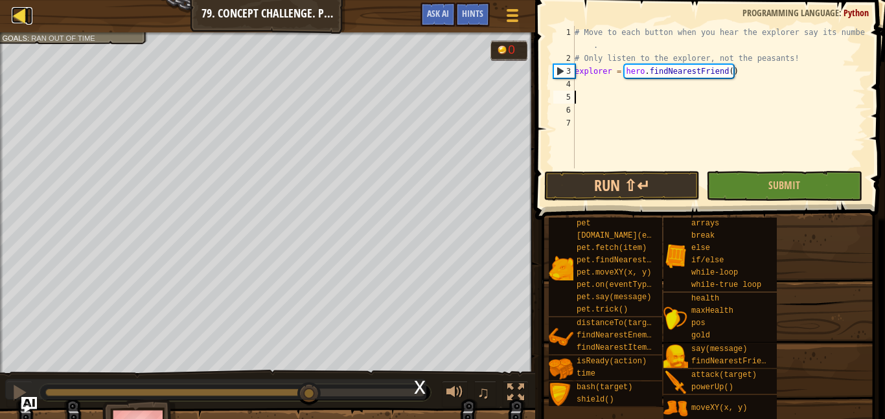
click at [16, 21] on div at bounding box center [20, 15] width 16 height 16
